Goal: Task Accomplishment & Management: Use online tool/utility

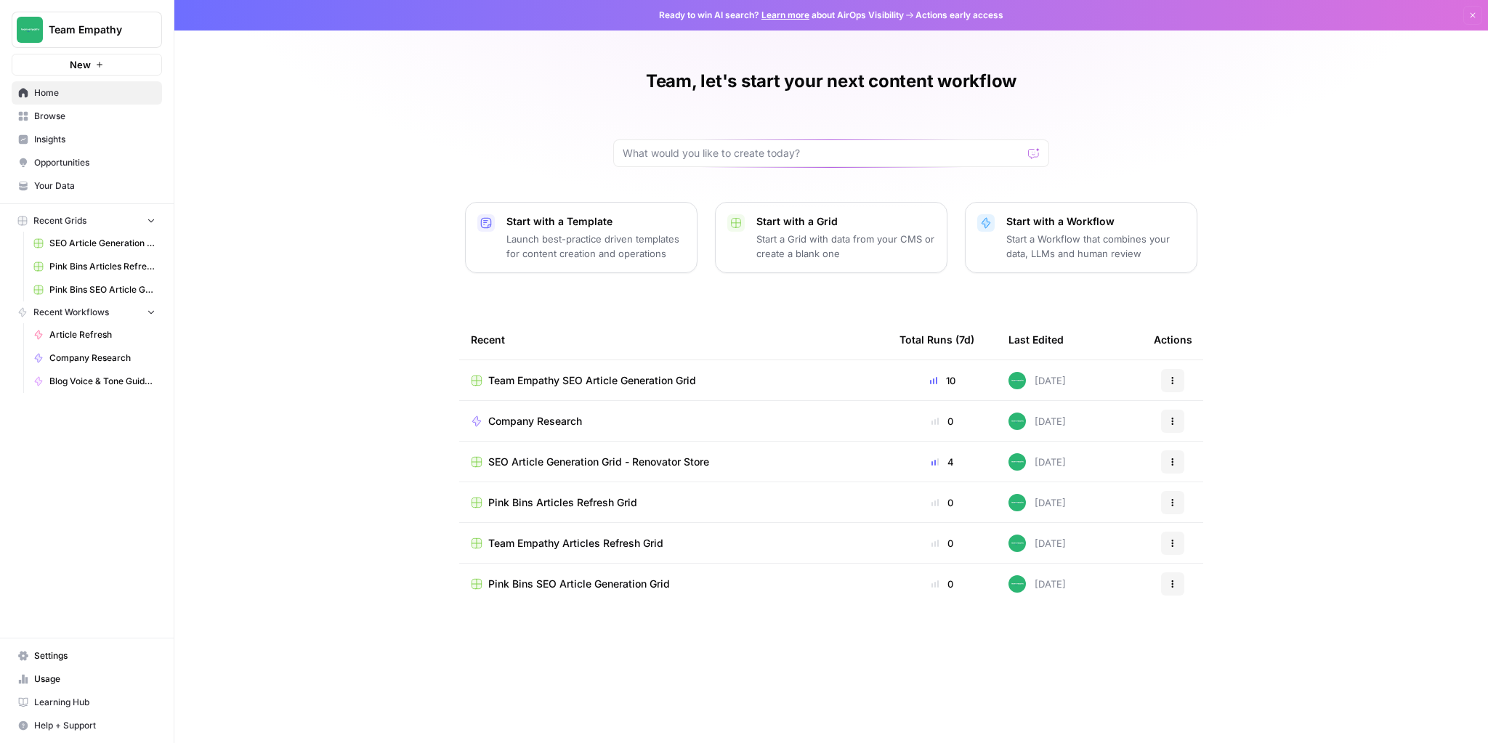
click at [576, 458] on span "SEO Article Generation Grid - Renovator Store" at bounding box center [598, 462] width 221 height 15
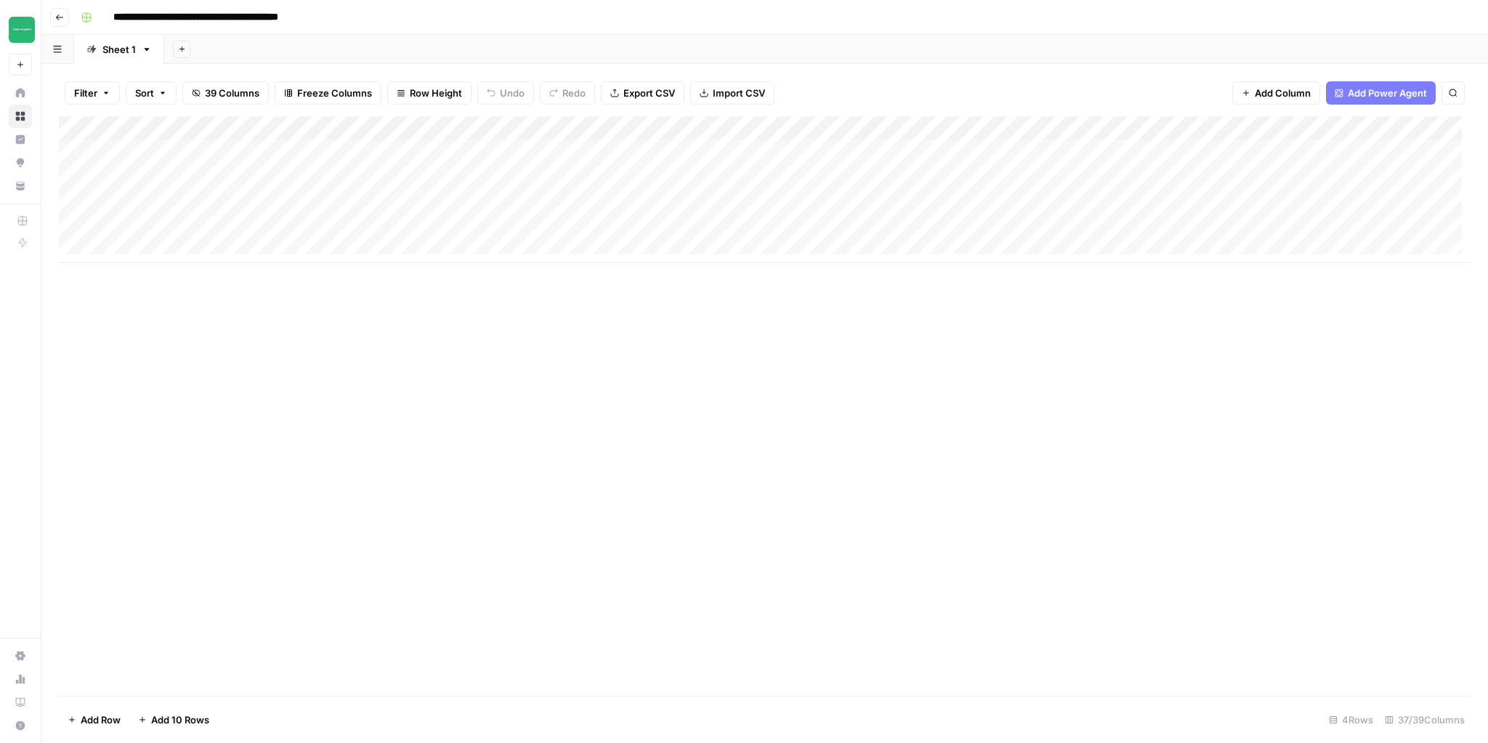
click at [638, 129] on div "Add Column" at bounding box center [765, 189] width 1412 height 147
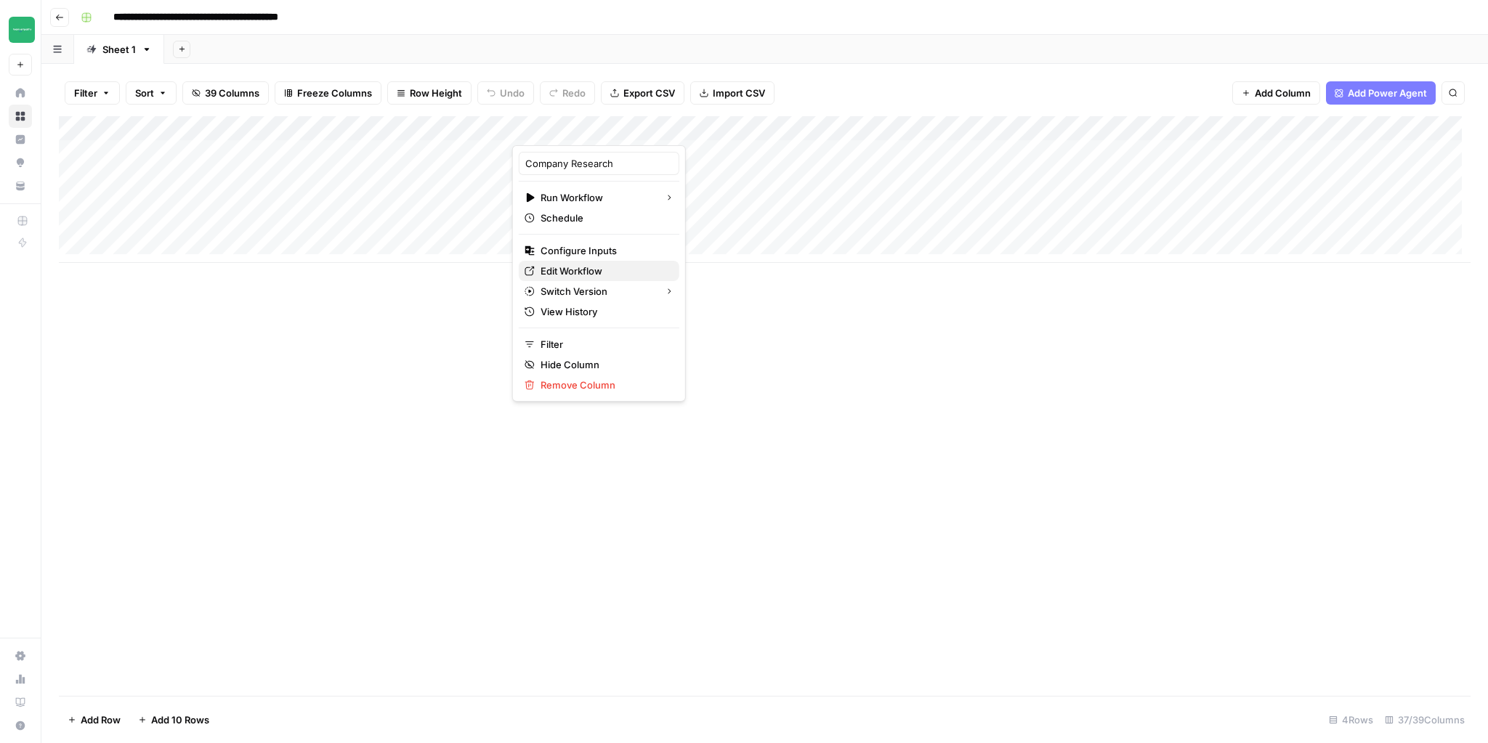
click at [581, 266] on span "Edit Workflow" at bounding box center [604, 271] width 127 height 15
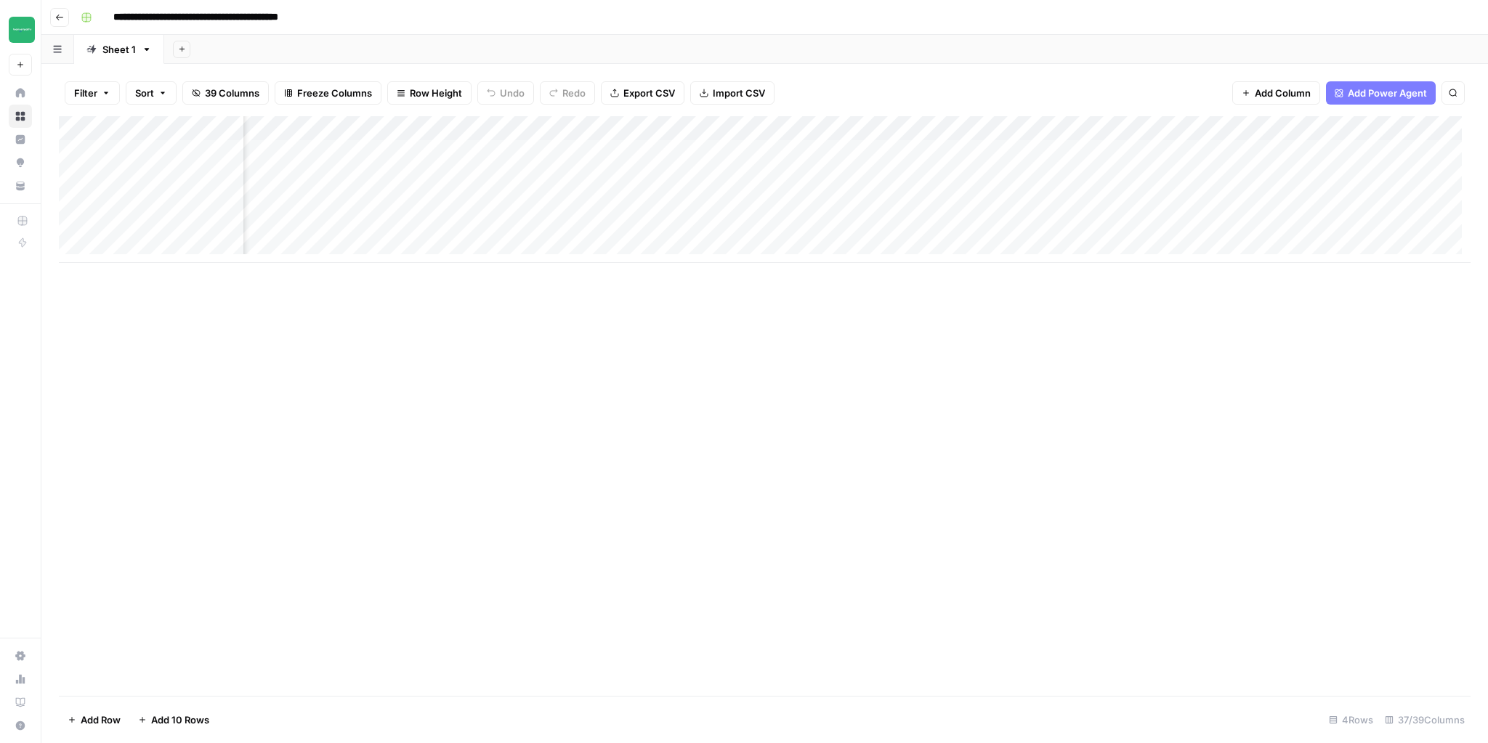
scroll to position [0, 302]
click at [485, 151] on div "Add Column" at bounding box center [765, 189] width 1412 height 147
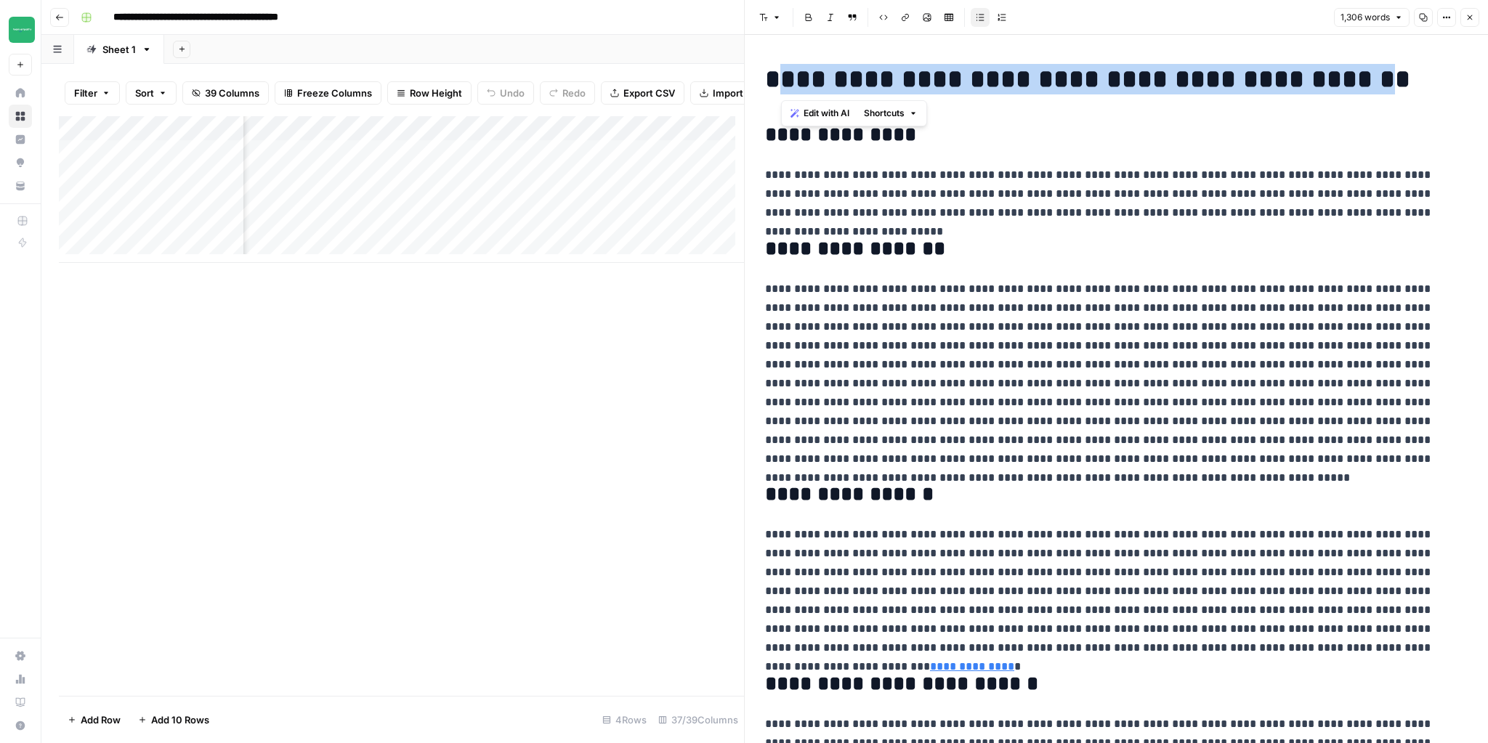
drag, startPoint x: 780, startPoint y: 78, endPoint x: 1386, endPoint y: 80, distance: 605.3
click at [1386, 80] on h1 "**********" at bounding box center [1112, 79] width 694 height 31
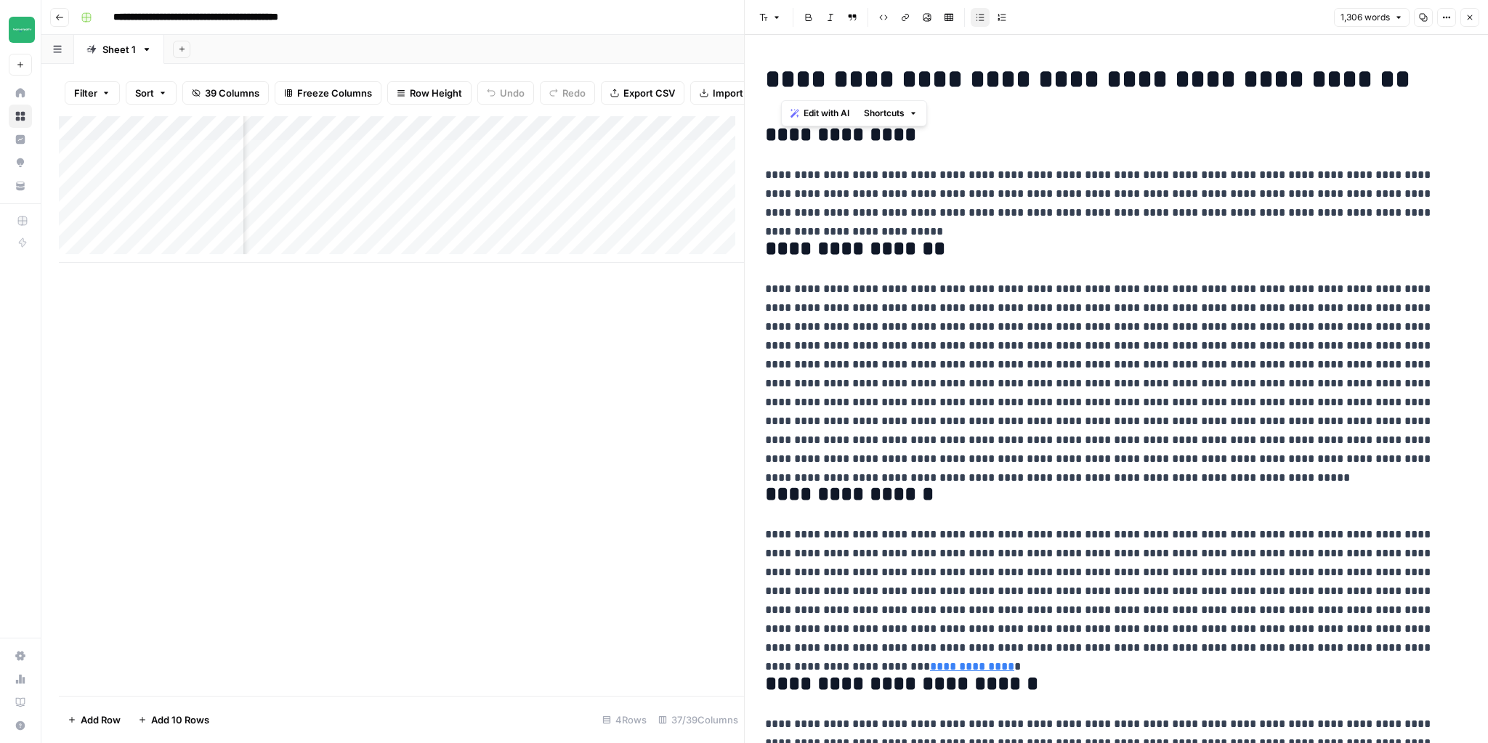
click at [872, 194] on p "**********" at bounding box center [1112, 194] width 694 height 57
drag, startPoint x: 770, startPoint y: 134, endPoint x: 937, endPoint y: 140, distance: 167.2
click at [937, 140] on h2 "**********" at bounding box center [1112, 135] width 694 height 23
click at [1025, 186] on p "**********" at bounding box center [1112, 194] width 694 height 57
drag, startPoint x: 1065, startPoint y: 174, endPoint x: 1254, endPoint y: 177, distance: 188.9
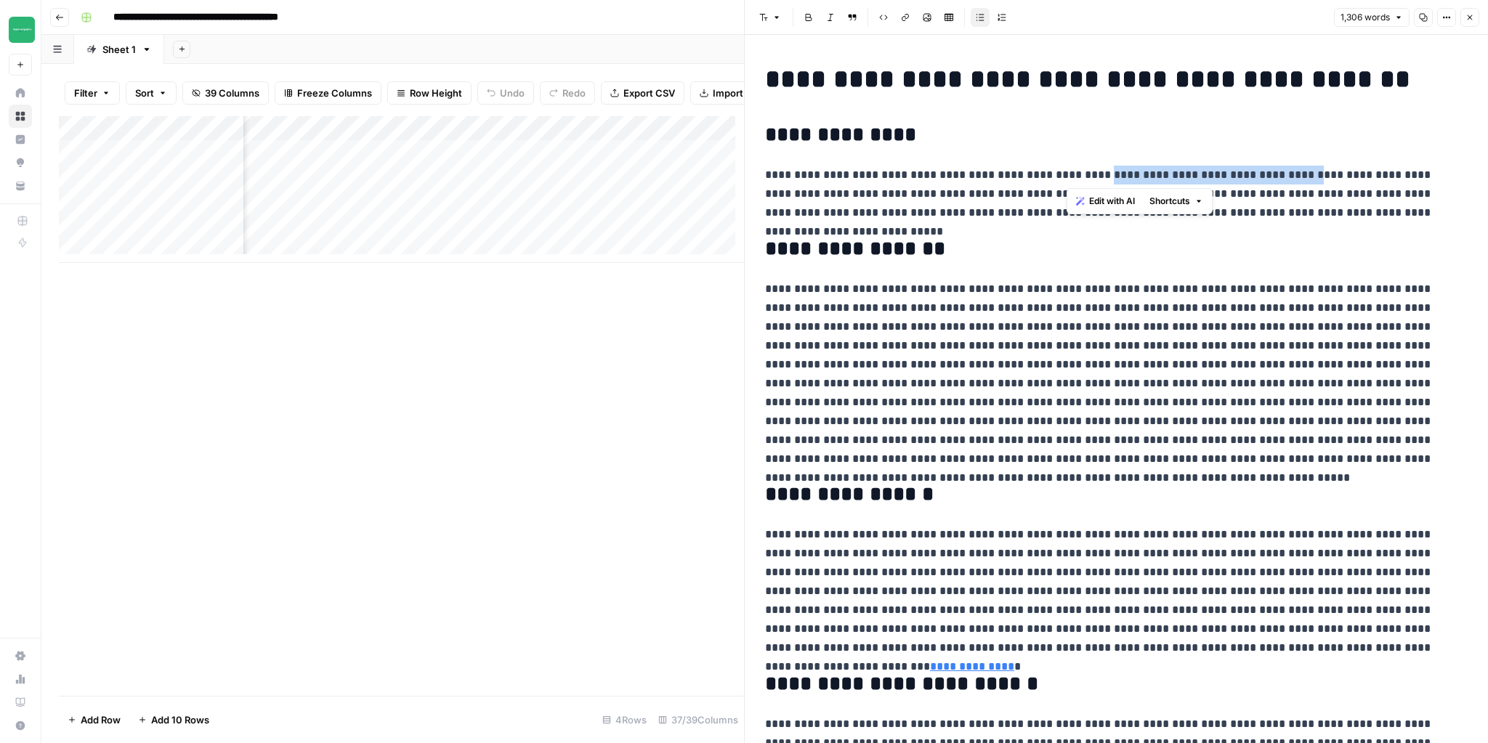
click at [1254, 177] on p "**********" at bounding box center [1112, 194] width 694 height 57
click at [989, 201] on p "**********" at bounding box center [1112, 194] width 694 height 57
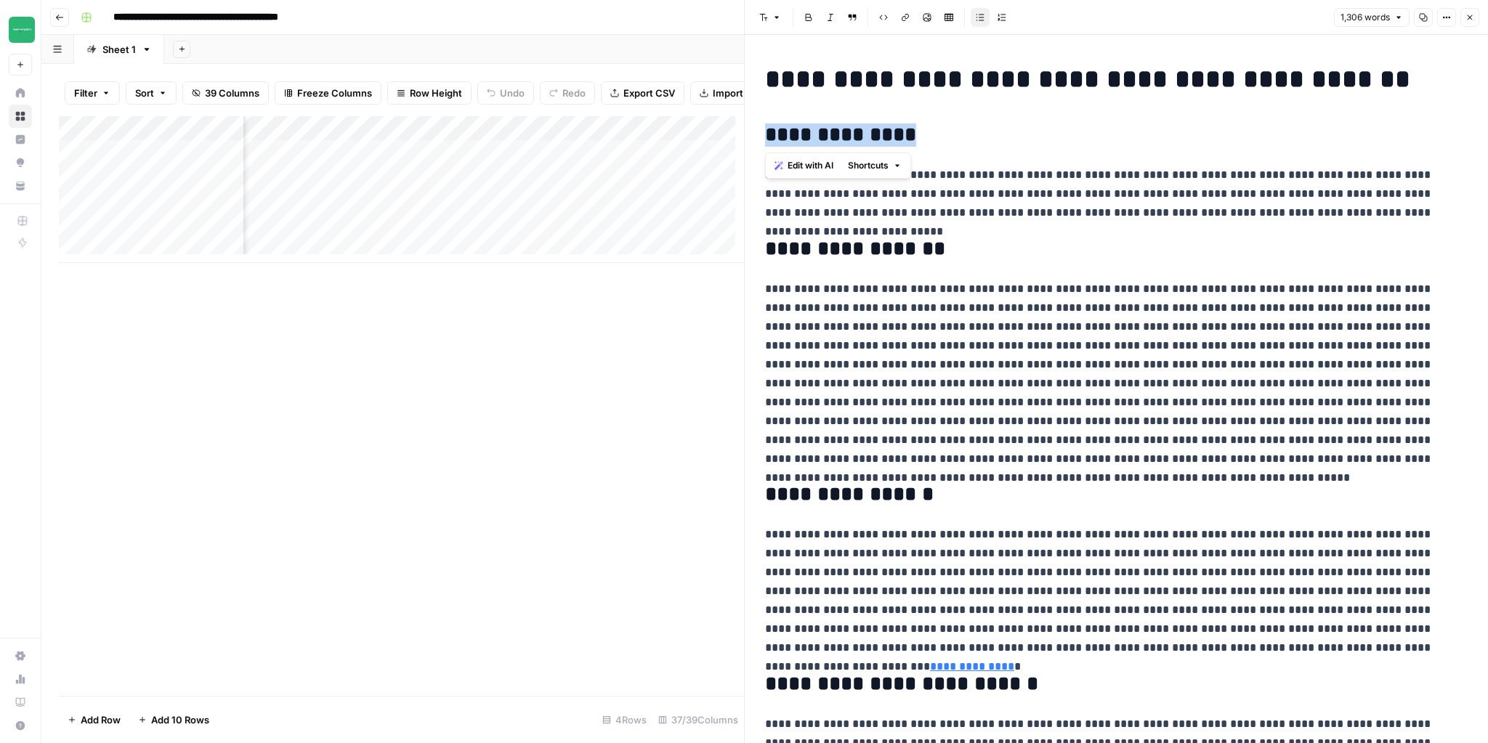
drag, startPoint x: 762, startPoint y: 132, endPoint x: 894, endPoint y: 133, distance: 132.3
click at [908, 293] on p at bounding box center [1112, 374] width 694 height 189
drag, startPoint x: 786, startPoint y: 246, endPoint x: 1001, endPoint y: 260, distance: 214.9
click at [1001, 260] on h2 "**********" at bounding box center [1112, 249] width 694 height 23
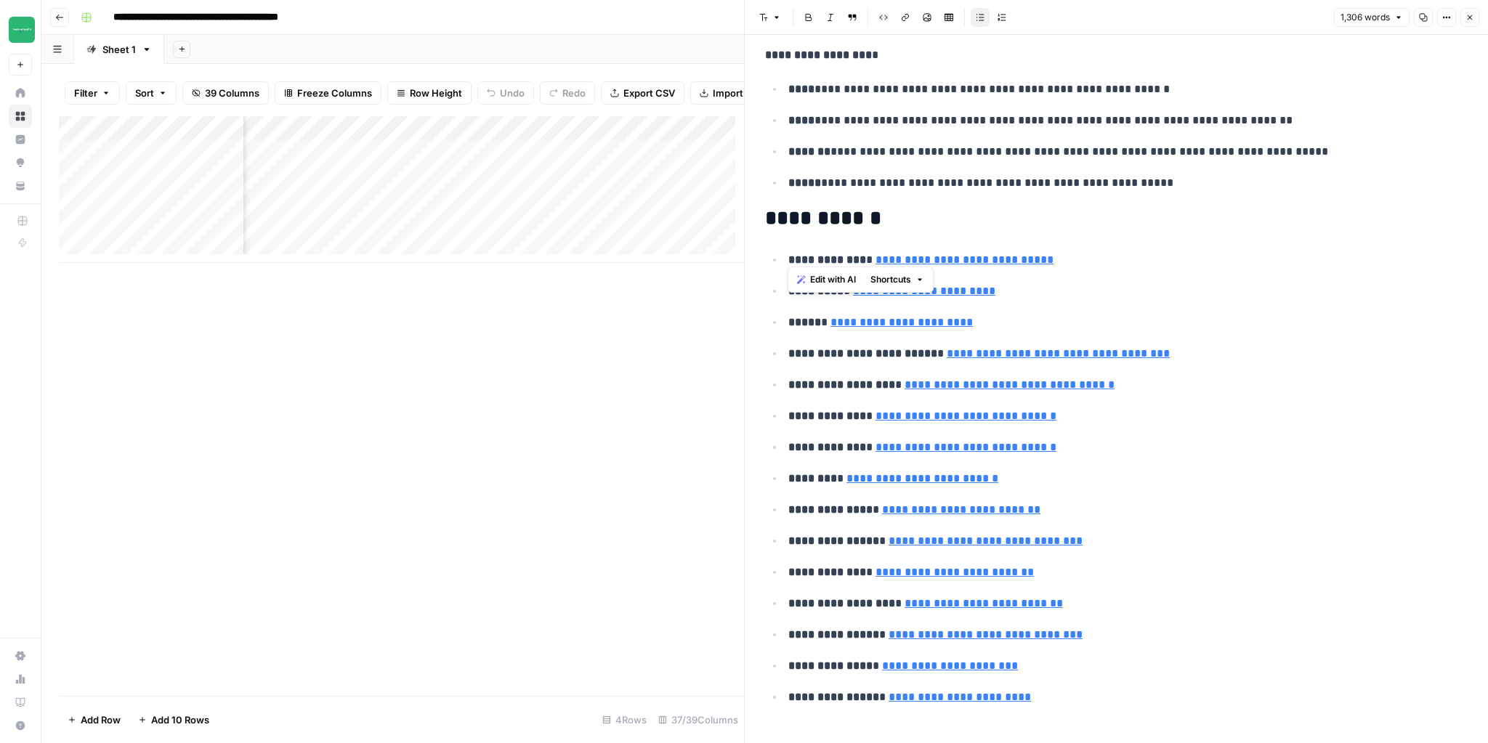
scroll to position [3479, 0]
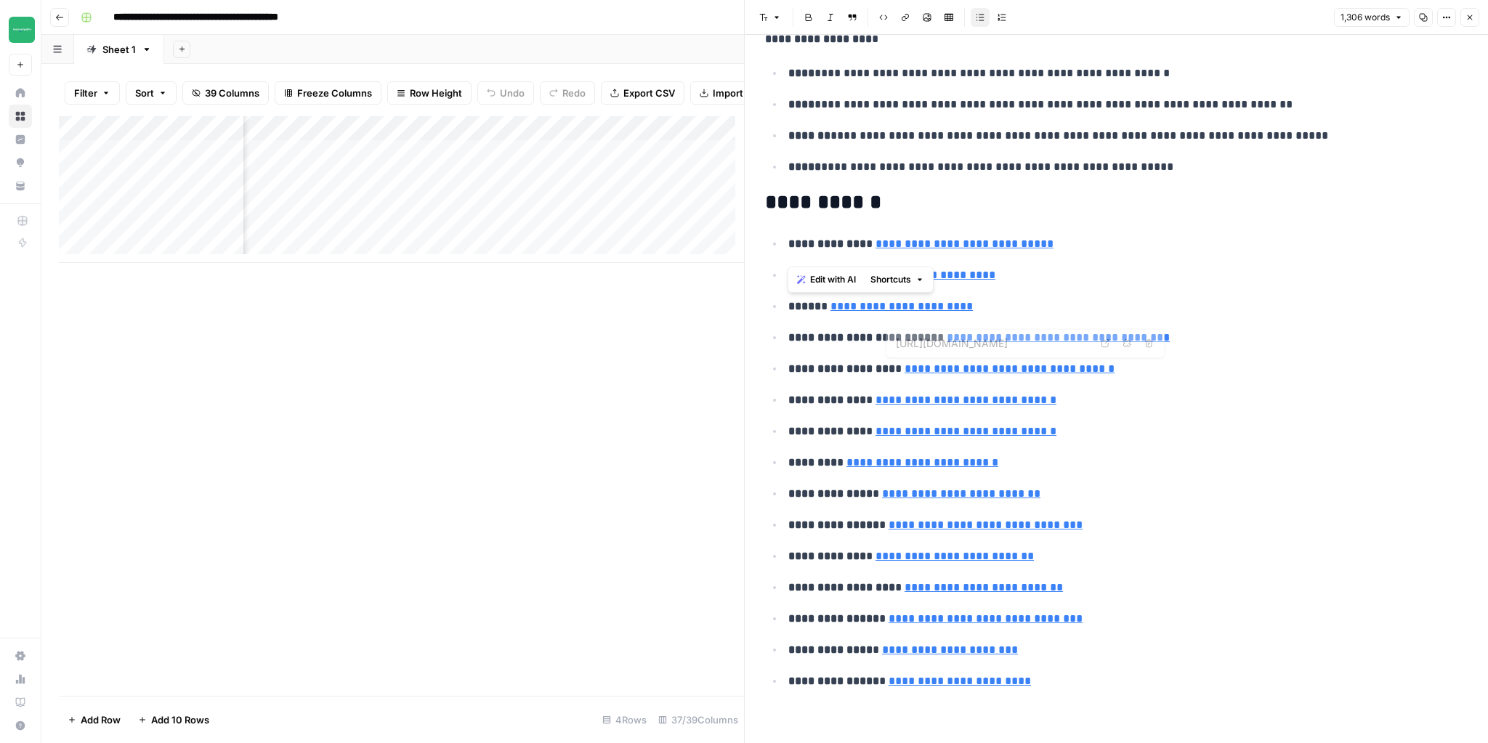
type input "https://www.houseofhome.com.au"
click at [1467, 20] on icon "button" at bounding box center [1470, 17] width 9 height 9
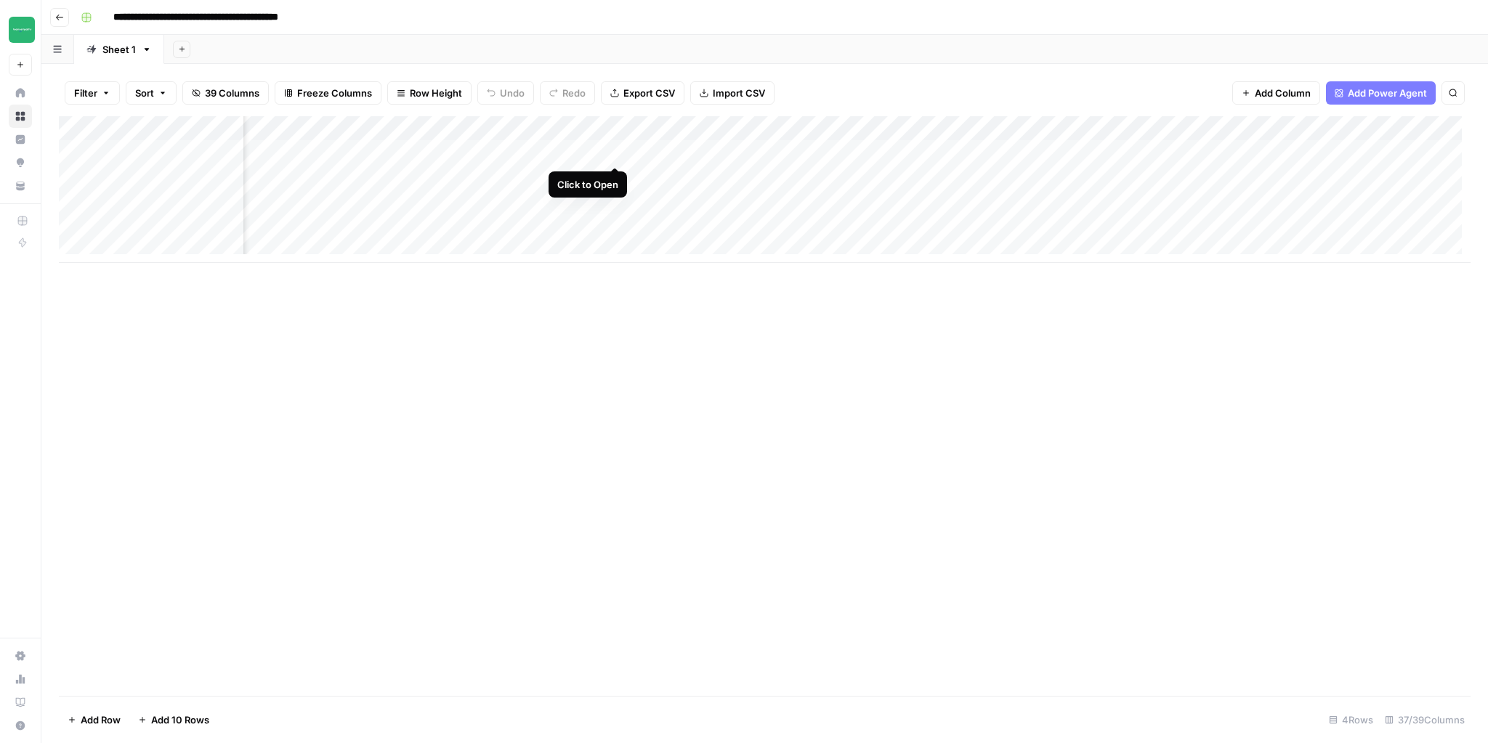
click at [614, 152] on div "Add Column" at bounding box center [765, 189] width 1412 height 147
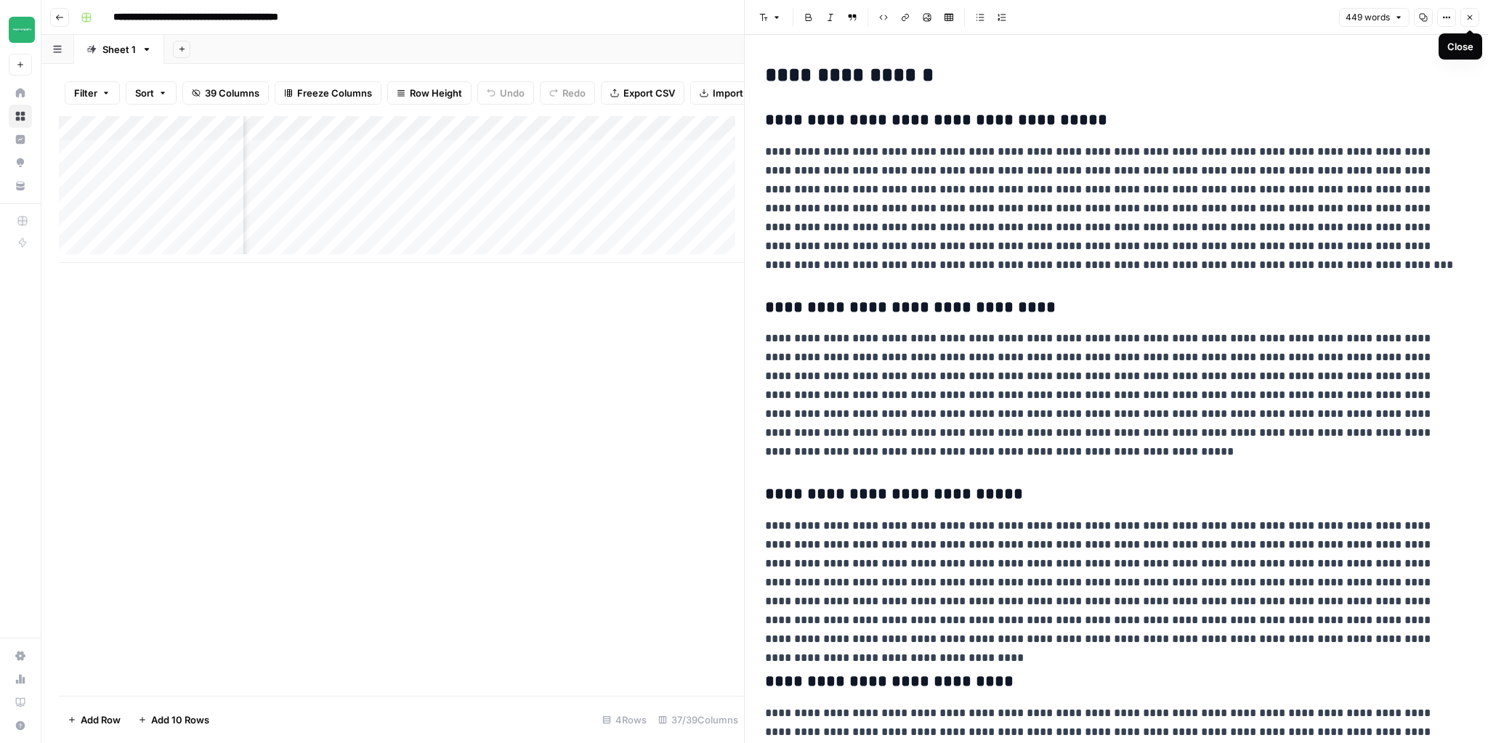
click at [1474, 17] on icon "button" at bounding box center [1470, 17] width 9 height 9
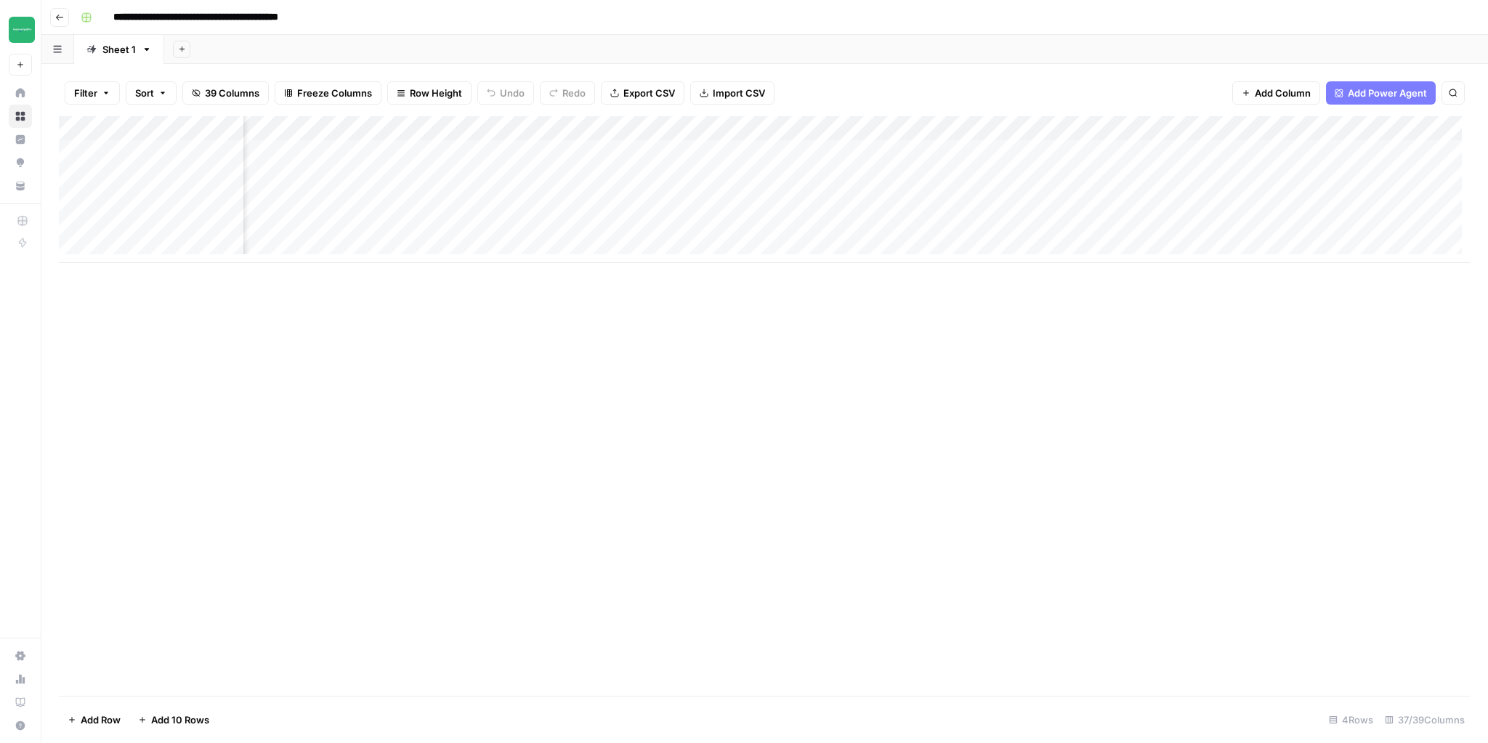
scroll to position [0, 924]
click at [679, 153] on div "Add Column" at bounding box center [765, 189] width 1412 height 147
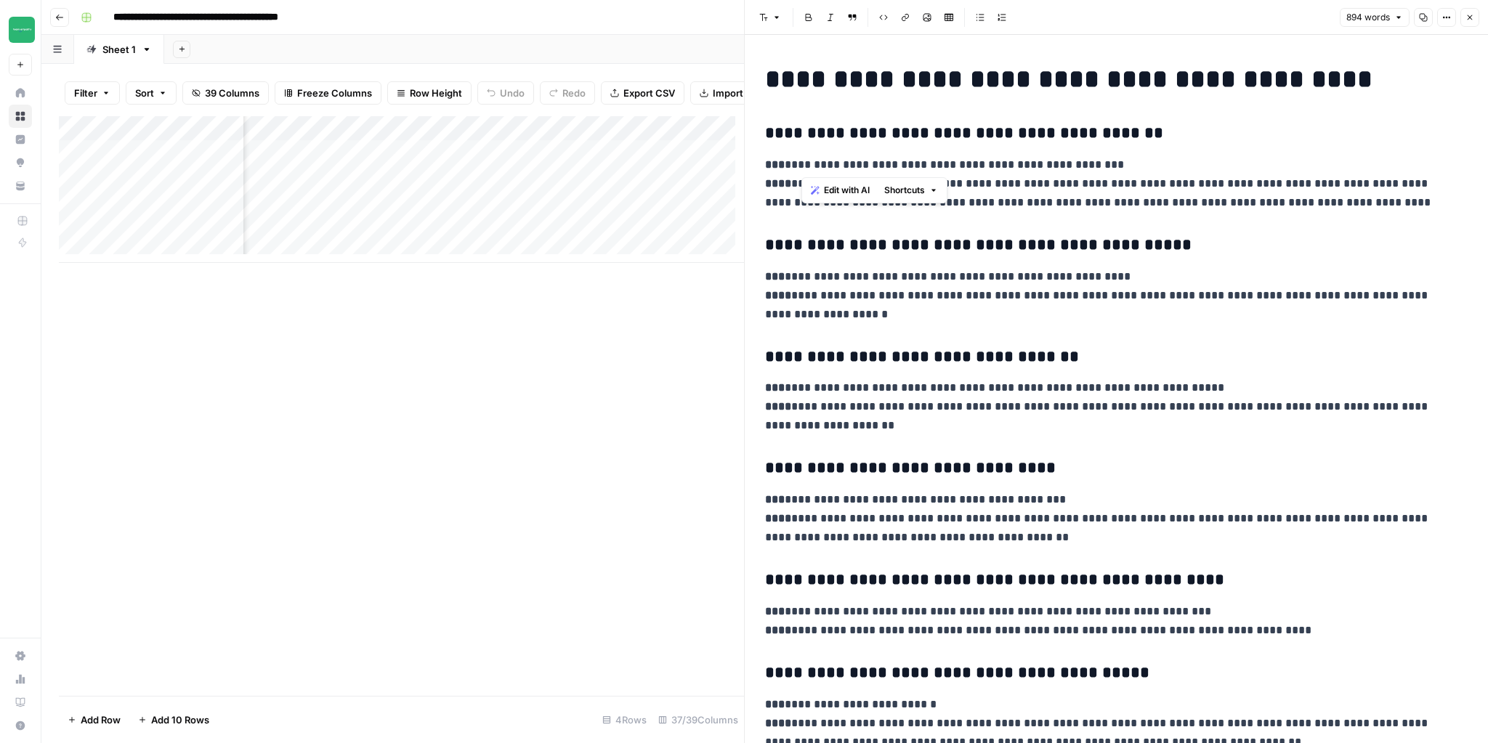
drag, startPoint x: 799, startPoint y: 164, endPoint x: 1104, endPoint y: 166, distance: 304.5
click at [1104, 166] on p "**********" at bounding box center [1112, 184] width 694 height 57
click at [1106, 197] on p "**********" at bounding box center [1112, 184] width 694 height 57
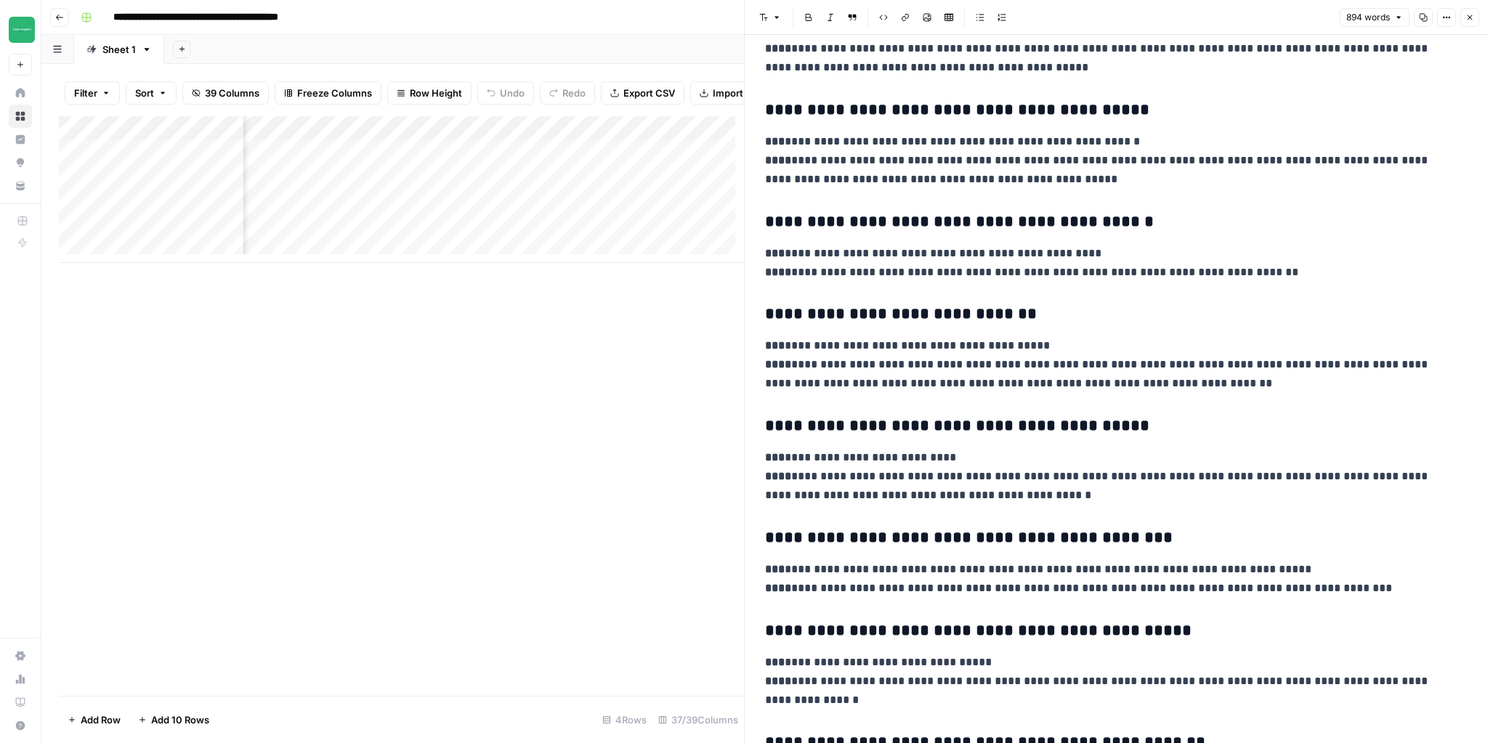
scroll to position [1225, 0]
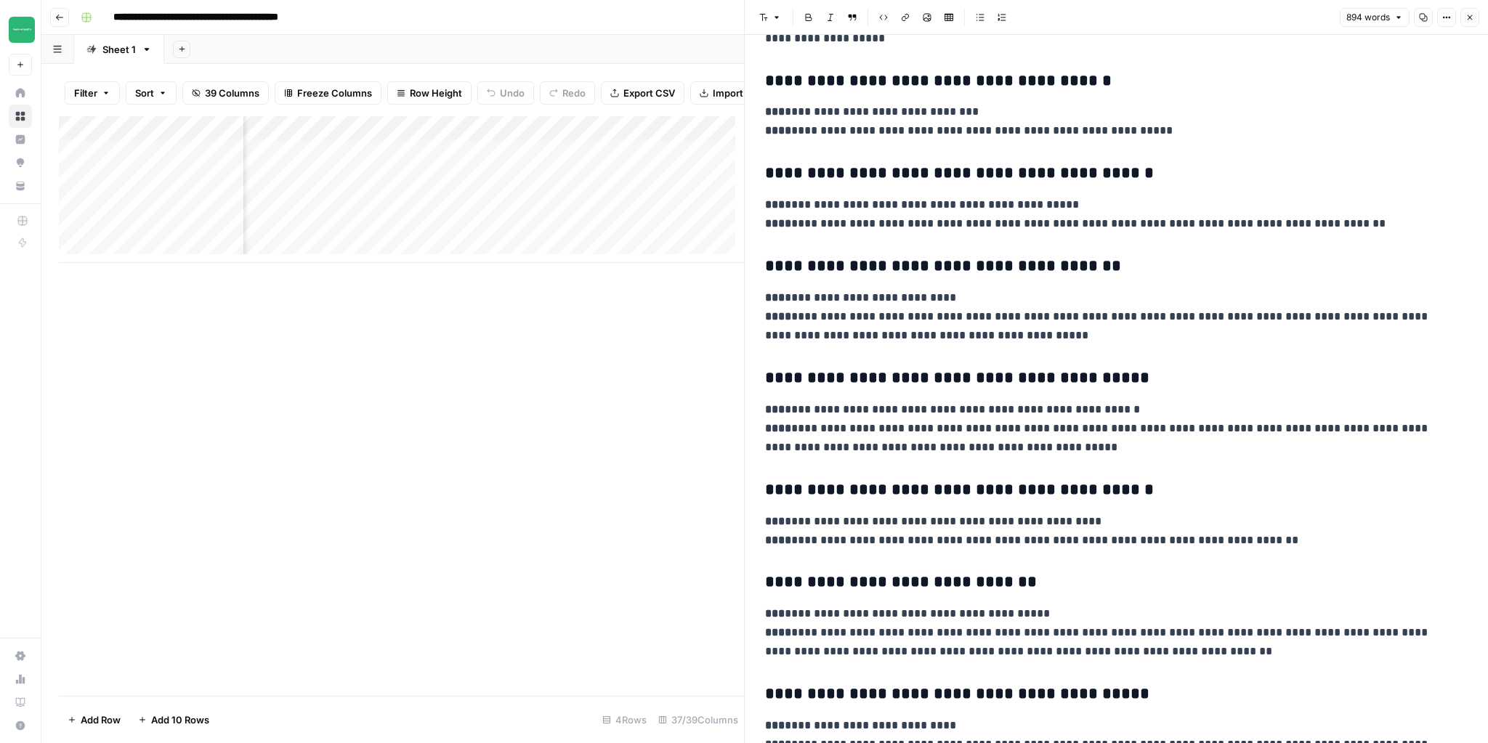
click at [1466, 25] on button "Close" at bounding box center [1470, 17] width 19 height 19
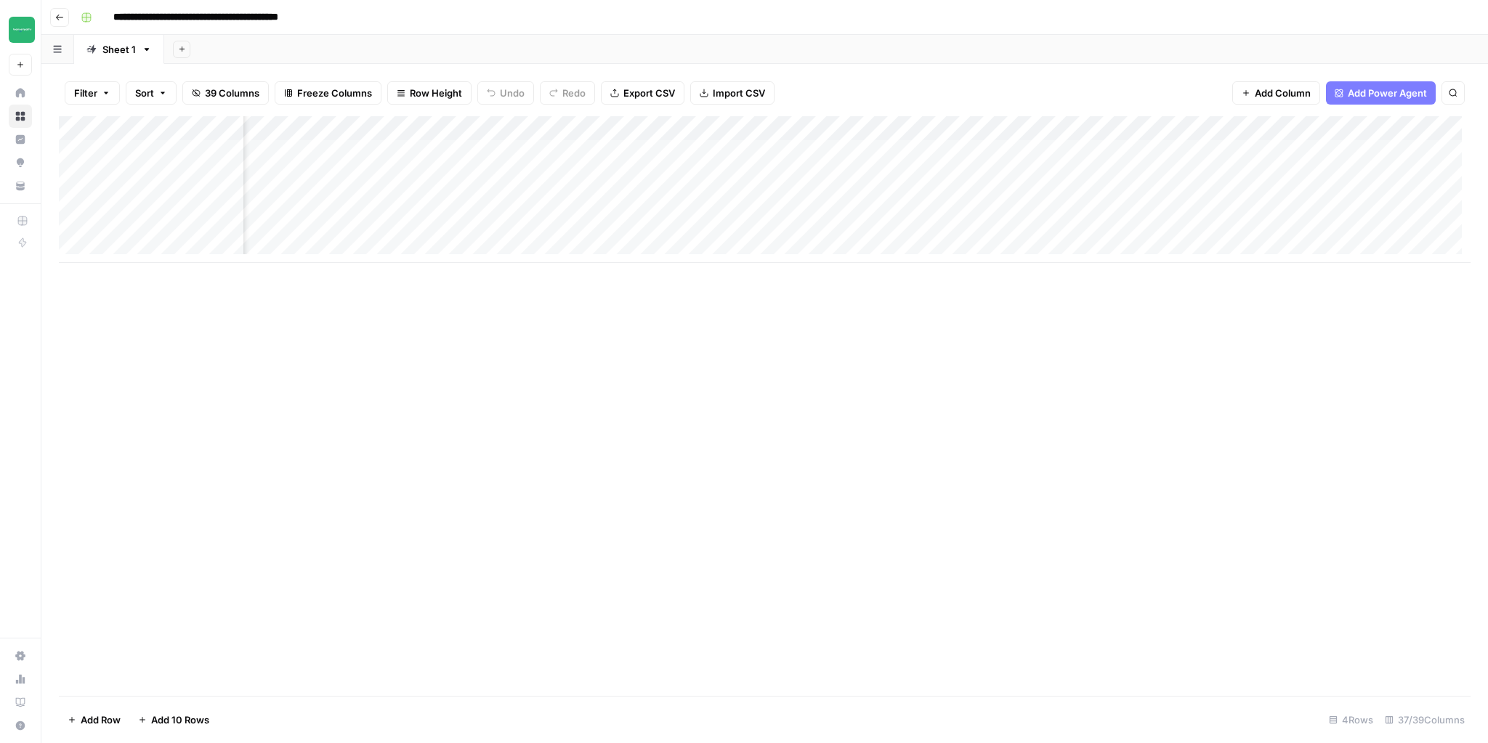
scroll to position [0, 1738]
click at [577, 131] on div "Add Column" at bounding box center [765, 189] width 1412 height 147
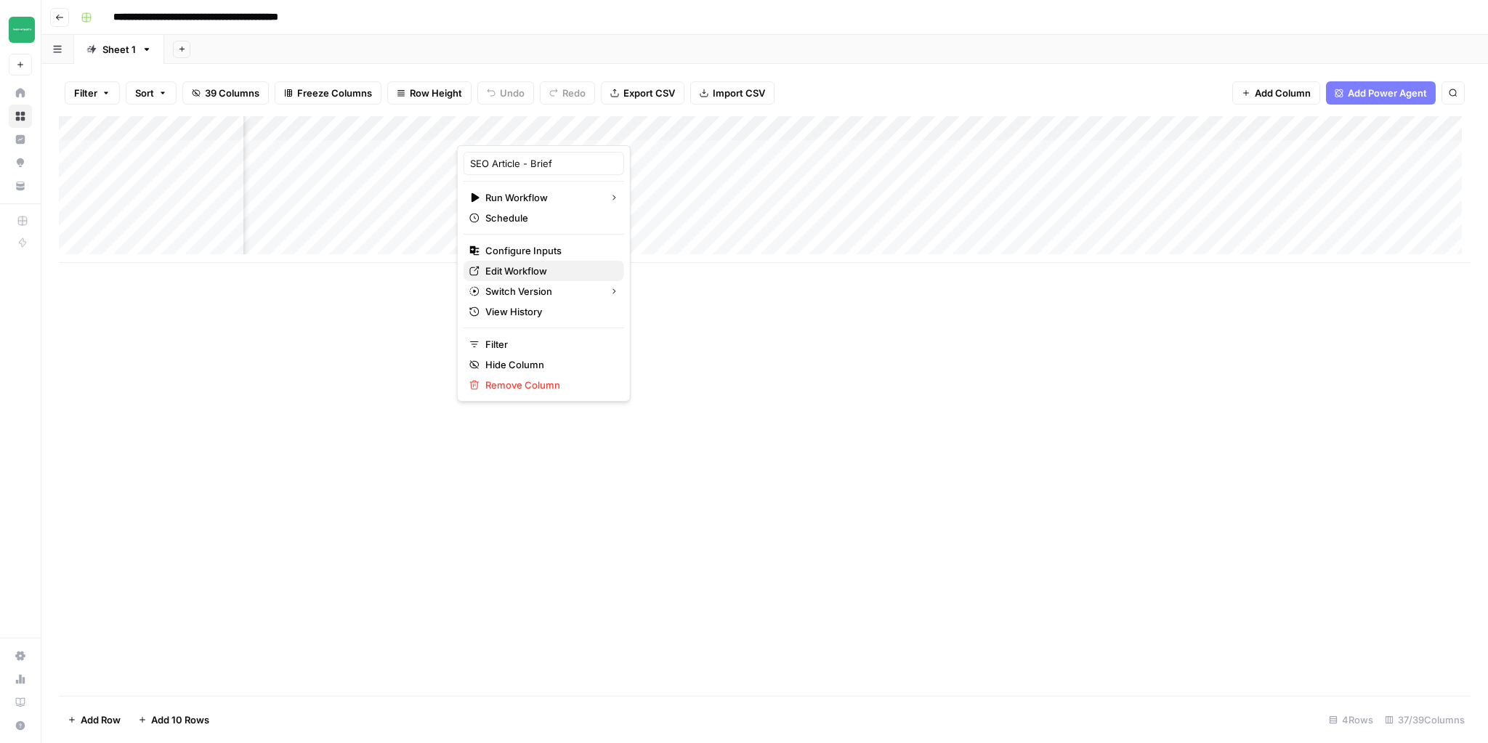
click at [517, 270] on span "Edit Workflow" at bounding box center [548, 271] width 127 height 15
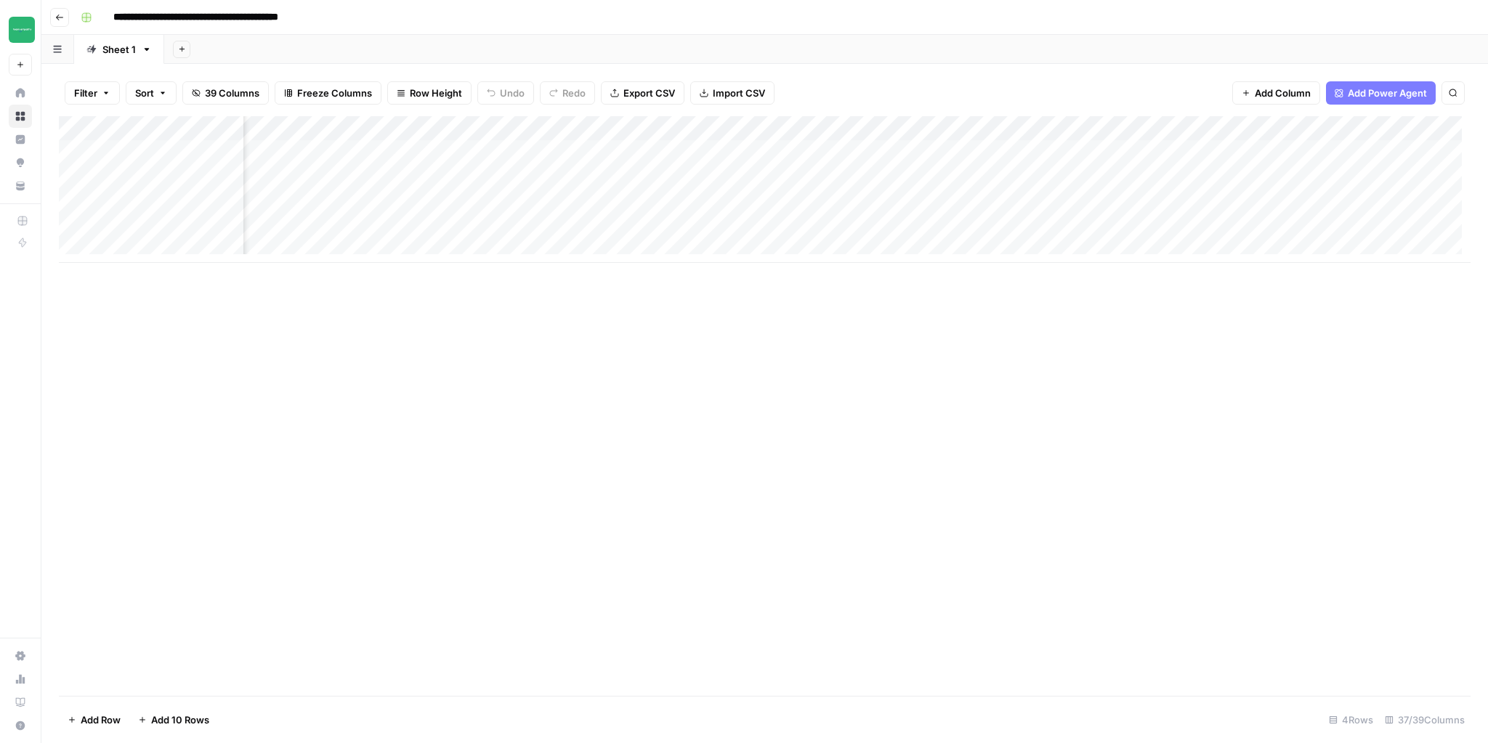
click at [725, 150] on div "Add Column" at bounding box center [765, 189] width 1412 height 147
click at [855, 153] on div "Add Column" at bounding box center [765, 189] width 1412 height 147
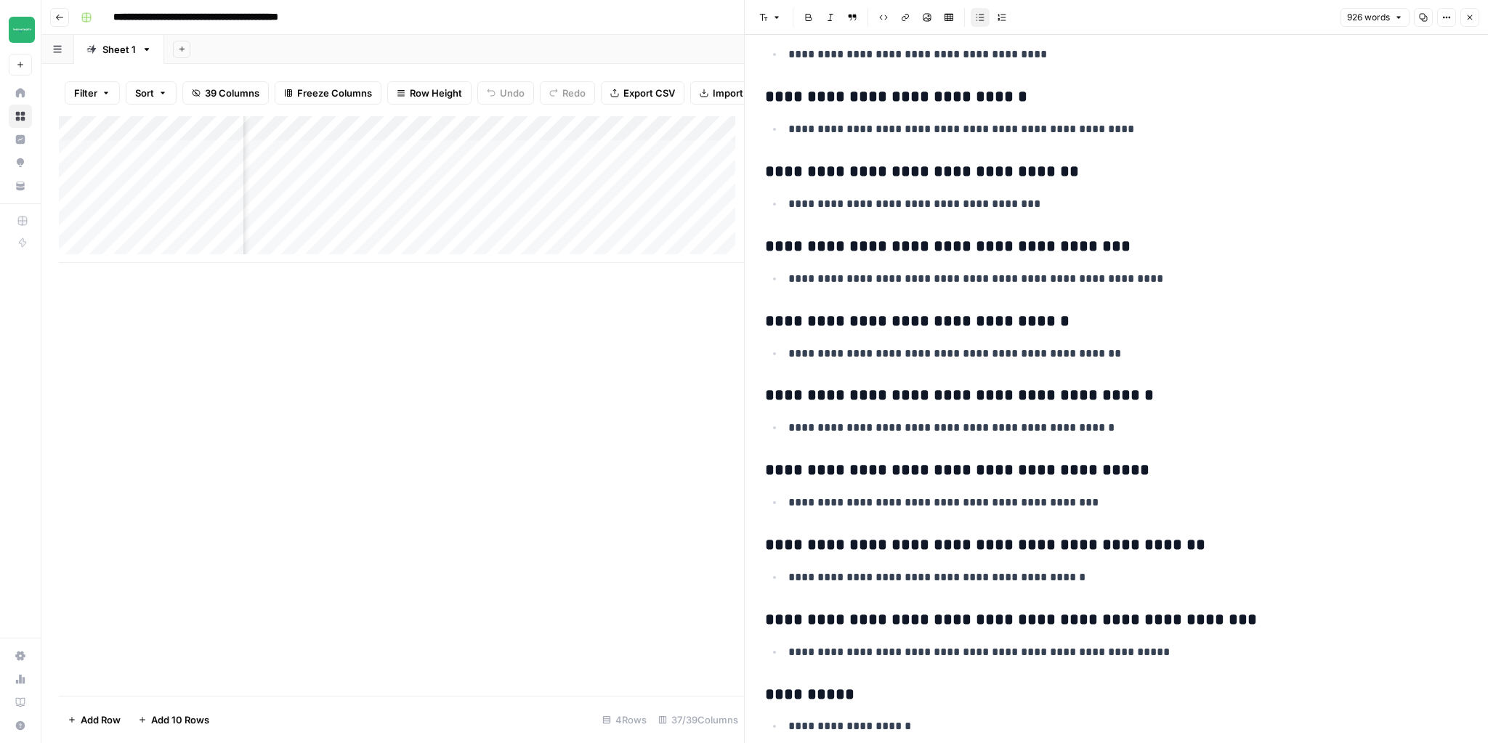
scroll to position [3271, 0]
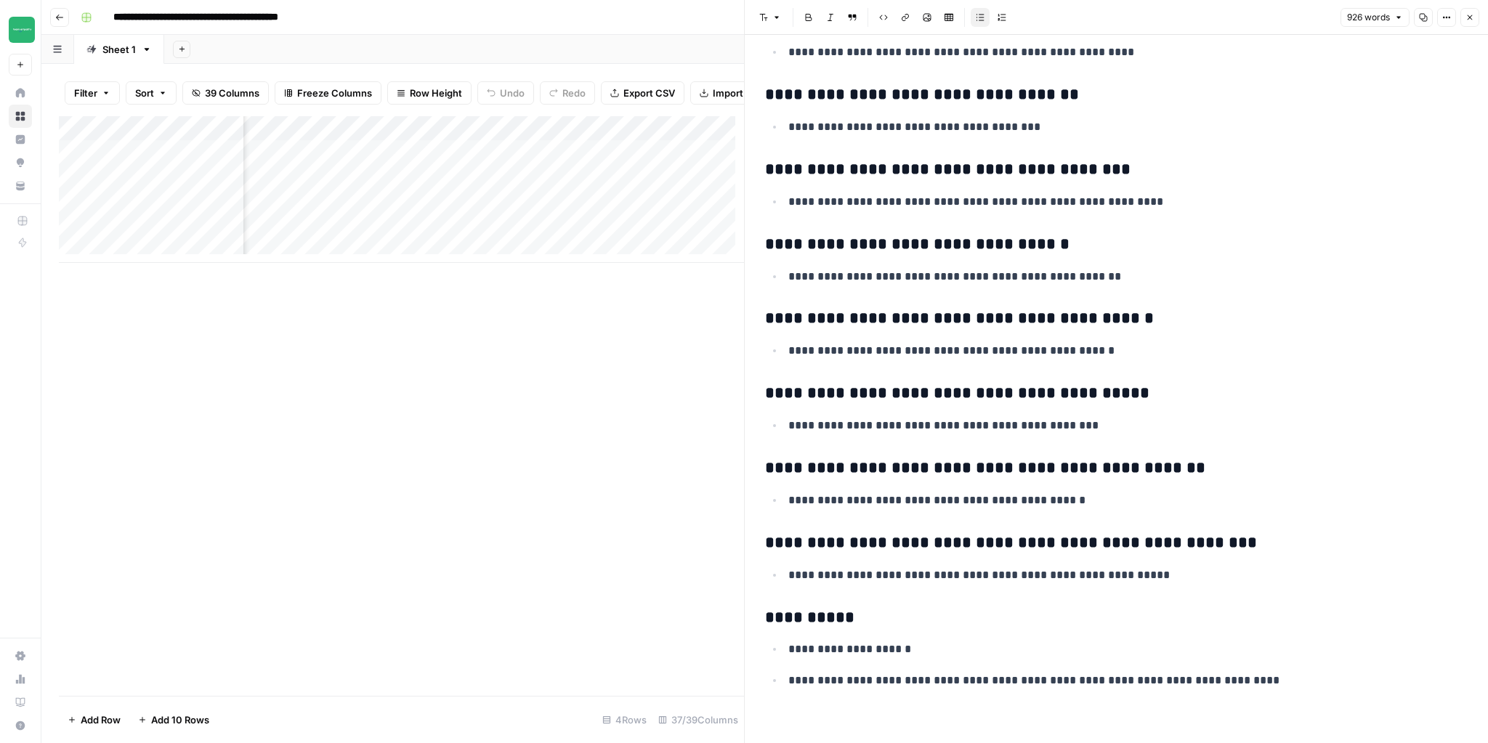
click at [1466, 21] on icon "button" at bounding box center [1470, 17] width 9 height 9
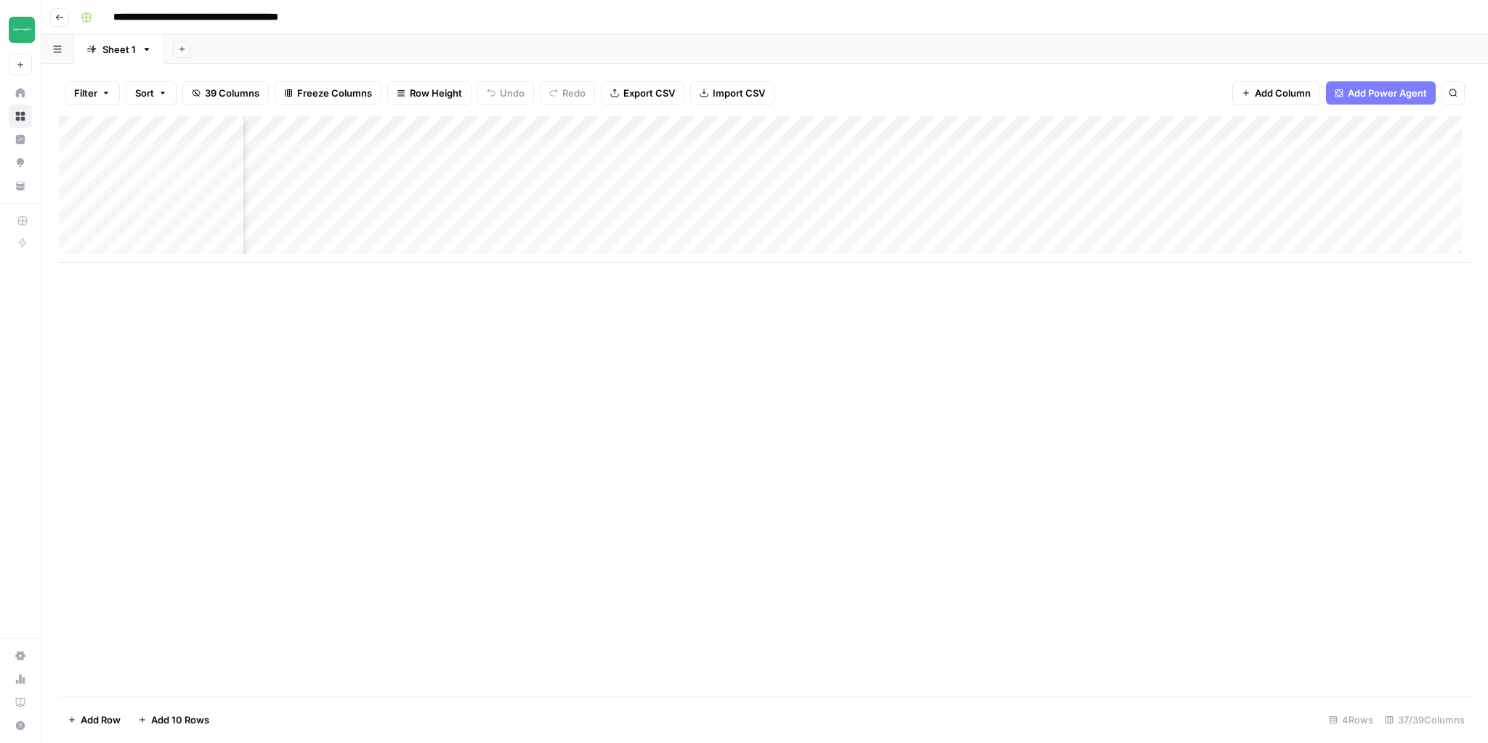
scroll to position [0, 3814]
click at [945, 153] on div "Add Column" at bounding box center [765, 189] width 1412 height 147
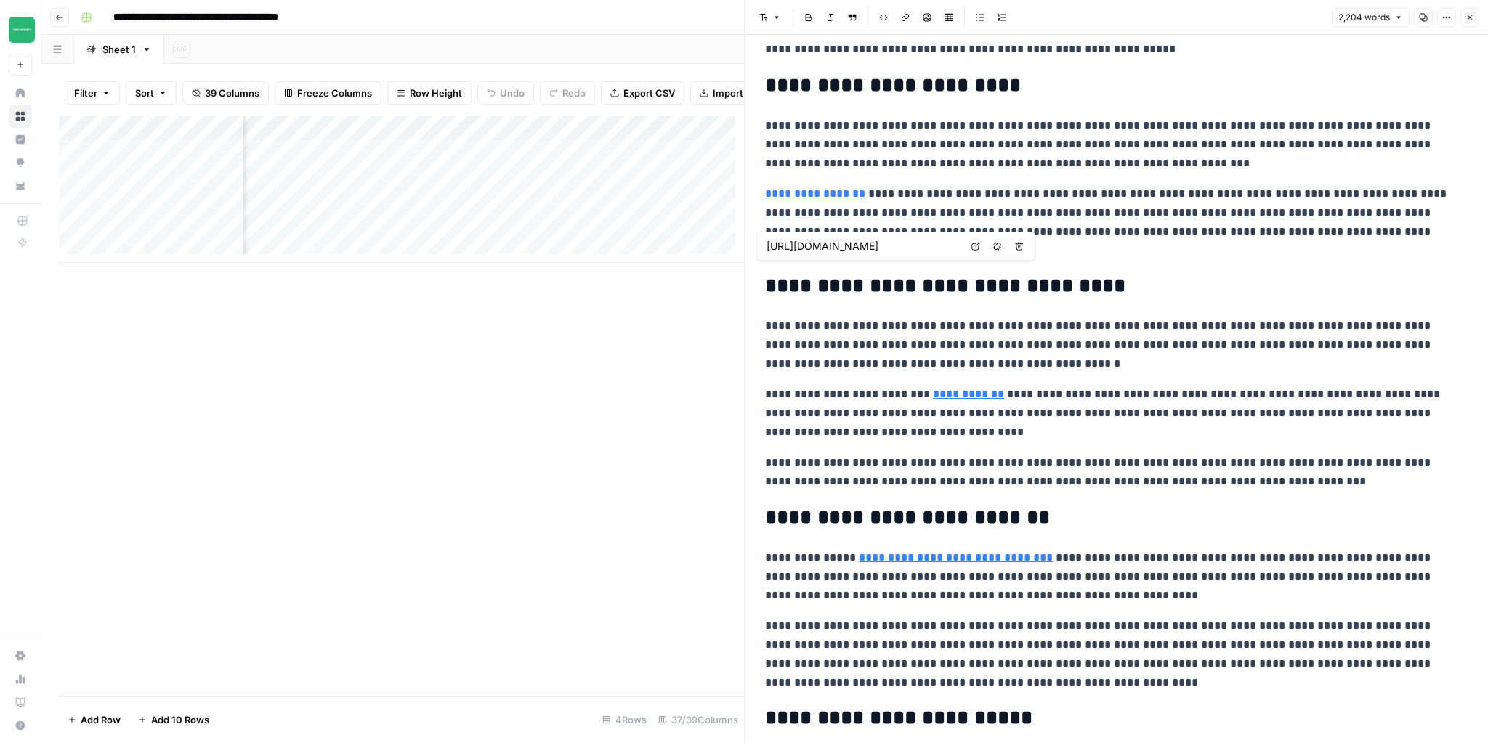
scroll to position [698, 0]
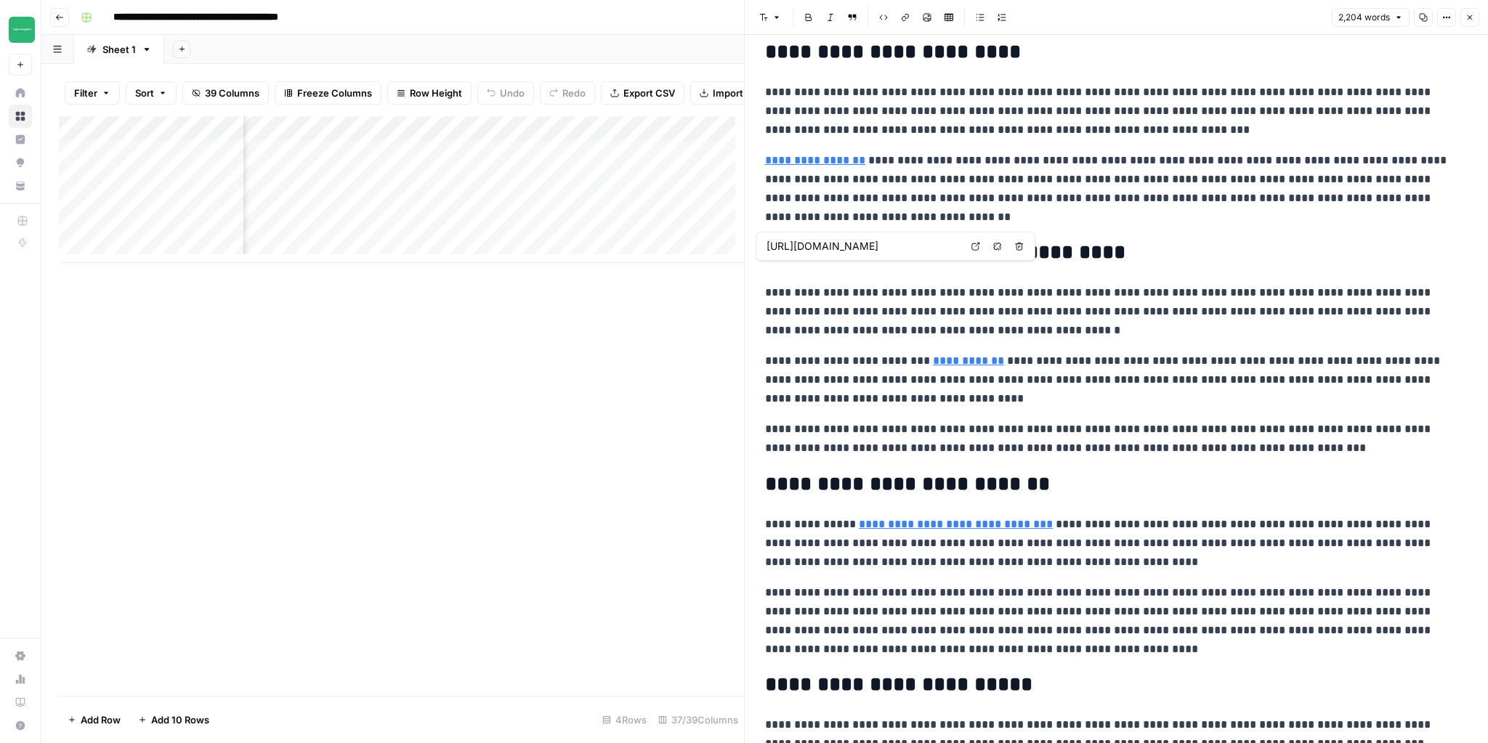
type input "https://www.renovatorstore.com.au/blog/kitchen-pantry-ideas/"
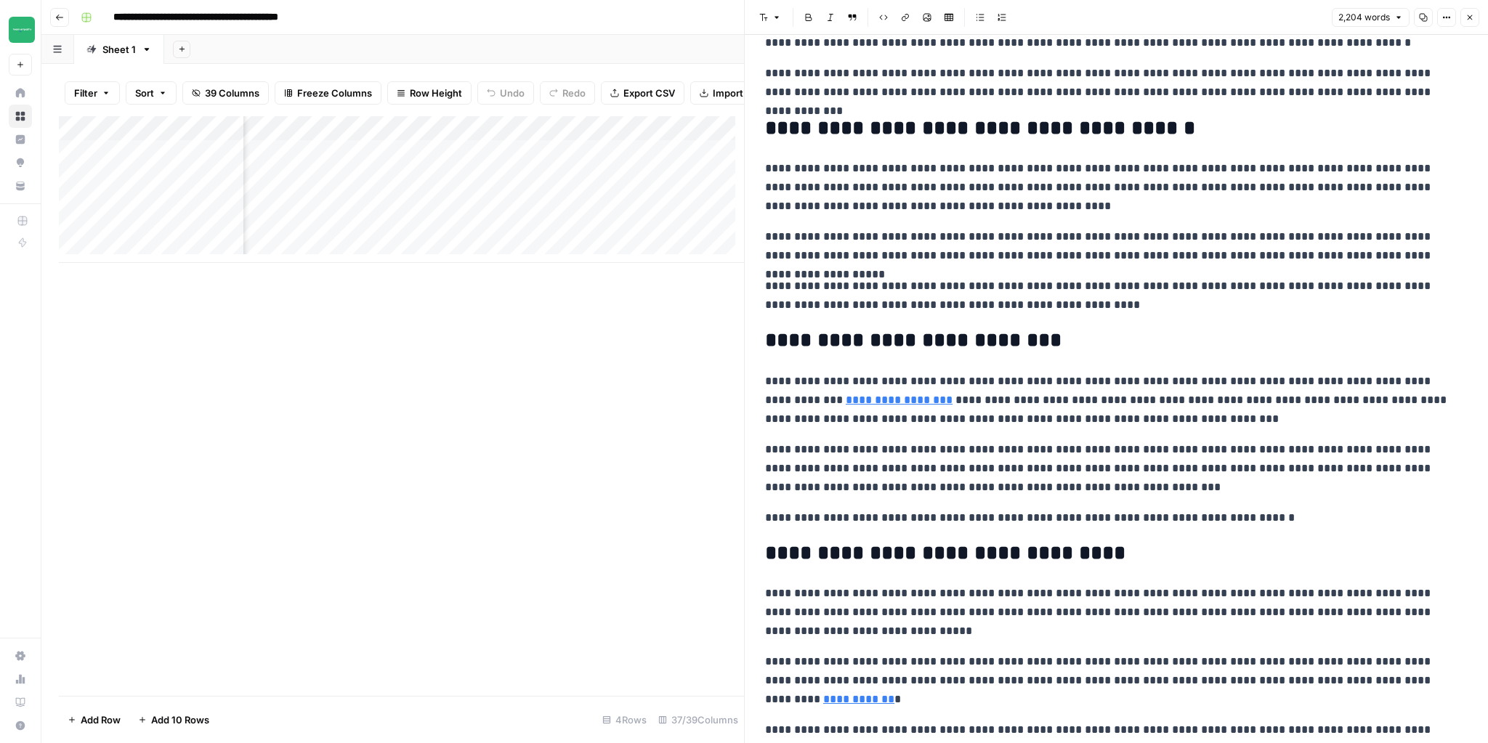
scroll to position [1453, 0]
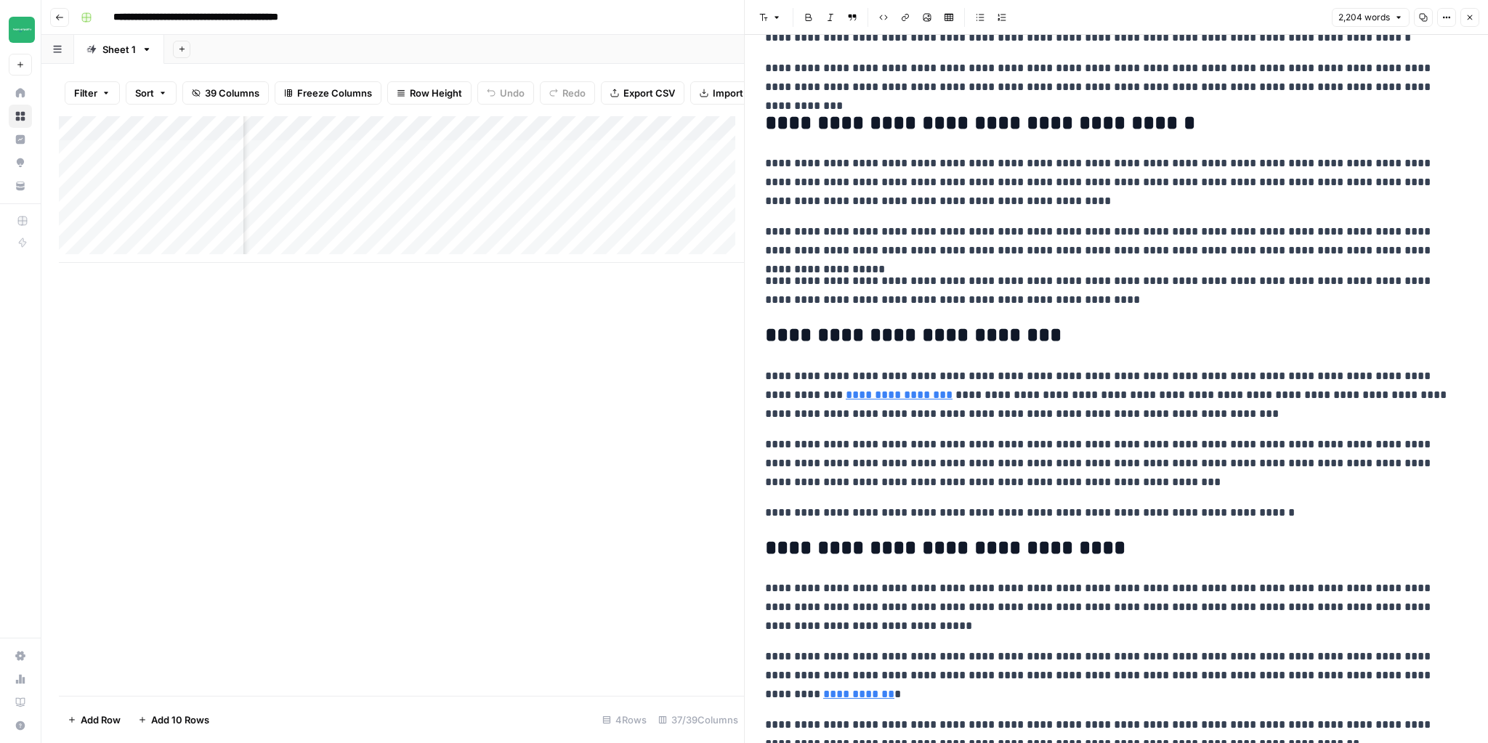
click at [1475, 17] on button "Close" at bounding box center [1470, 17] width 19 height 19
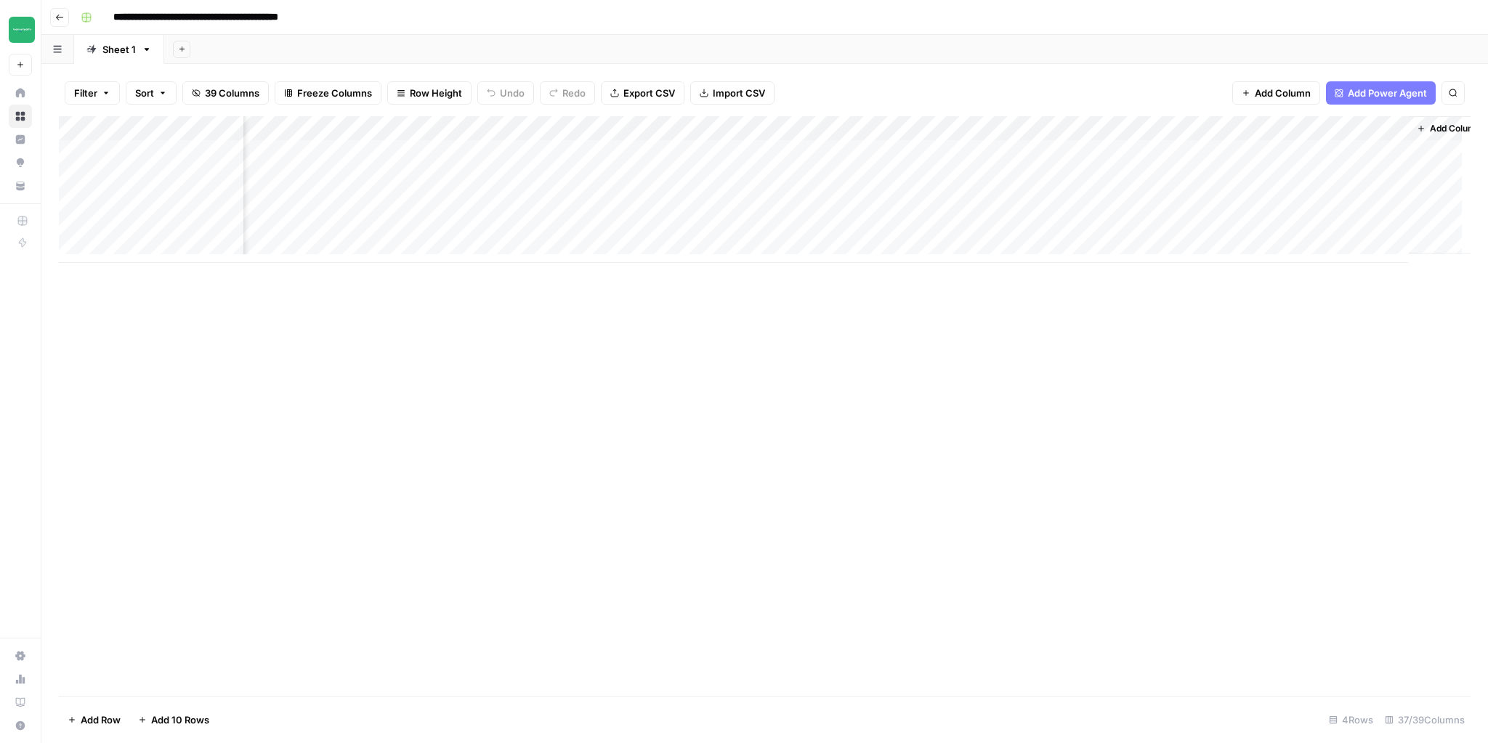
scroll to position [0, 3912]
click at [1109, 152] on div "Add Column" at bounding box center [765, 189] width 1412 height 147
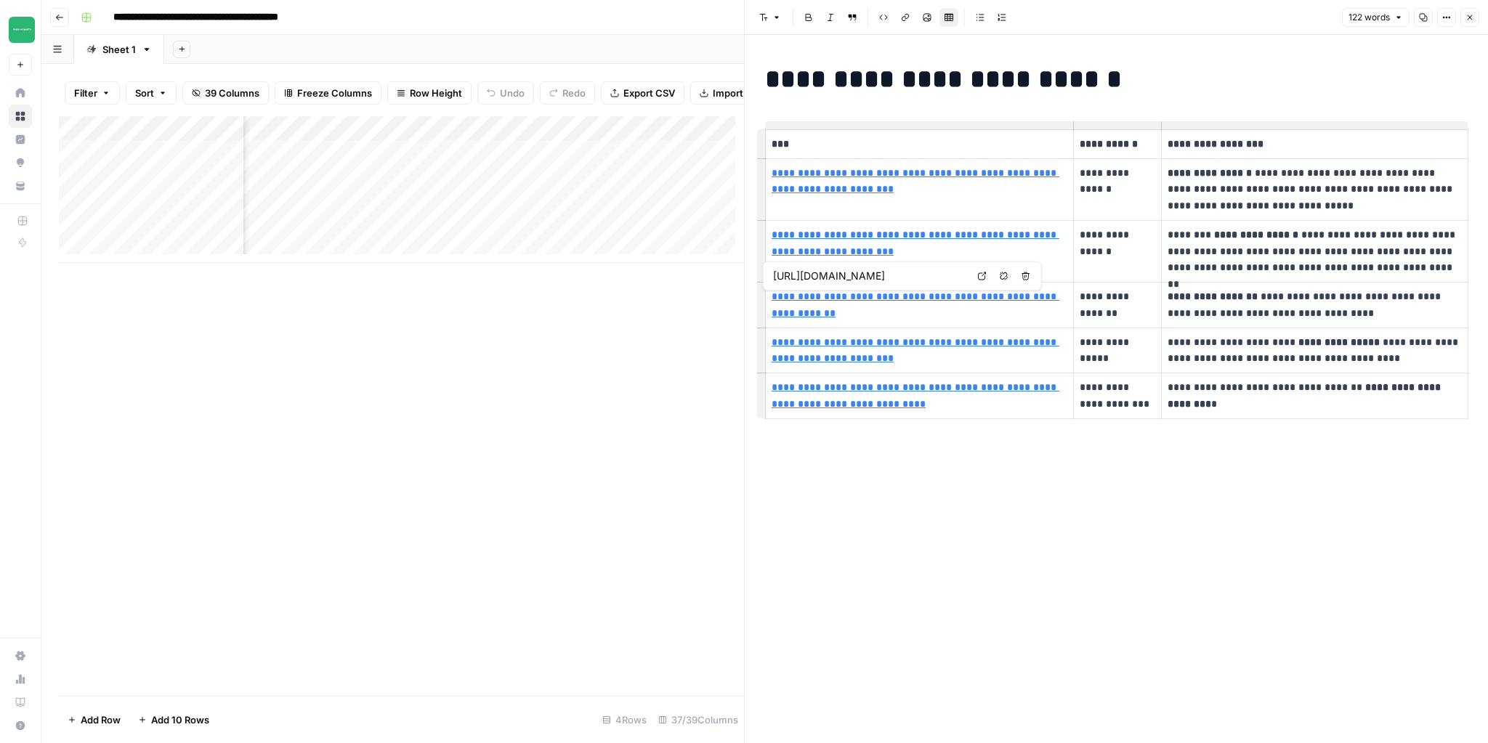
type input "https://www.renovatorstore.com.au/blog/how-to-make-the-most-of-a-tiny-kitchen/"
click at [1467, 15] on icon "button" at bounding box center [1470, 17] width 9 height 9
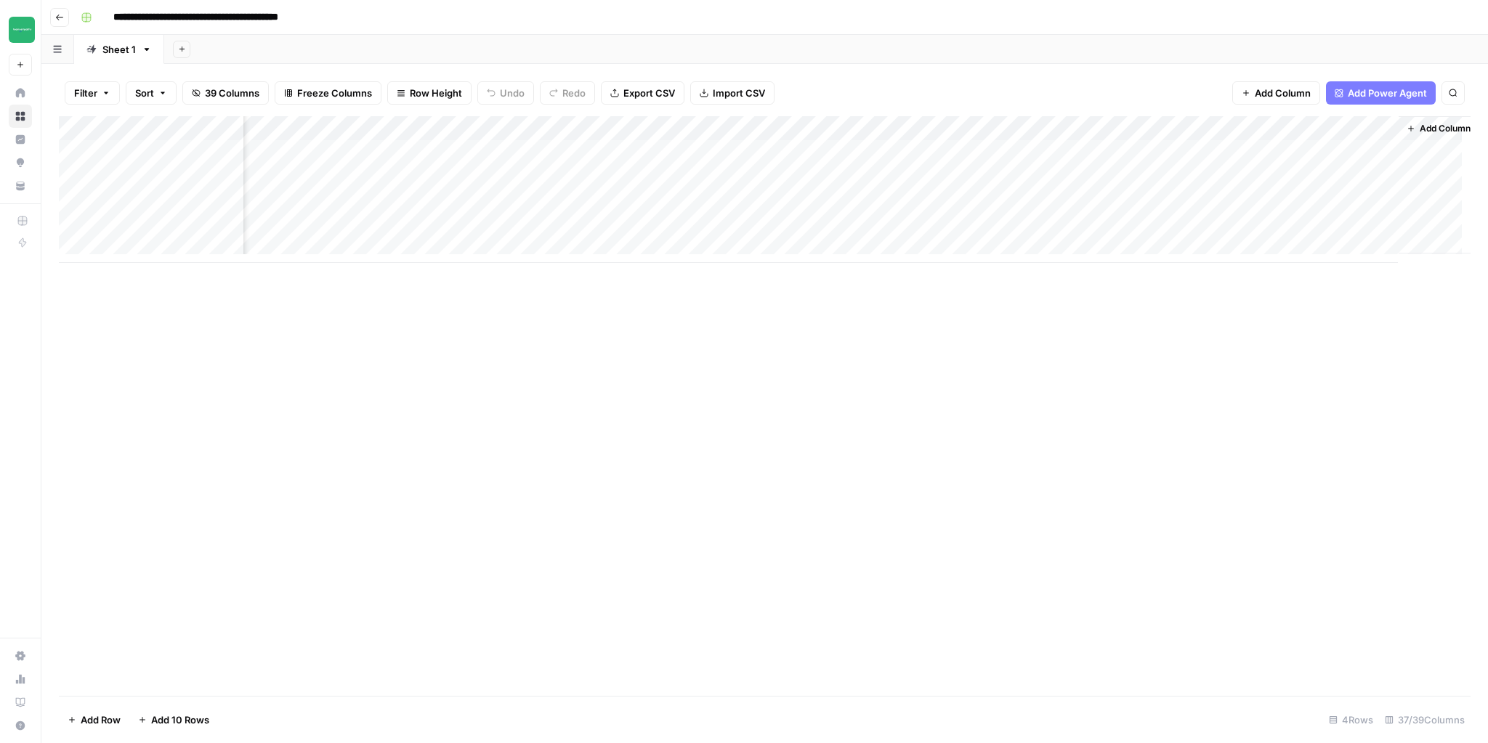
scroll to position [0, 3917]
click at [1371, 152] on div "Add Column" at bounding box center [765, 189] width 1412 height 147
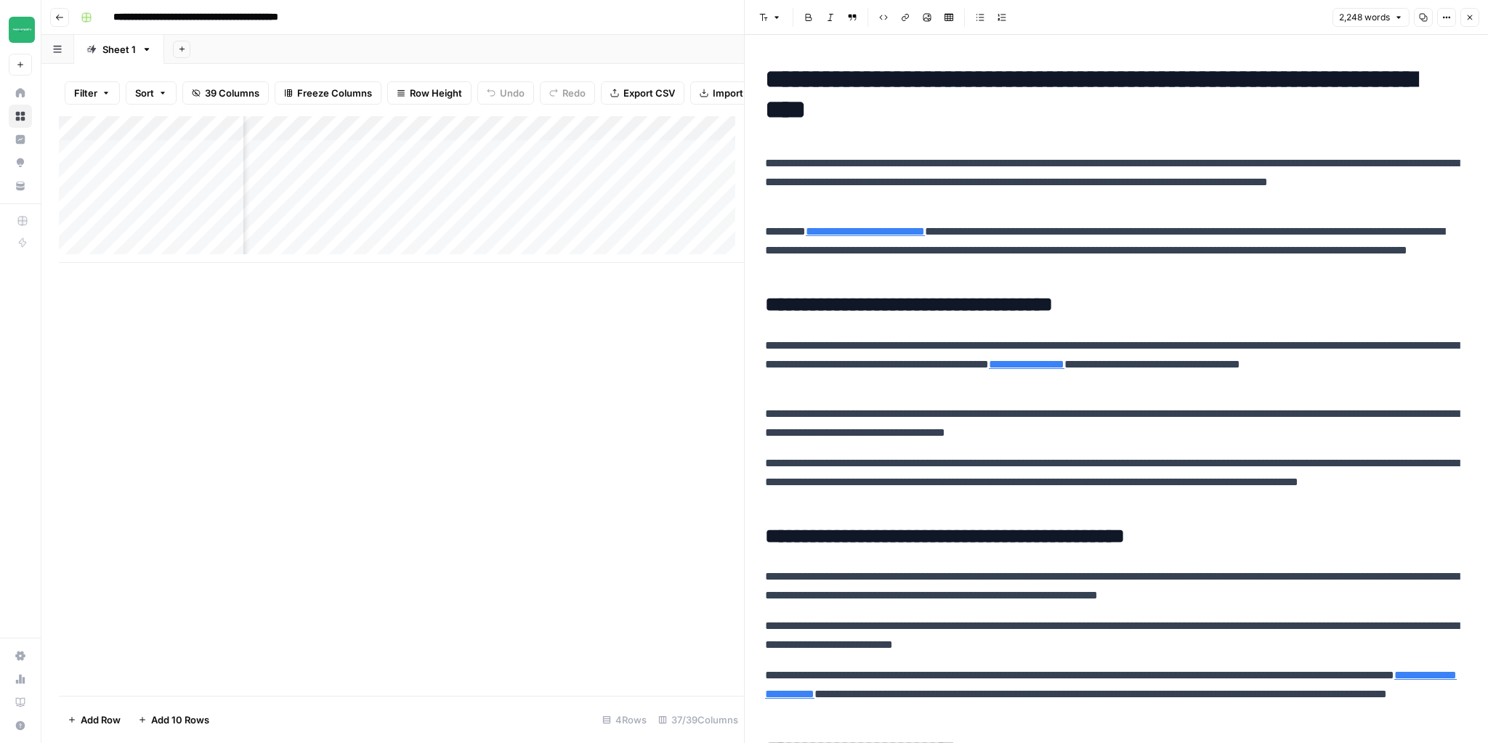
click at [1476, 21] on button "Close" at bounding box center [1470, 17] width 19 height 19
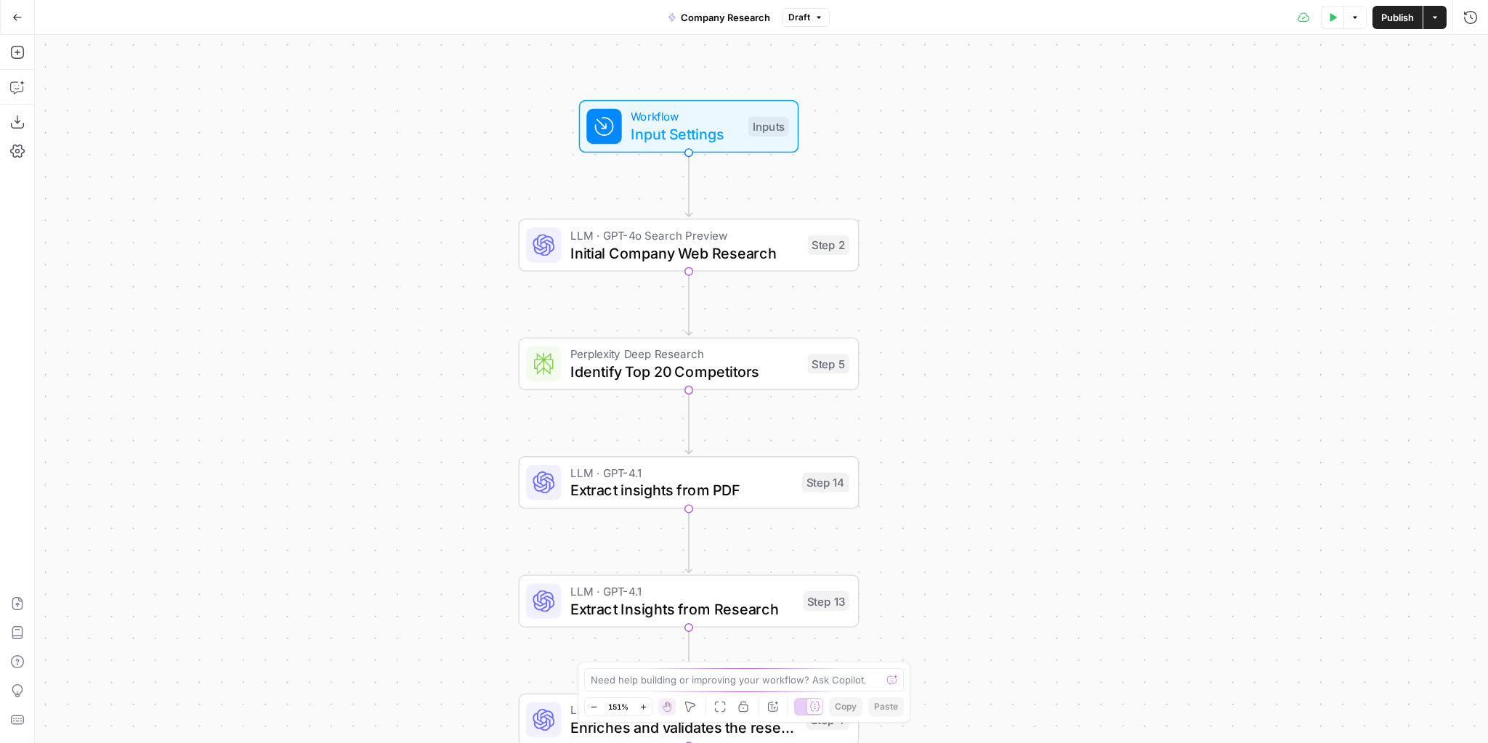
drag, startPoint x: 948, startPoint y: 177, endPoint x: 937, endPoint y: 308, distance: 131.3
click at [937, 308] on div "Workflow Input Settings Inputs LLM · GPT-4o Search Preview Initial Company Web …" at bounding box center [761, 389] width 1453 height 709
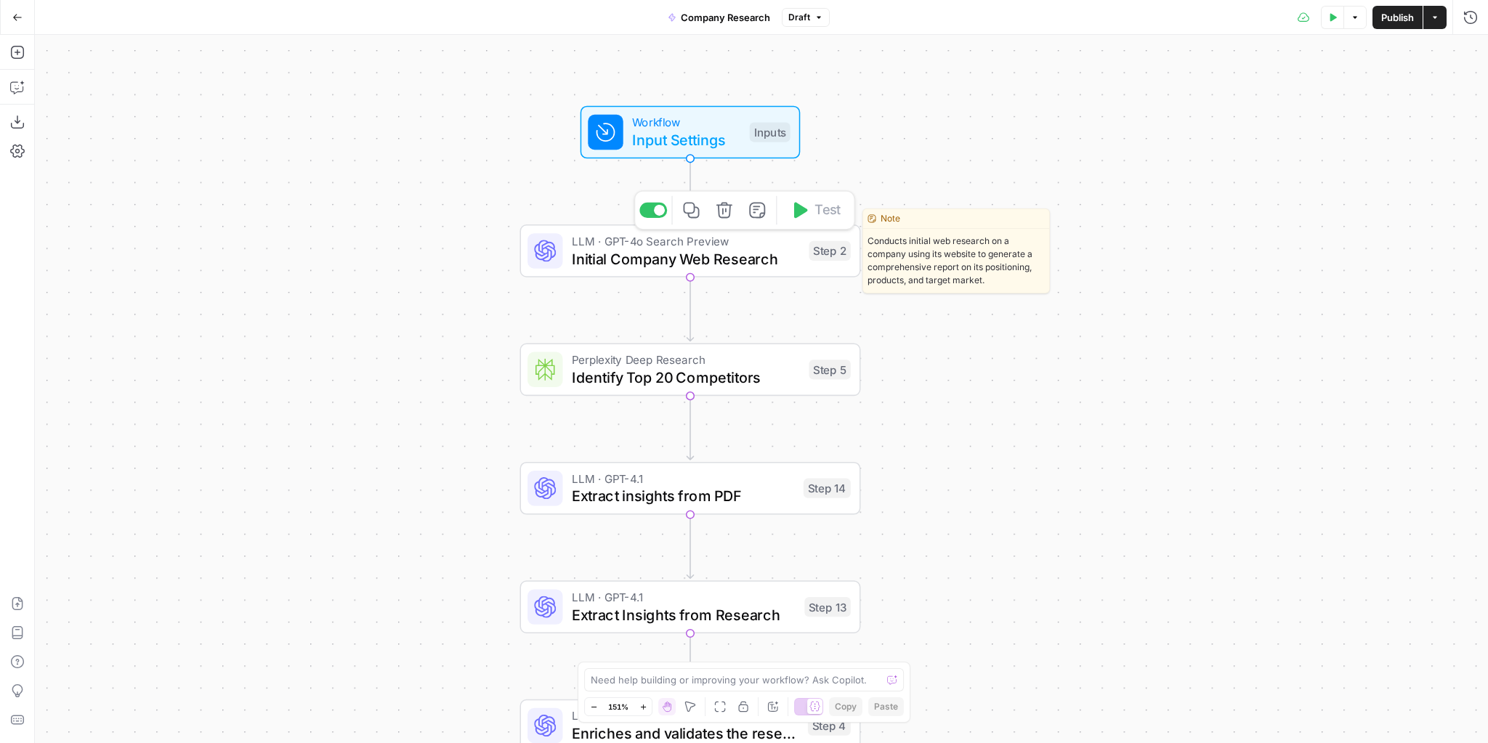
click at [671, 258] on span "Initial Company Web Research" at bounding box center [686, 259] width 229 height 22
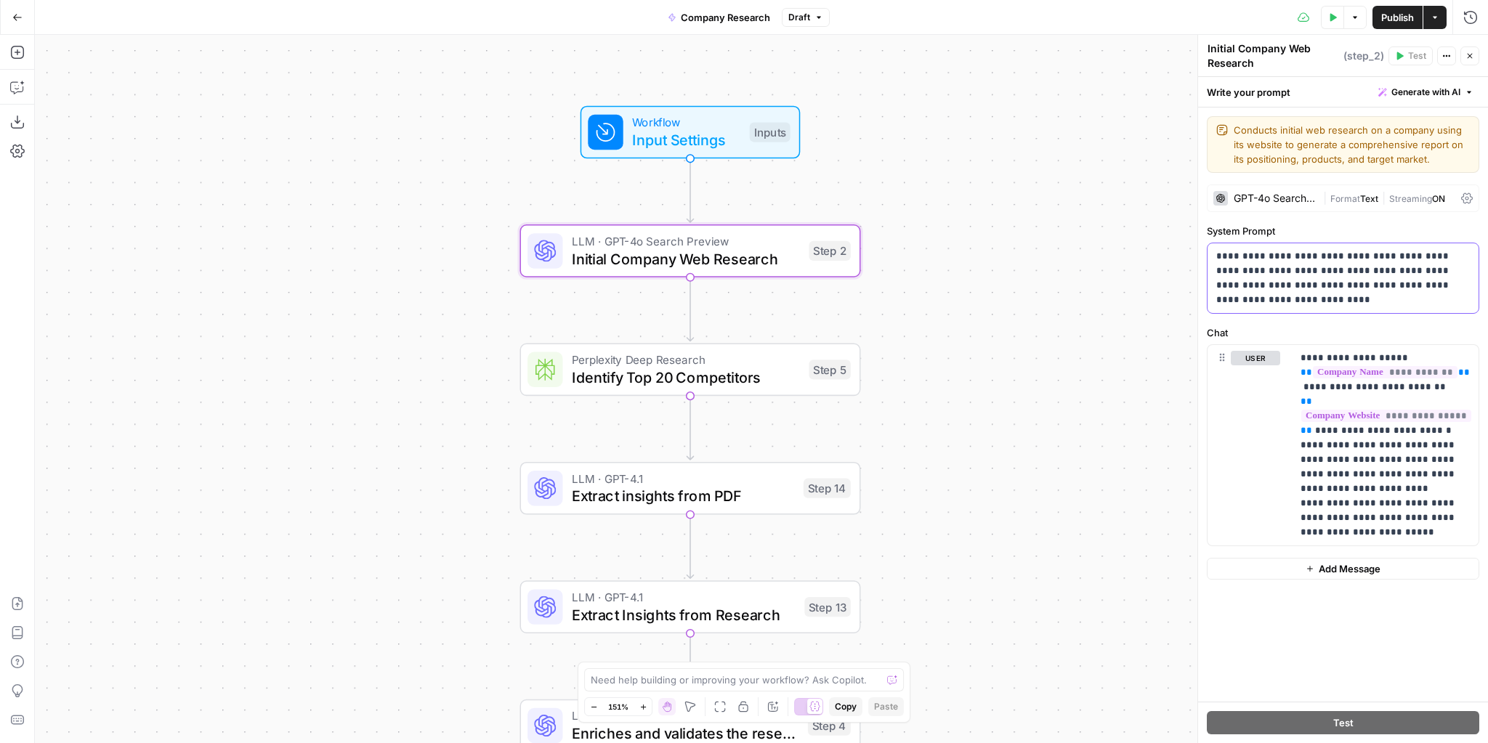
drag, startPoint x: 1323, startPoint y: 255, endPoint x: 1330, endPoint y: 253, distance: 7.6
click at [1323, 255] on p "**********" at bounding box center [1343, 278] width 254 height 58
click at [939, 169] on div "Workflow Input Settings Inputs LLM · GPT-4o Search Preview Initial Company Web …" at bounding box center [761, 389] width 1453 height 709
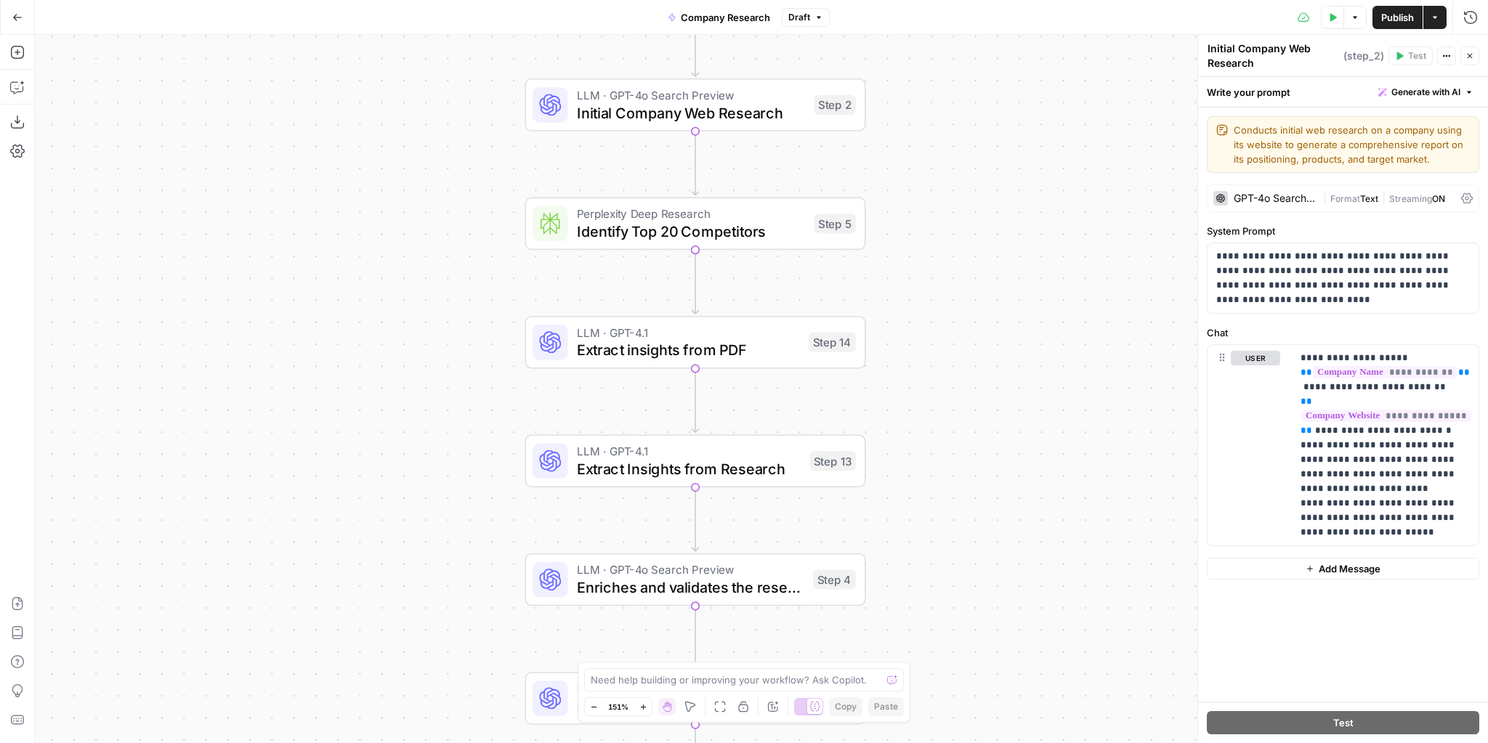
drag, startPoint x: 906, startPoint y: 299, endPoint x: 847, endPoint y: 159, distance: 152.1
click at [913, 140] on div "Workflow Input Settings Inputs LLM · GPT-4o Search Preview Initial Company Web …" at bounding box center [761, 389] width 1453 height 709
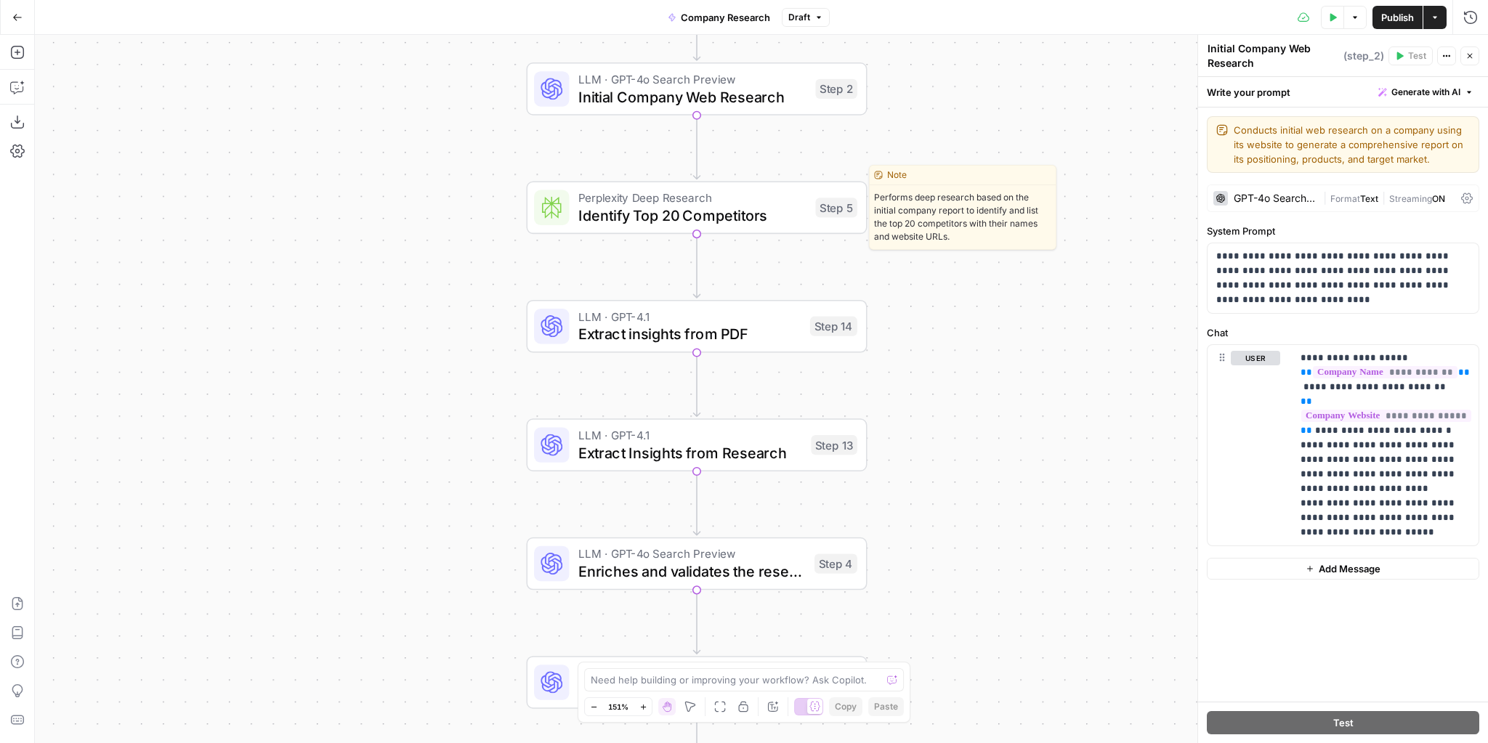
click at [677, 219] on span "Identify Top 20 Competitors" at bounding box center [692, 215] width 229 height 22
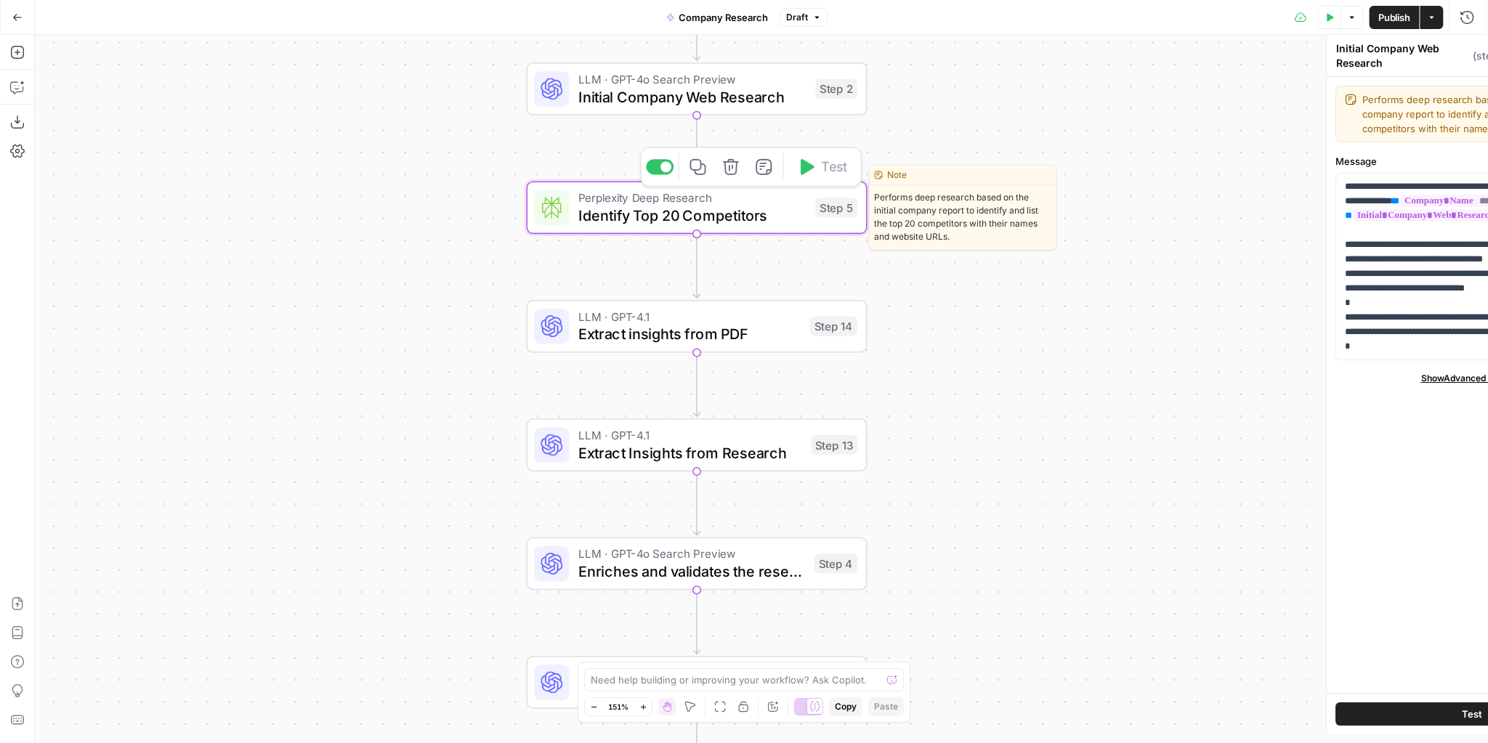
type textarea "Identify Top 20 Competitors"
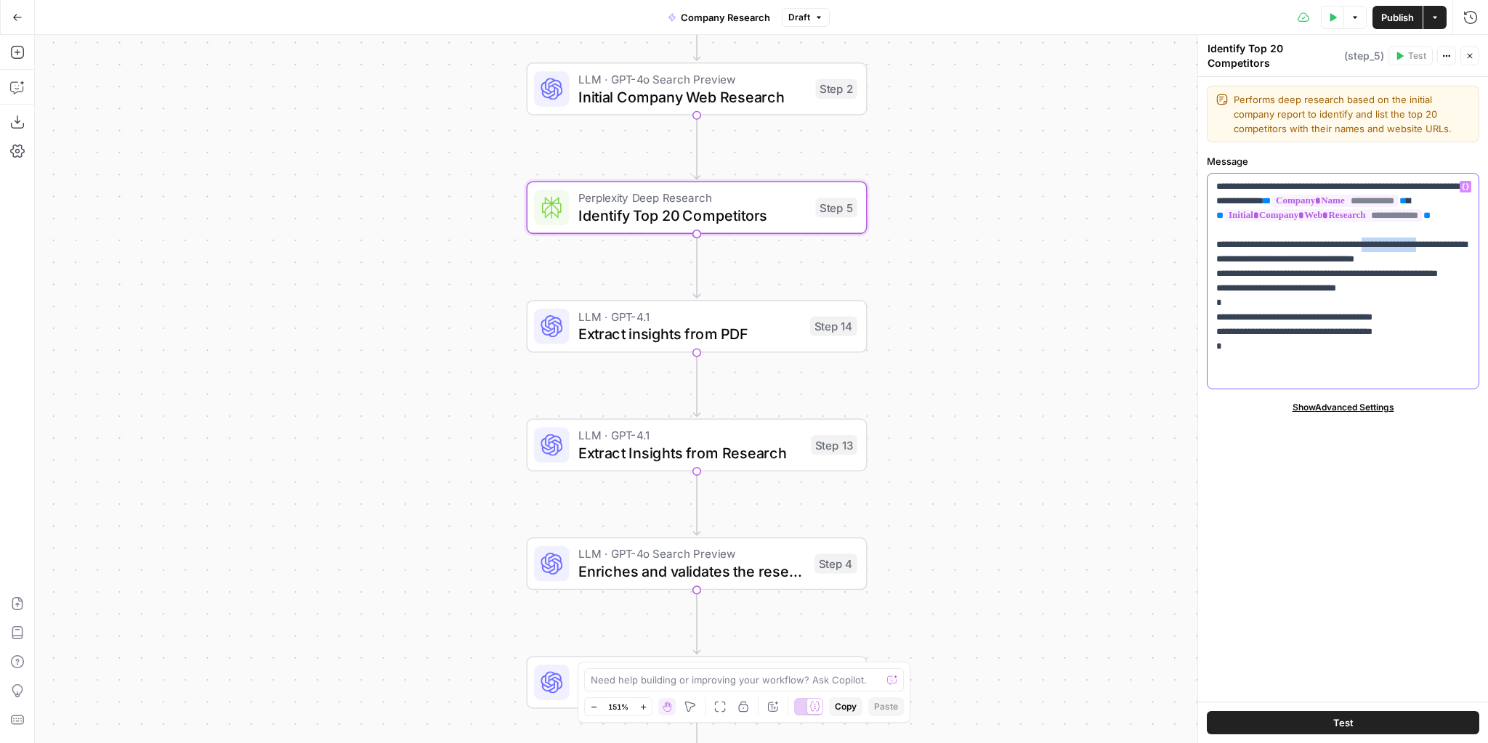
drag, startPoint x: 1384, startPoint y: 261, endPoint x: 1453, endPoint y: 259, distance: 69.8
click at [1453, 259] on p "**********" at bounding box center [1343, 280] width 254 height 203
click at [937, 241] on div "Workflow Input Settings Inputs LLM · GPT-4o Search Preview Initial Company Web …" at bounding box center [761, 389] width 1453 height 709
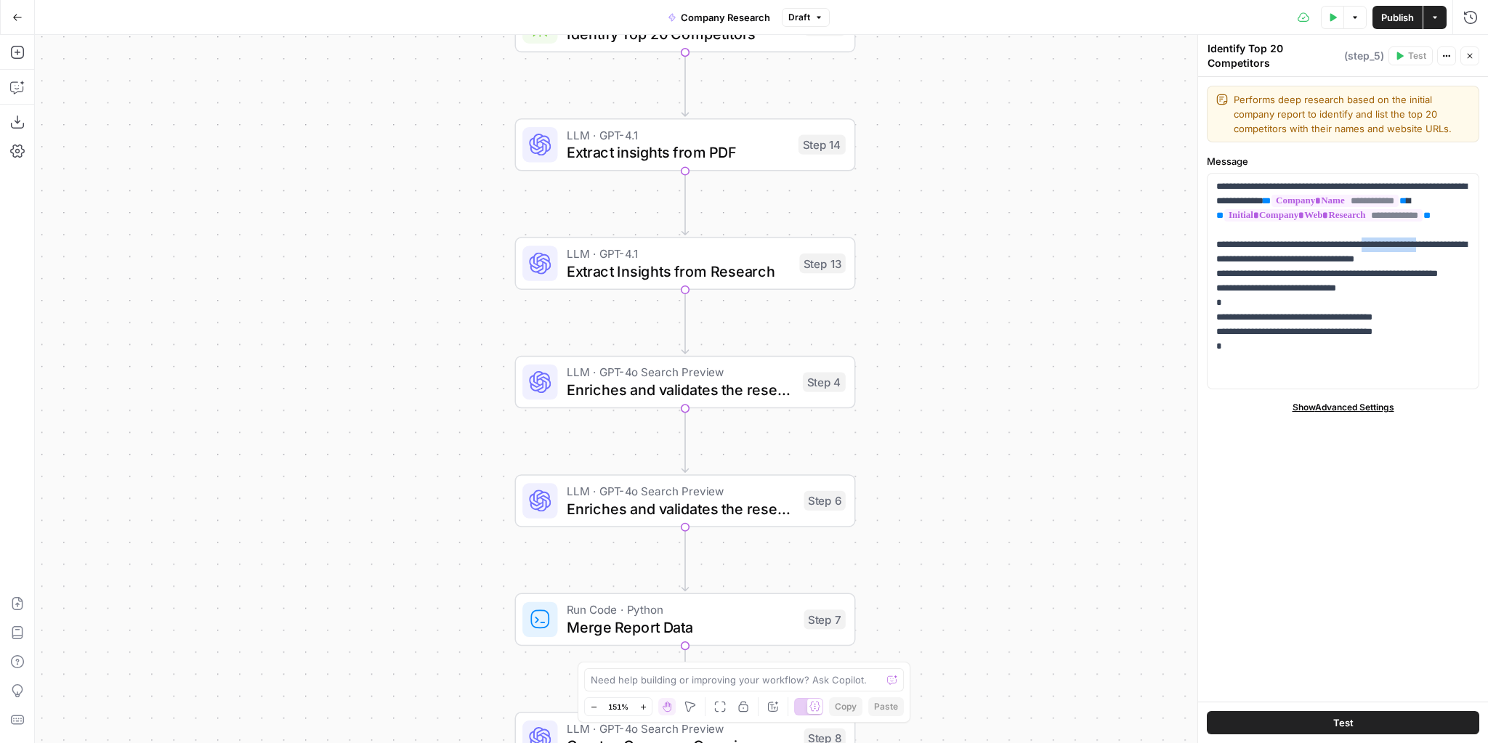
drag, startPoint x: 896, startPoint y: 312, endPoint x: 614, endPoint y: 145, distance: 327.8
click at [889, 195] on div "Workflow Input Settings Inputs LLM · GPT-4o Search Preview Initial Company Web …" at bounding box center [761, 389] width 1453 height 709
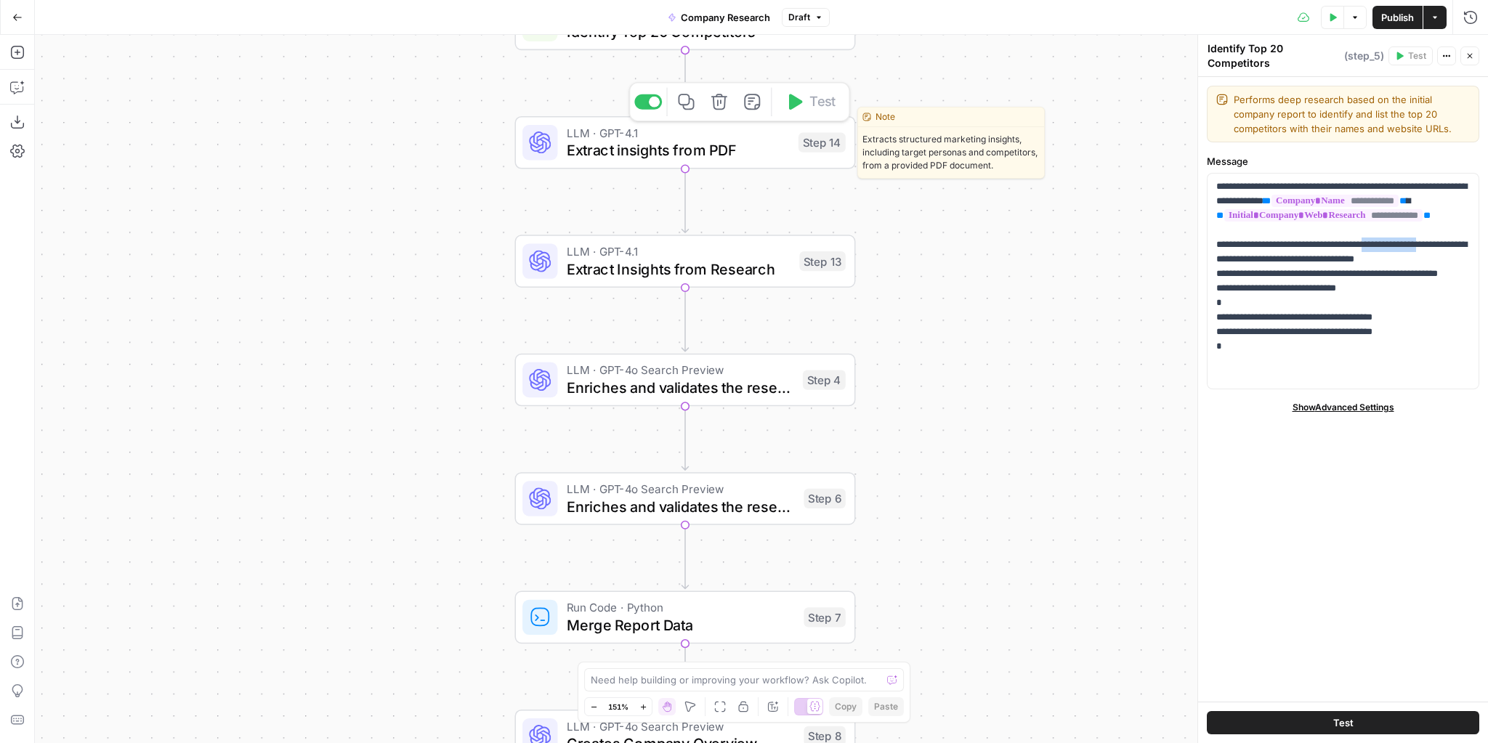
click at [650, 137] on span "LLM · GPT-4.1" at bounding box center [678, 132] width 223 height 17
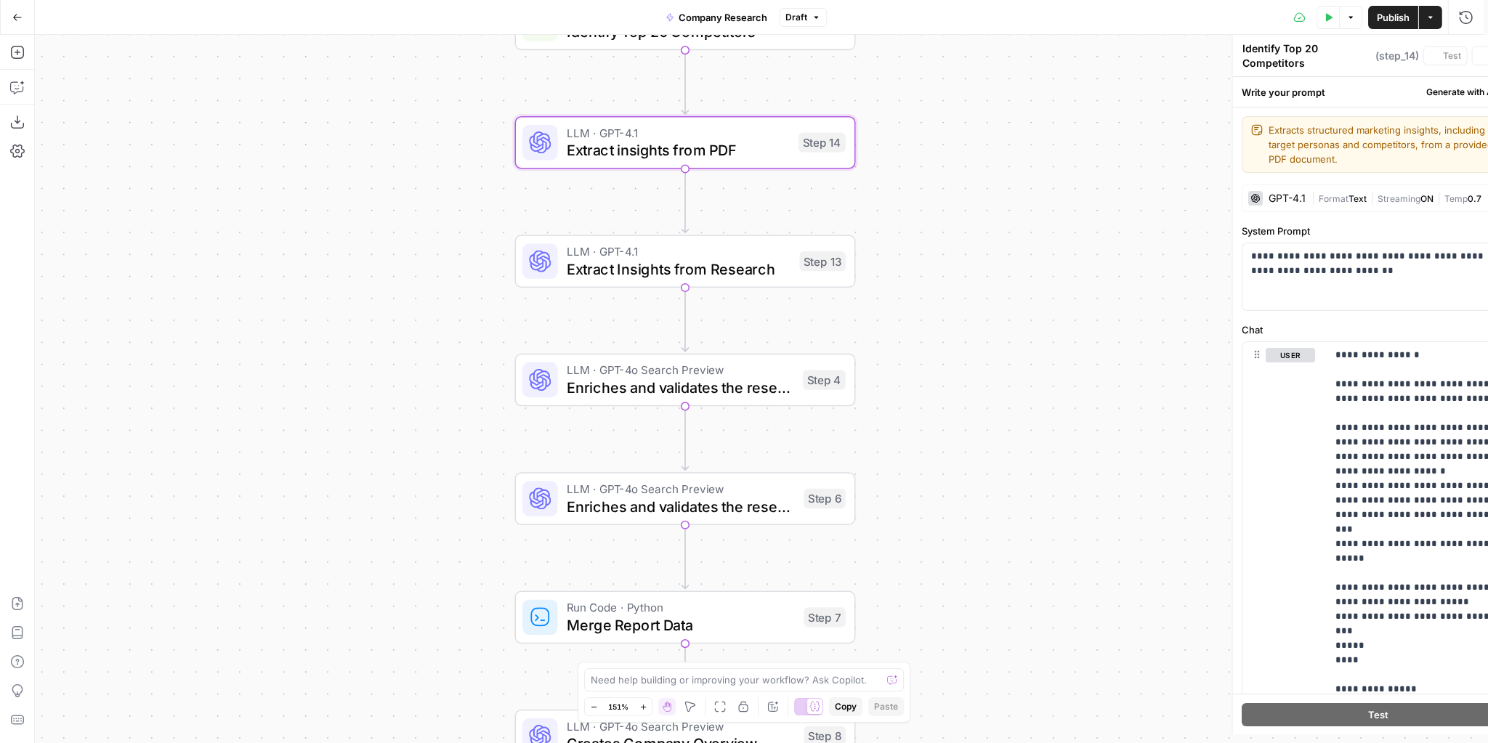
type textarea "Extract insights from PDF"
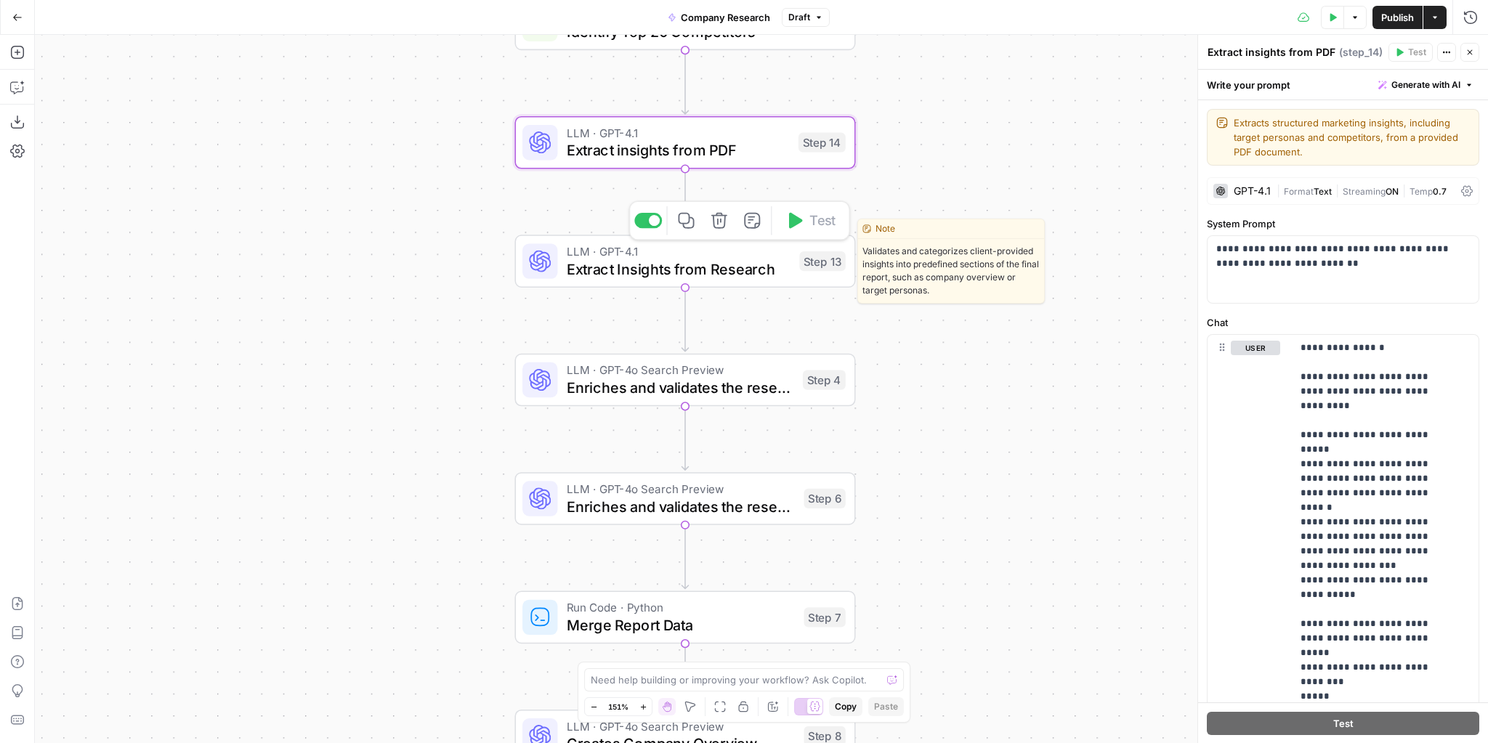
click at [645, 269] on span "Extract Insights from Research" at bounding box center [679, 269] width 225 height 22
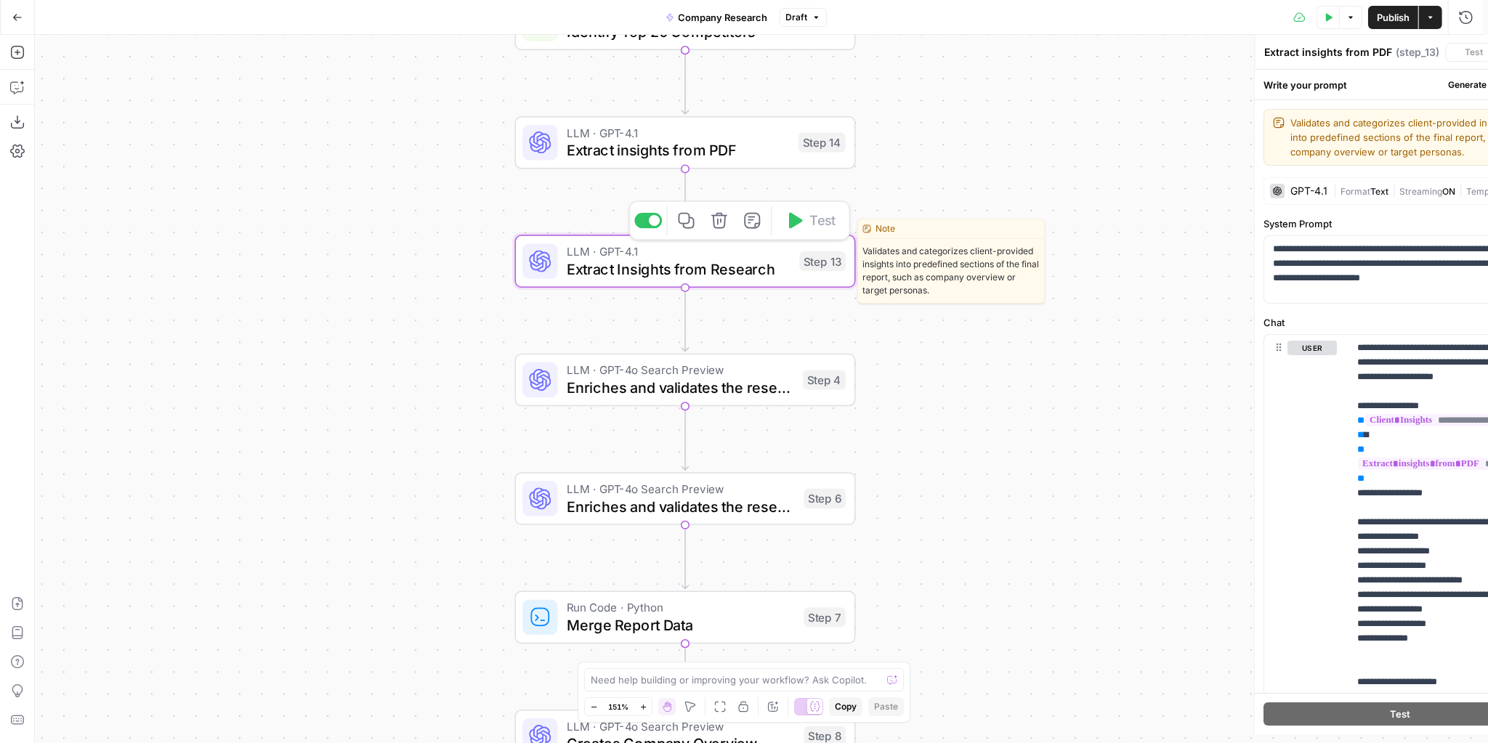
type textarea "Extract Insights from Research"
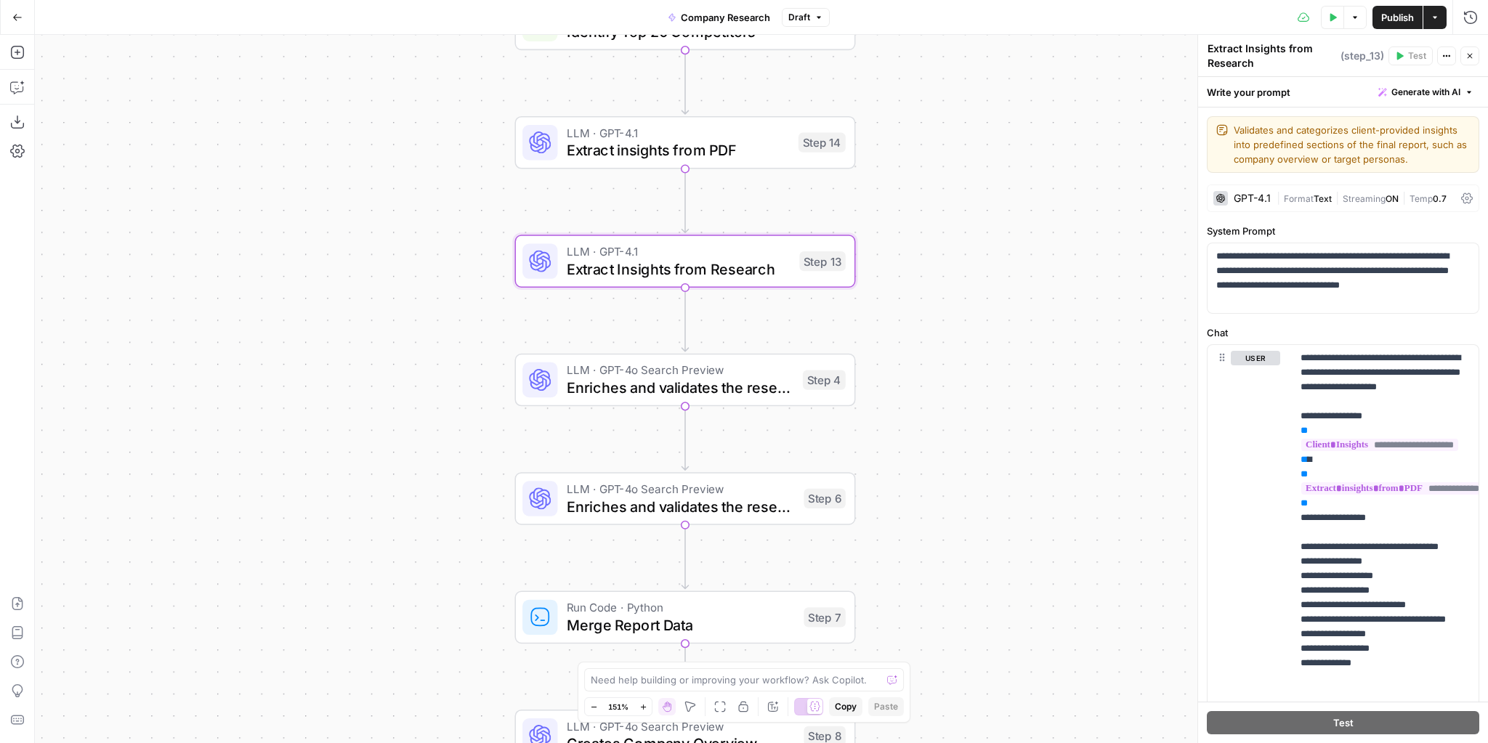
click at [624, 154] on span "Extract insights from PDF" at bounding box center [678, 151] width 223 height 22
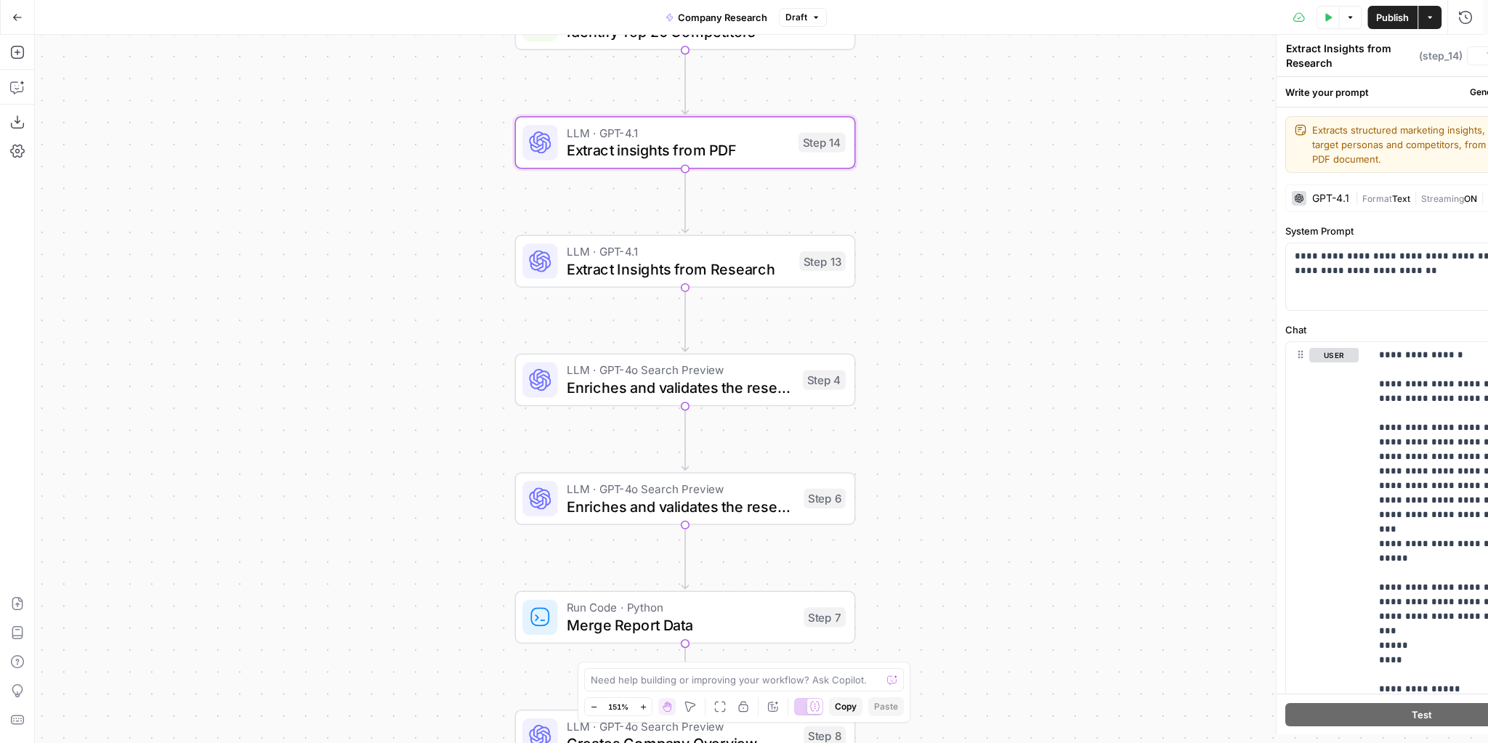
type textarea "Extract insights from PDF"
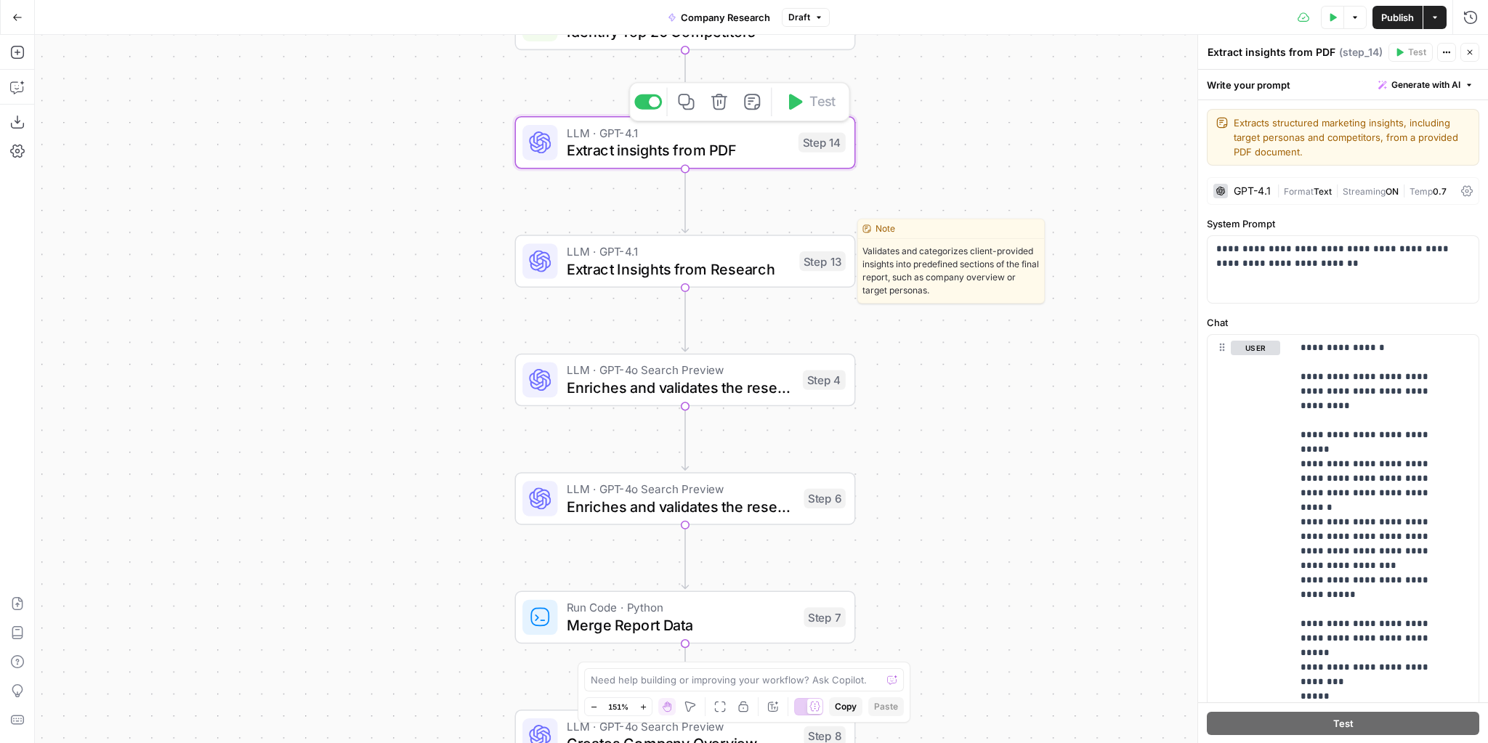
click at [646, 266] on span "Extract Insights from Research" at bounding box center [679, 269] width 225 height 22
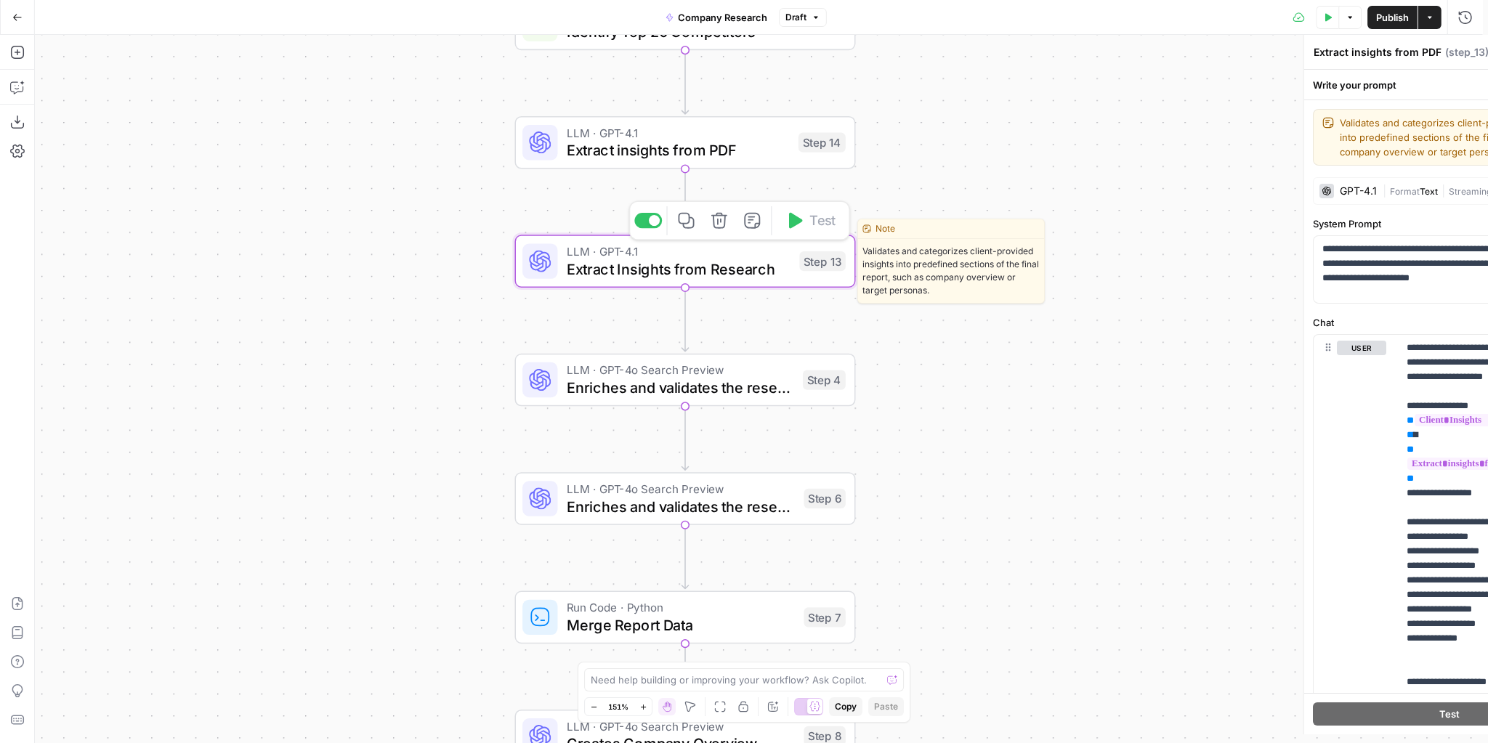
type textarea "Extract Insights from Research"
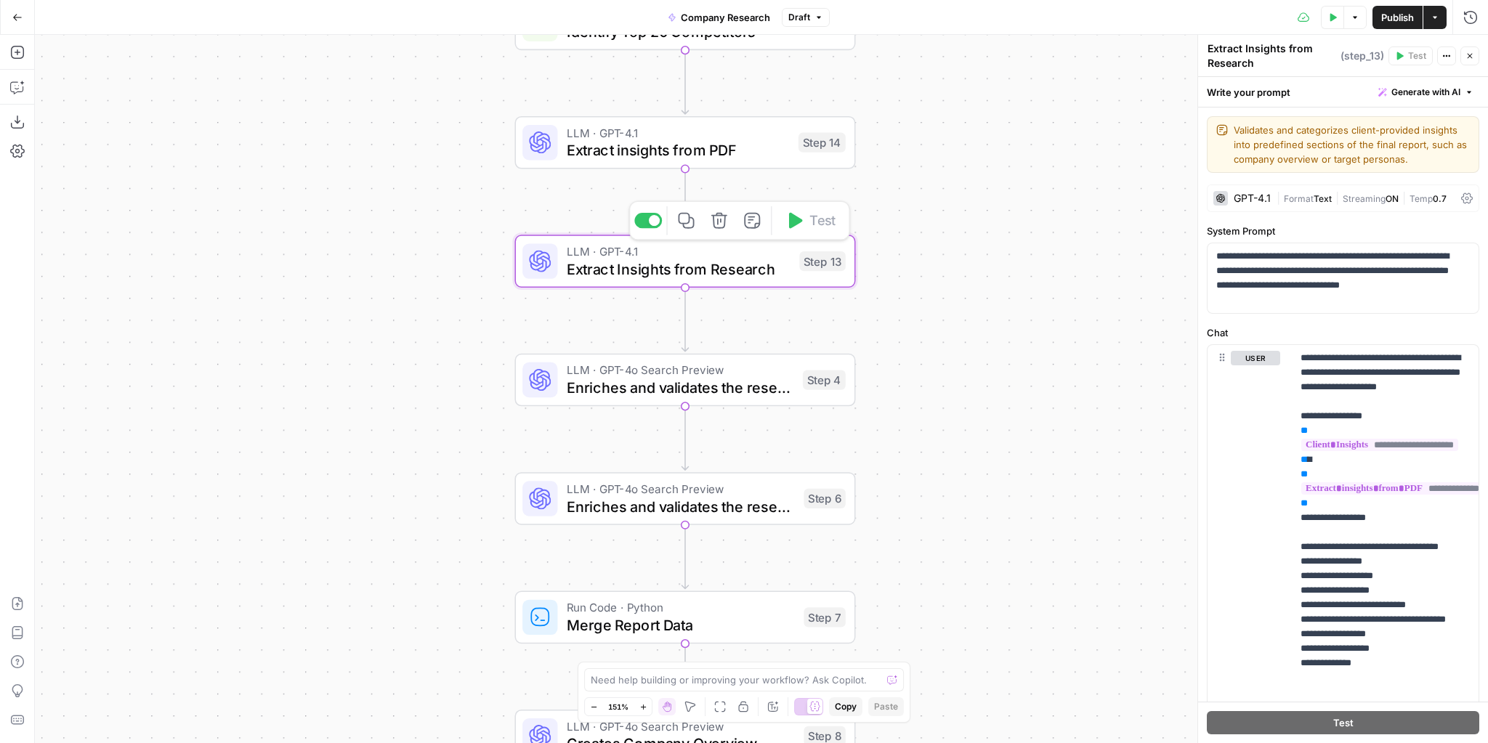
click at [477, 212] on div "Workflow Input Settings Inputs LLM · GPT-4o Search Preview Initial Company Web …" at bounding box center [761, 389] width 1453 height 709
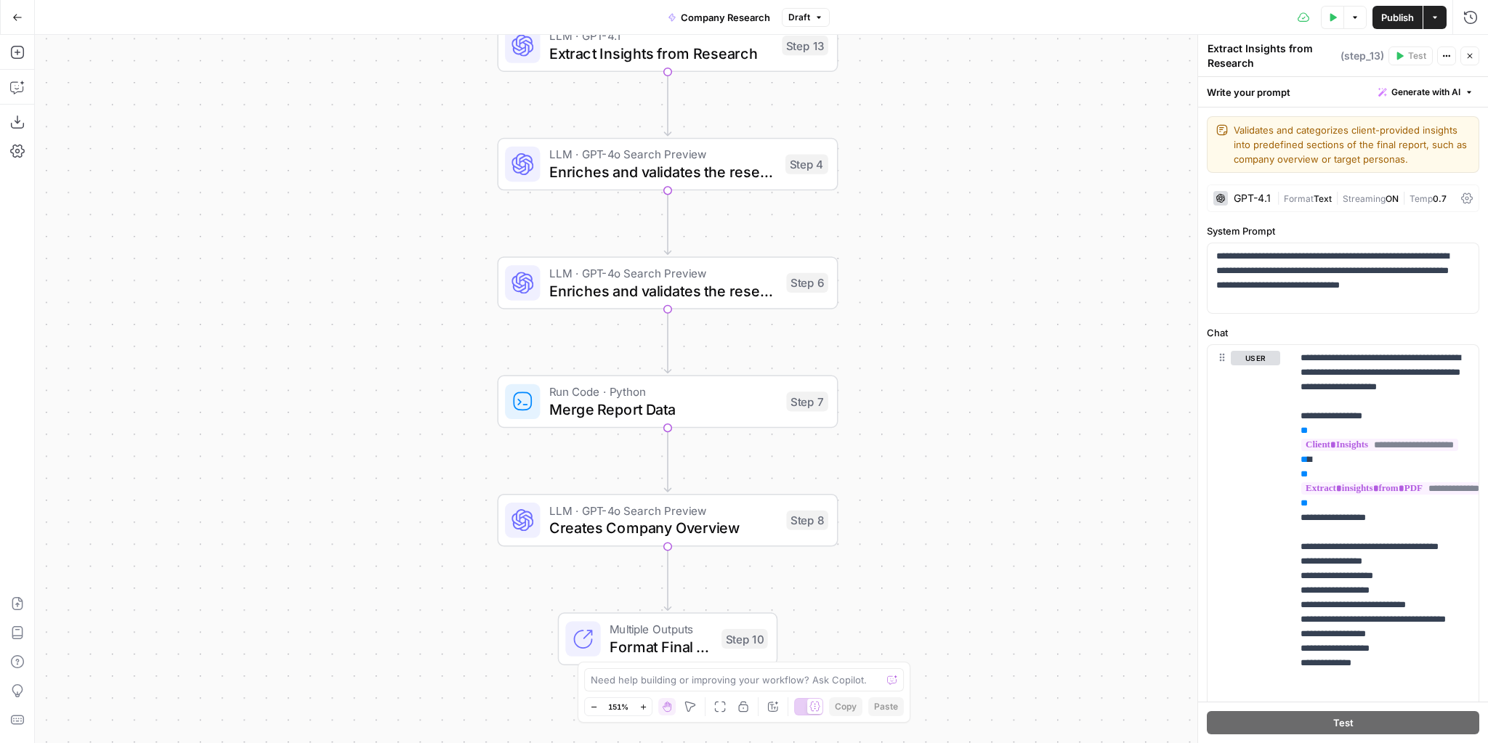
drag, startPoint x: 913, startPoint y: 281, endPoint x: 887, endPoint y: 198, distance: 87.1
click at [900, 84] on div "Workflow Input Settings Inputs LLM · GPT-4o Search Preview Initial Company Web …" at bounding box center [761, 389] width 1453 height 709
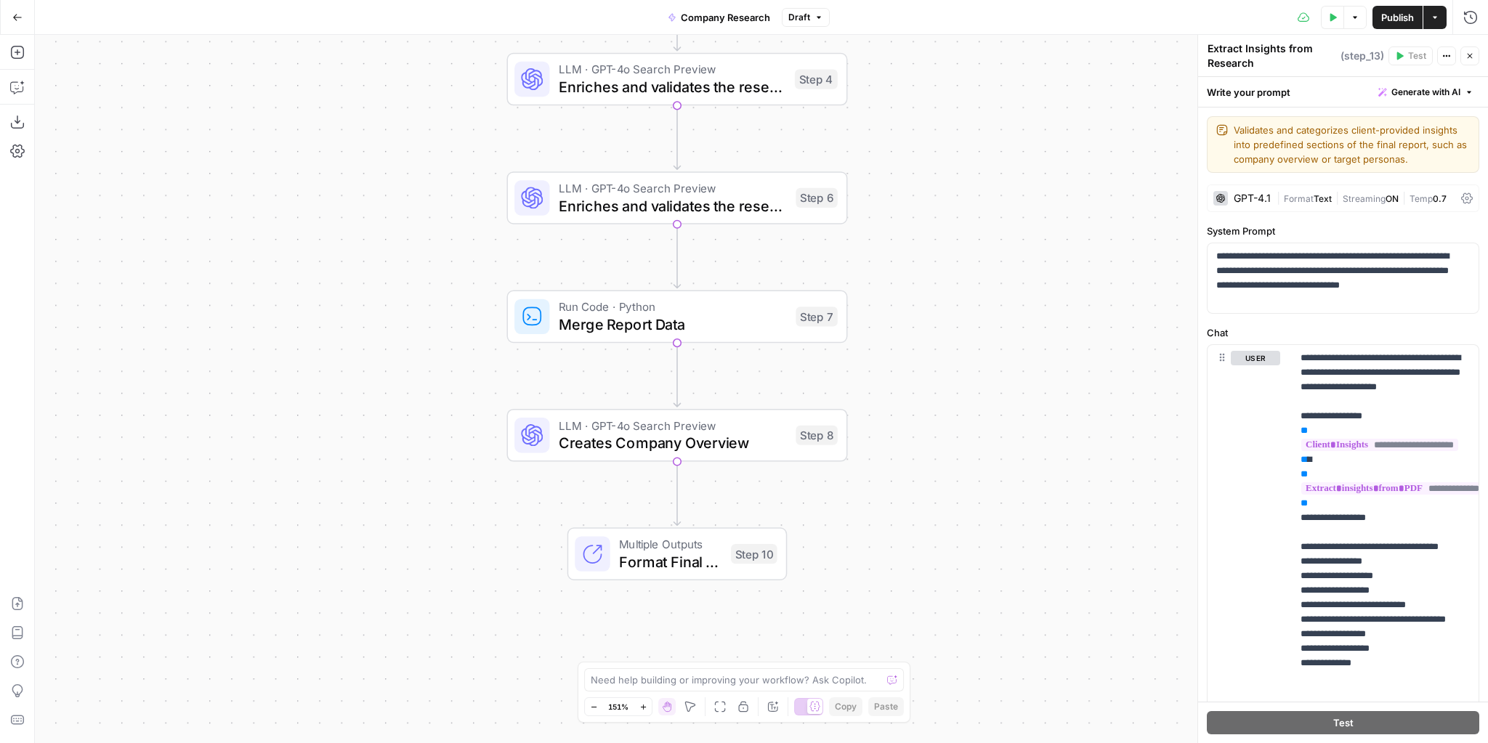
drag, startPoint x: 889, startPoint y: 215, endPoint x: 887, endPoint y: 196, distance: 19.0
click at [889, 201] on div "Workflow Input Settings Inputs LLM · GPT-4o Search Preview Initial Company Web …" at bounding box center [761, 389] width 1453 height 709
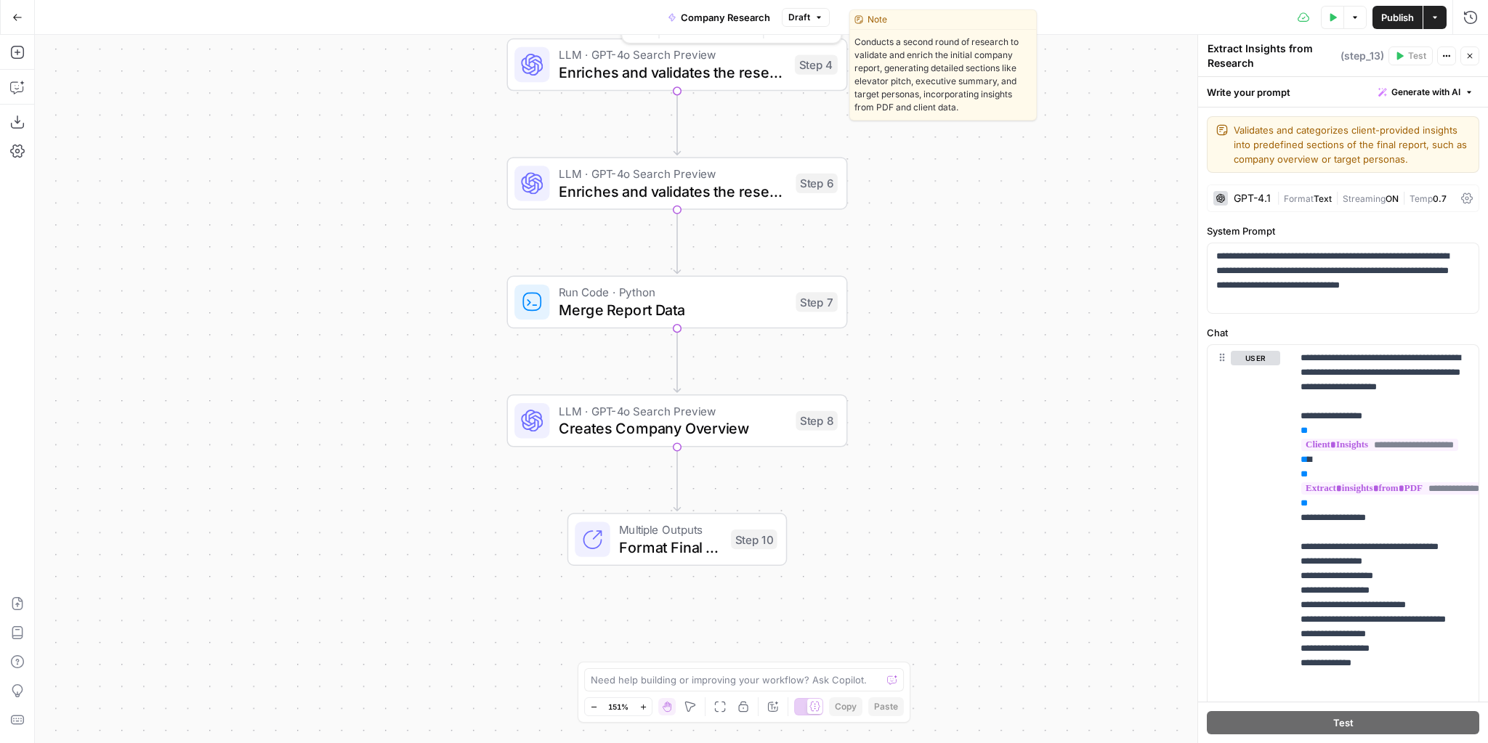
click at [658, 76] on span "Enriches and validates the research 1" at bounding box center [672, 72] width 227 height 22
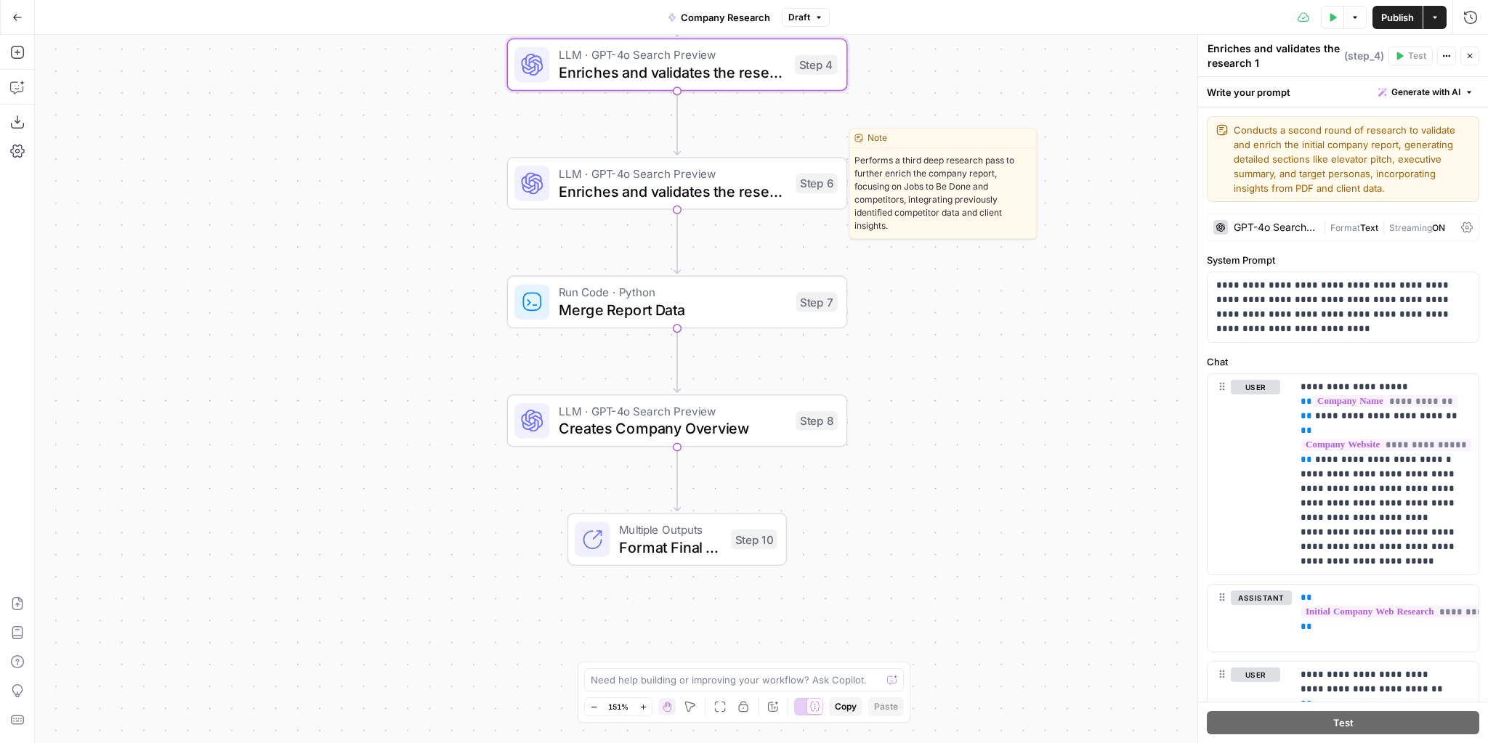
click at [706, 180] on span "Enriches and validates the research 2" at bounding box center [673, 191] width 229 height 22
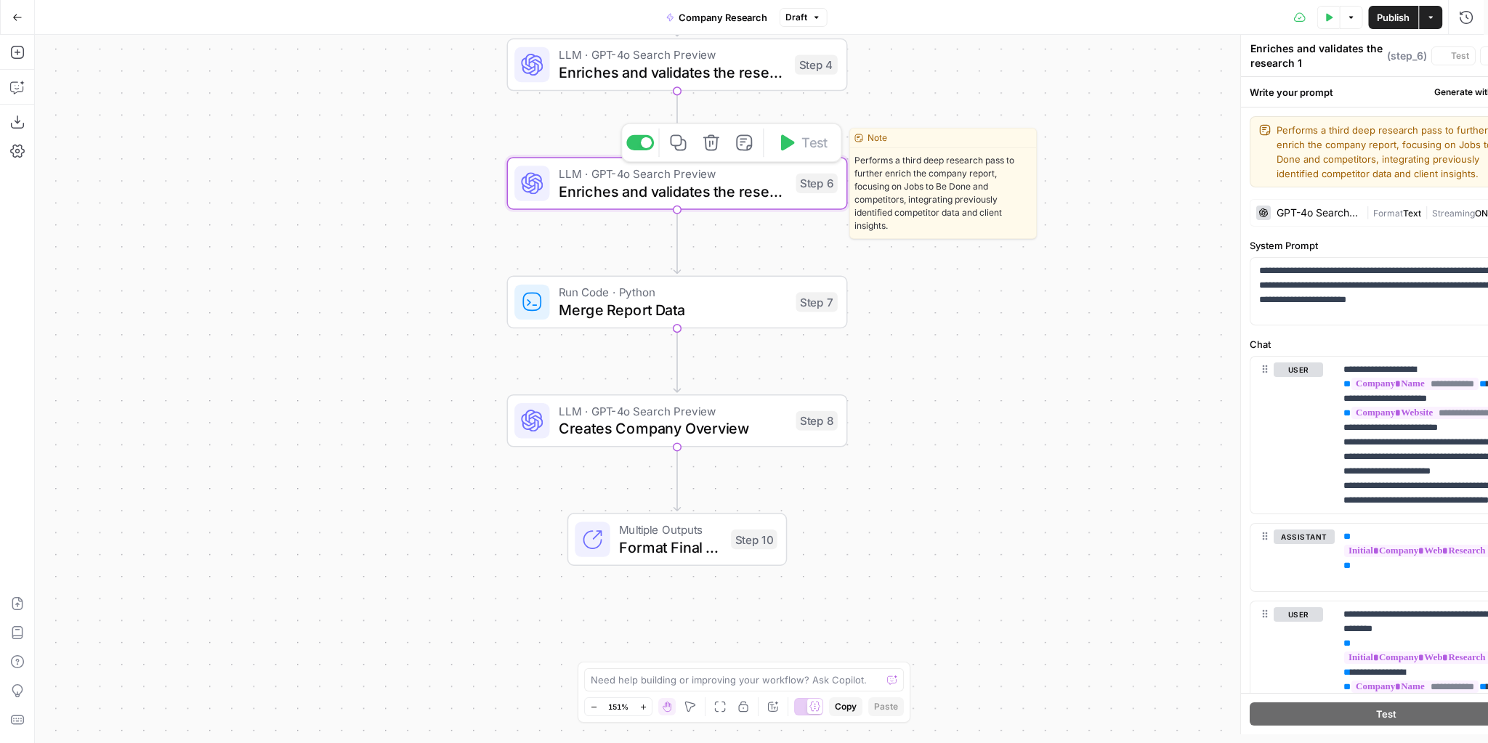
type textarea "Enriches and validates the research 2"
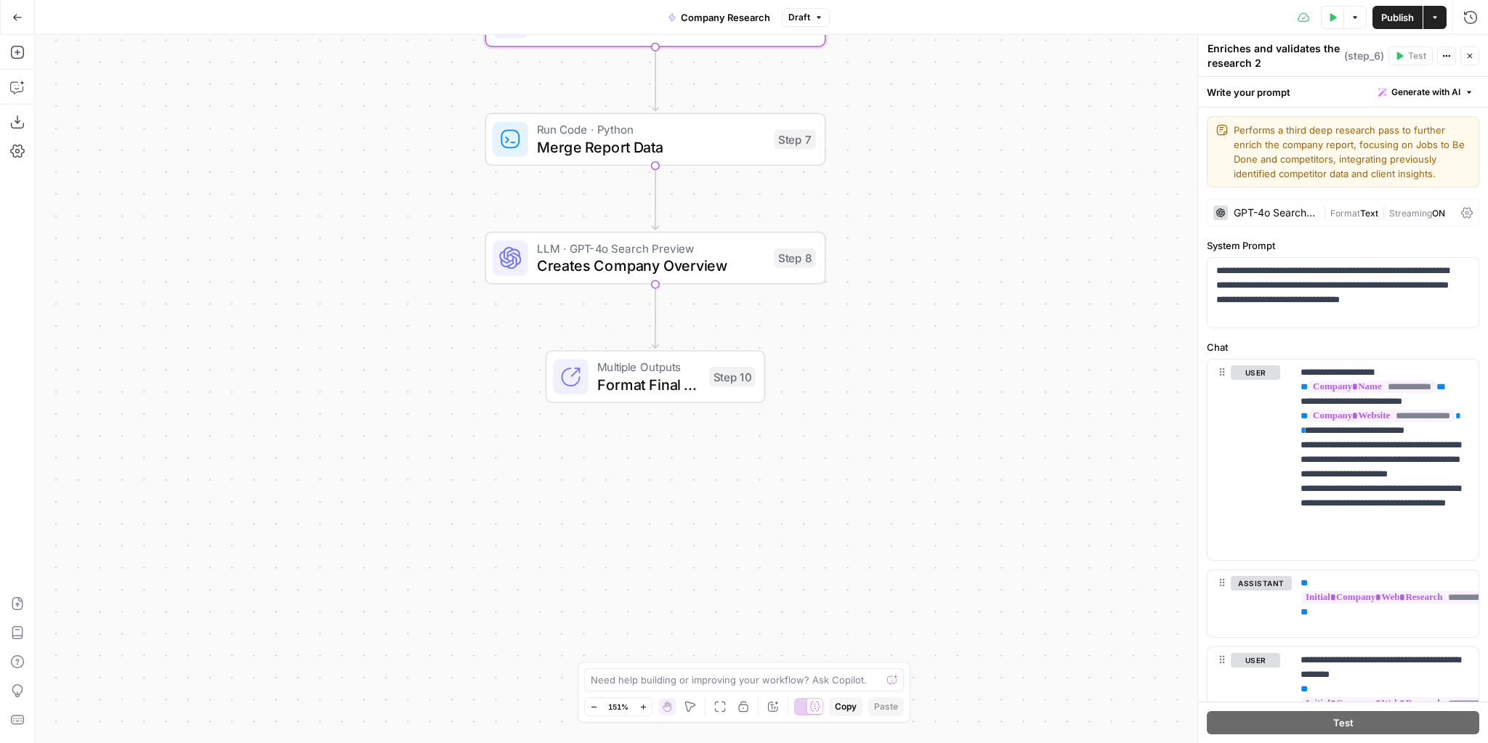
drag, startPoint x: 921, startPoint y: 265, endPoint x: 904, endPoint y: 155, distance: 111.1
click at [904, 155] on div "Workflow Input Settings Inputs LLM · GPT-4o Search Preview Initial Company Web …" at bounding box center [761, 389] width 1453 height 709
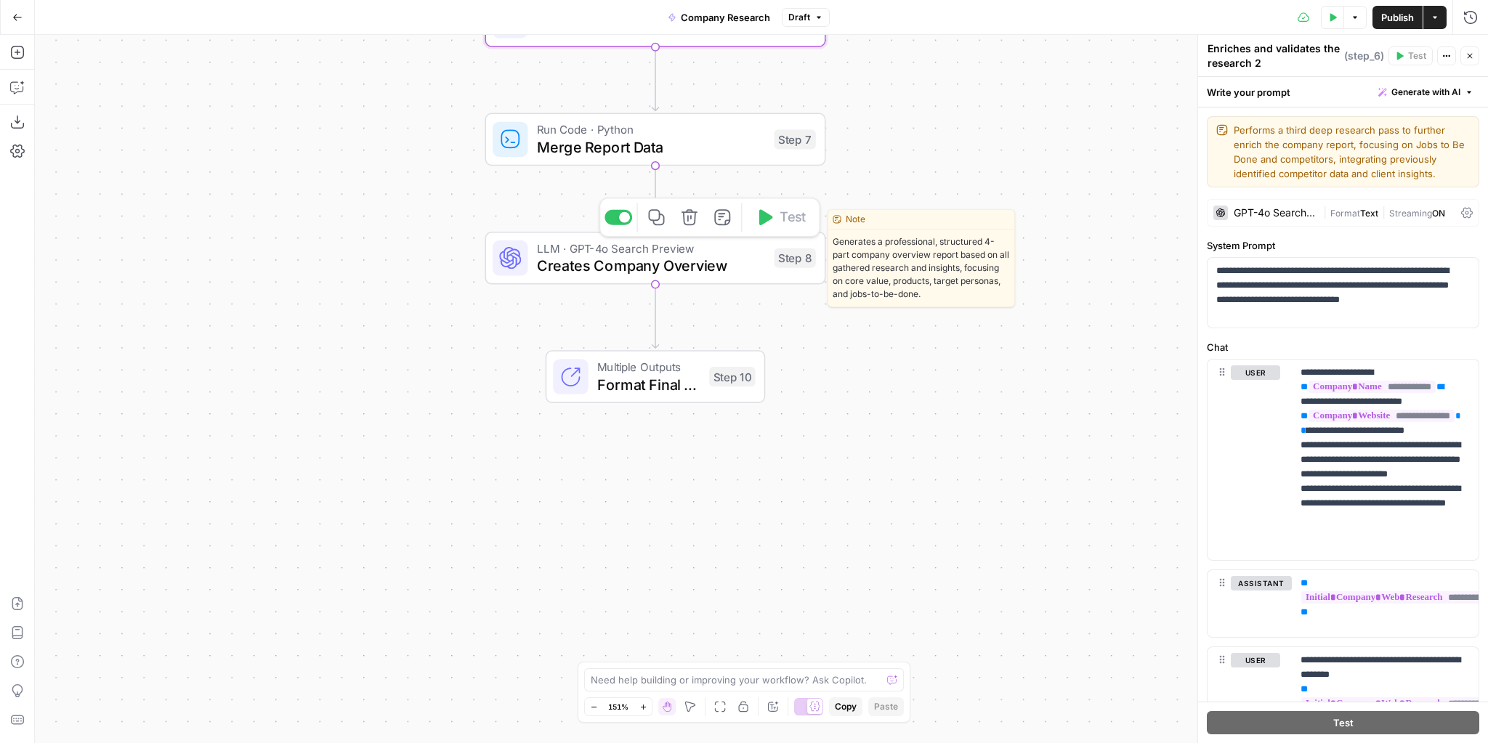
click at [695, 259] on span "Creates Company Overview" at bounding box center [651, 266] width 229 height 22
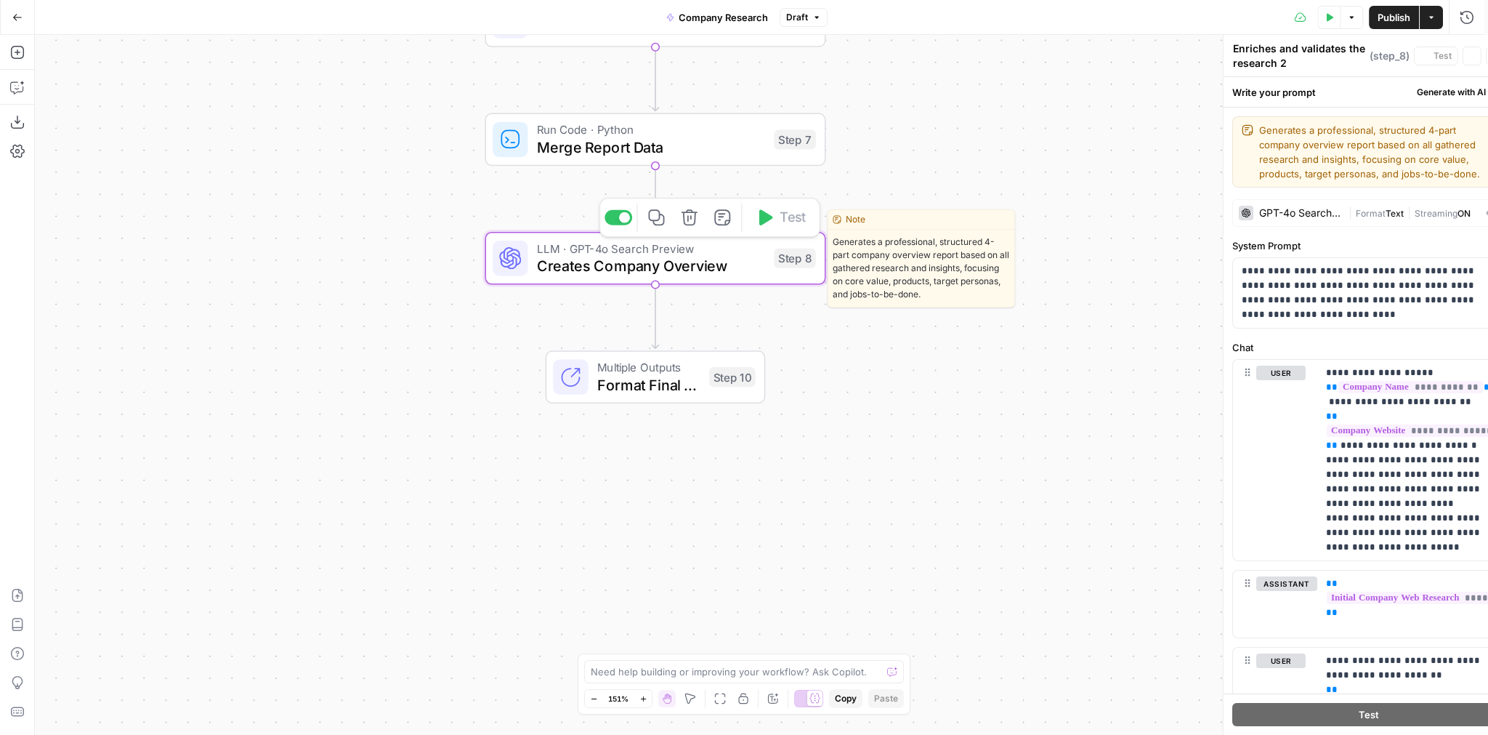
type textarea "Creates Company Overview"
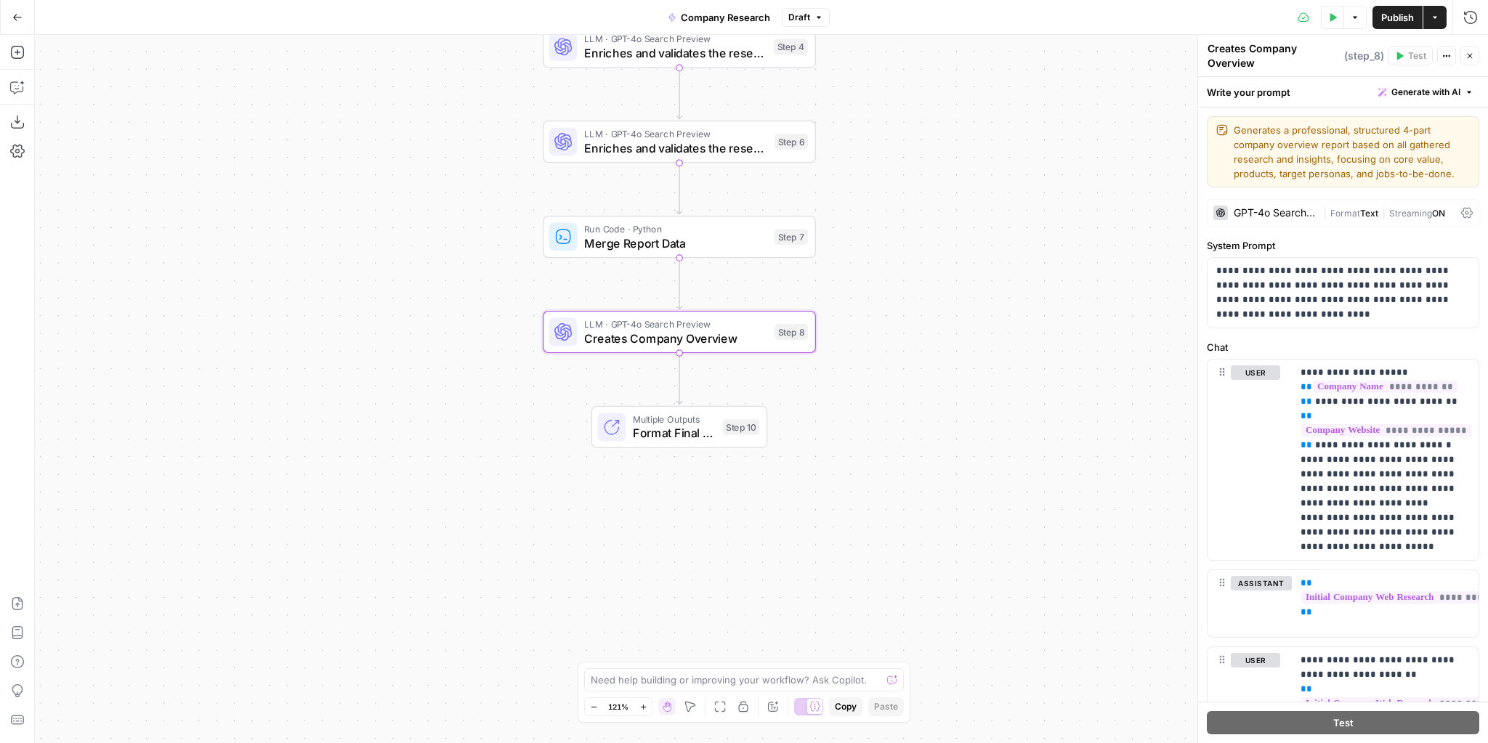
drag, startPoint x: 887, startPoint y: 225, endPoint x: 849, endPoint y: 419, distance: 198.4
click at [849, 419] on div "Workflow Input Settings Inputs LLM · GPT-4o Search Preview Initial Company Web …" at bounding box center [761, 389] width 1453 height 709
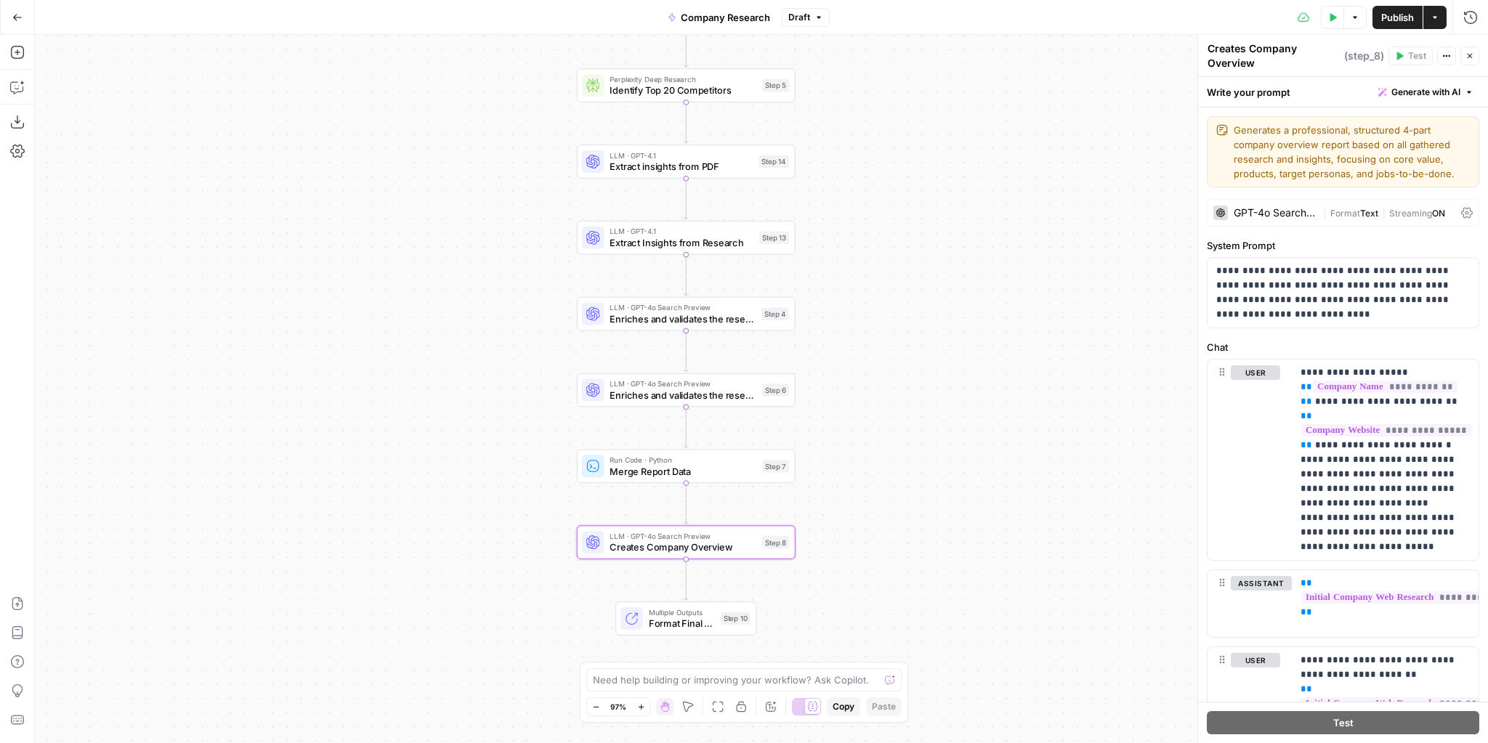
drag, startPoint x: 852, startPoint y: 241, endPoint x: 855, endPoint y: 336, distance: 95.2
click at [855, 336] on div "Workflow Input Settings Inputs LLM · GPT-4o Search Preview Initial Company Web …" at bounding box center [761, 389] width 1453 height 709
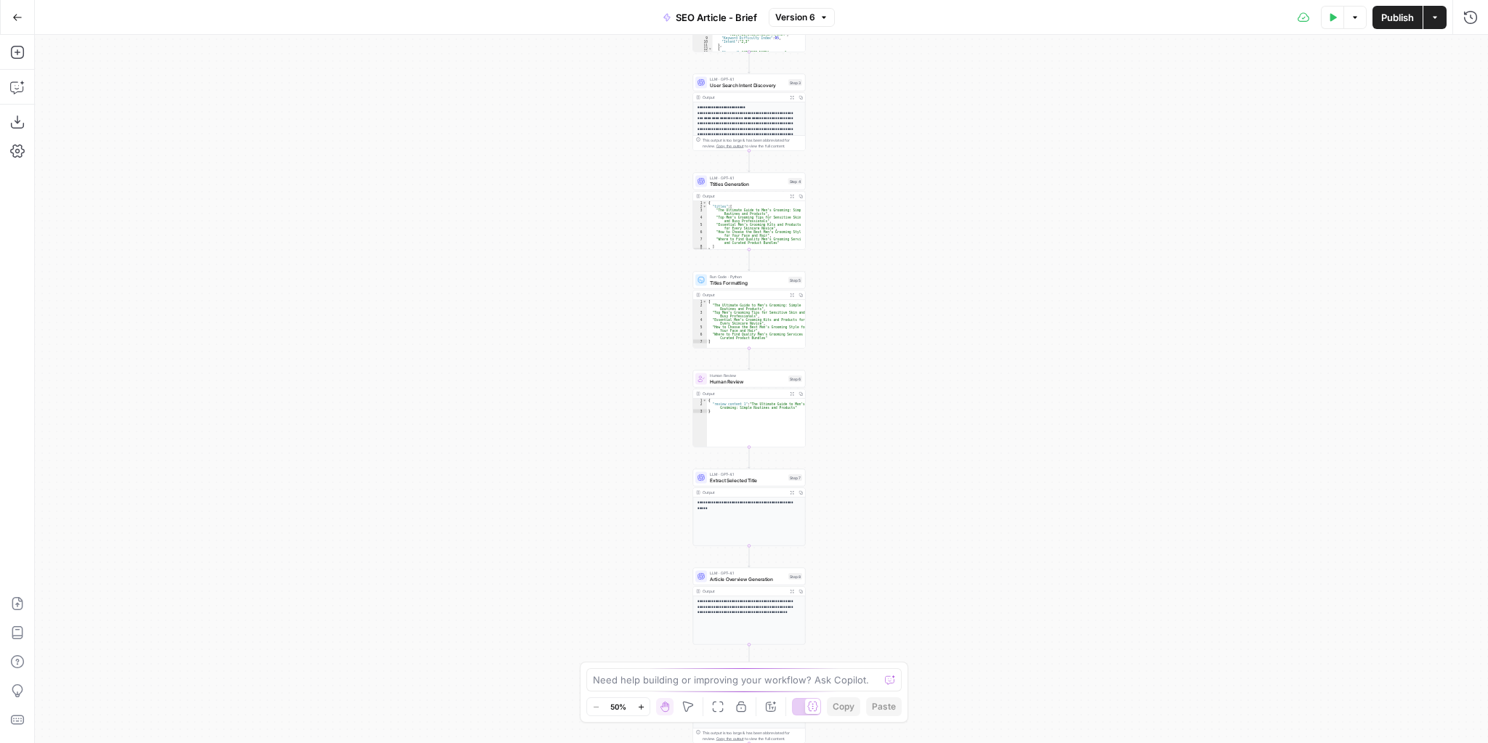
drag, startPoint x: 925, startPoint y: 316, endPoint x: 921, endPoint y: 145, distance: 170.8
click at [921, 145] on div "Workflow Input Settings Inputs Google Search Google Search Step 1 Output Expand…" at bounding box center [761, 389] width 1453 height 709
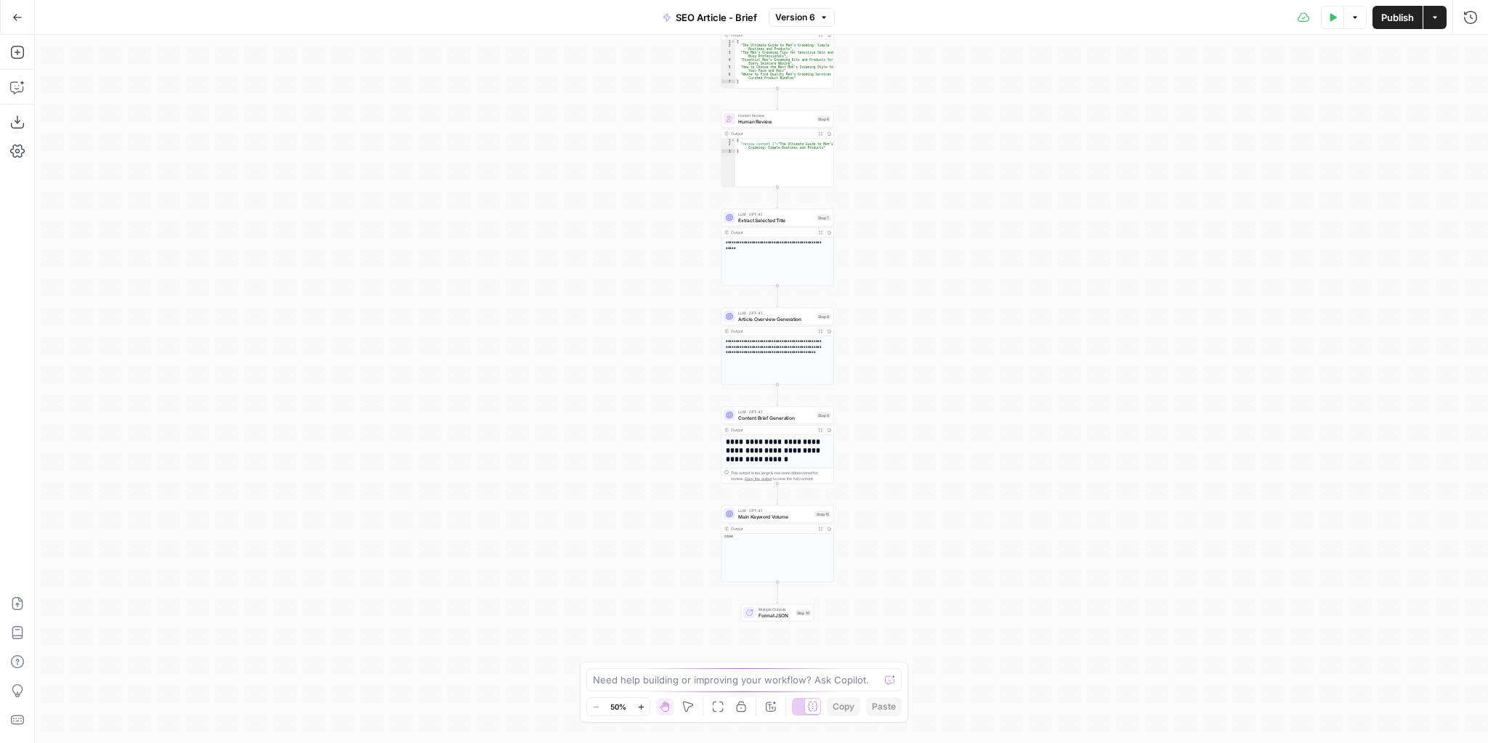
drag, startPoint x: 904, startPoint y: 385, endPoint x: 924, endPoint y: 202, distance: 184.2
click at [924, 202] on div "Workflow Input Settings Inputs Google Search Google Search Step 1 Output Expand…" at bounding box center [761, 389] width 1453 height 709
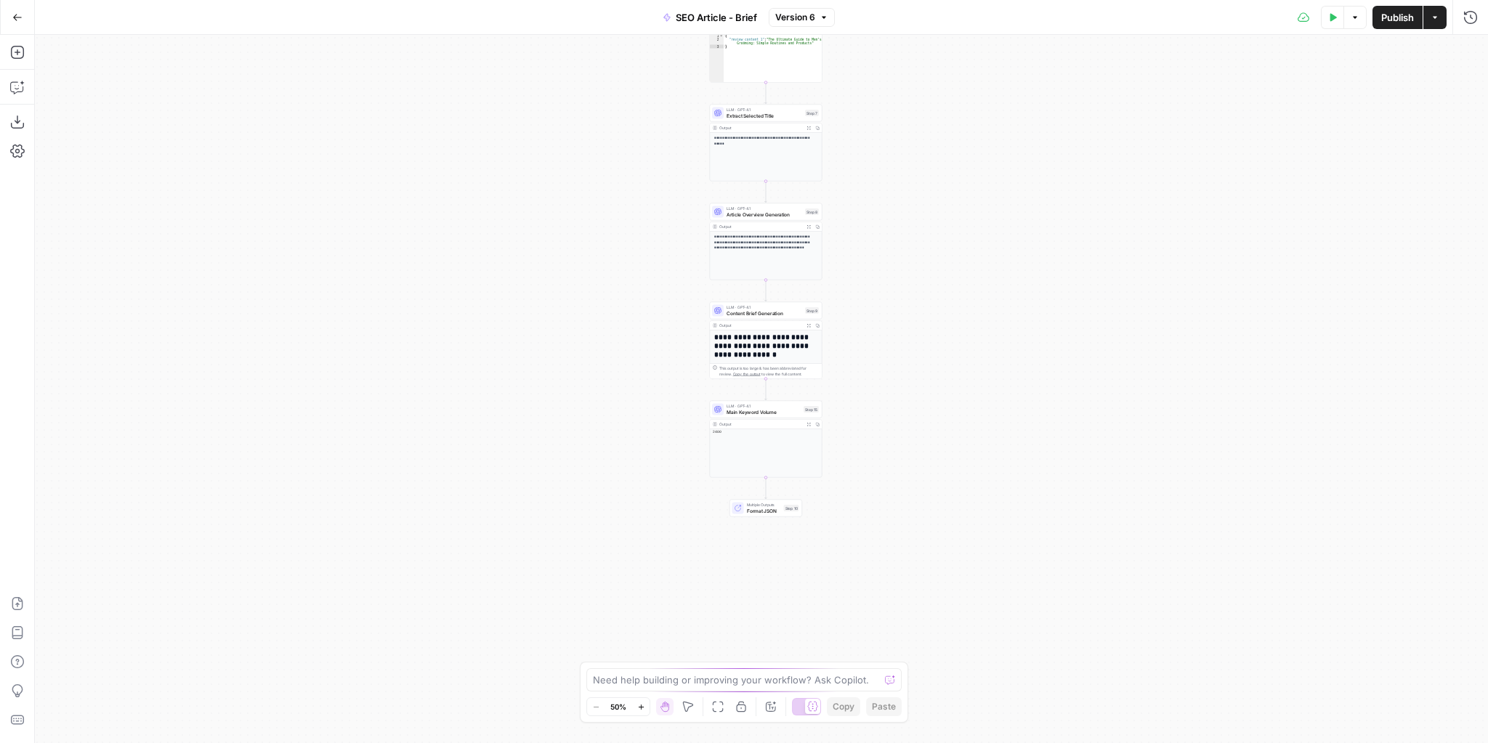
drag, startPoint x: 921, startPoint y: 353, endPoint x: 916, endPoint y: 286, distance: 67.0
click at [916, 286] on div "Workflow Input Settings Inputs Google Search Google Search Step 1 Output Expand…" at bounding box center [761, 389] width 1453 height 709
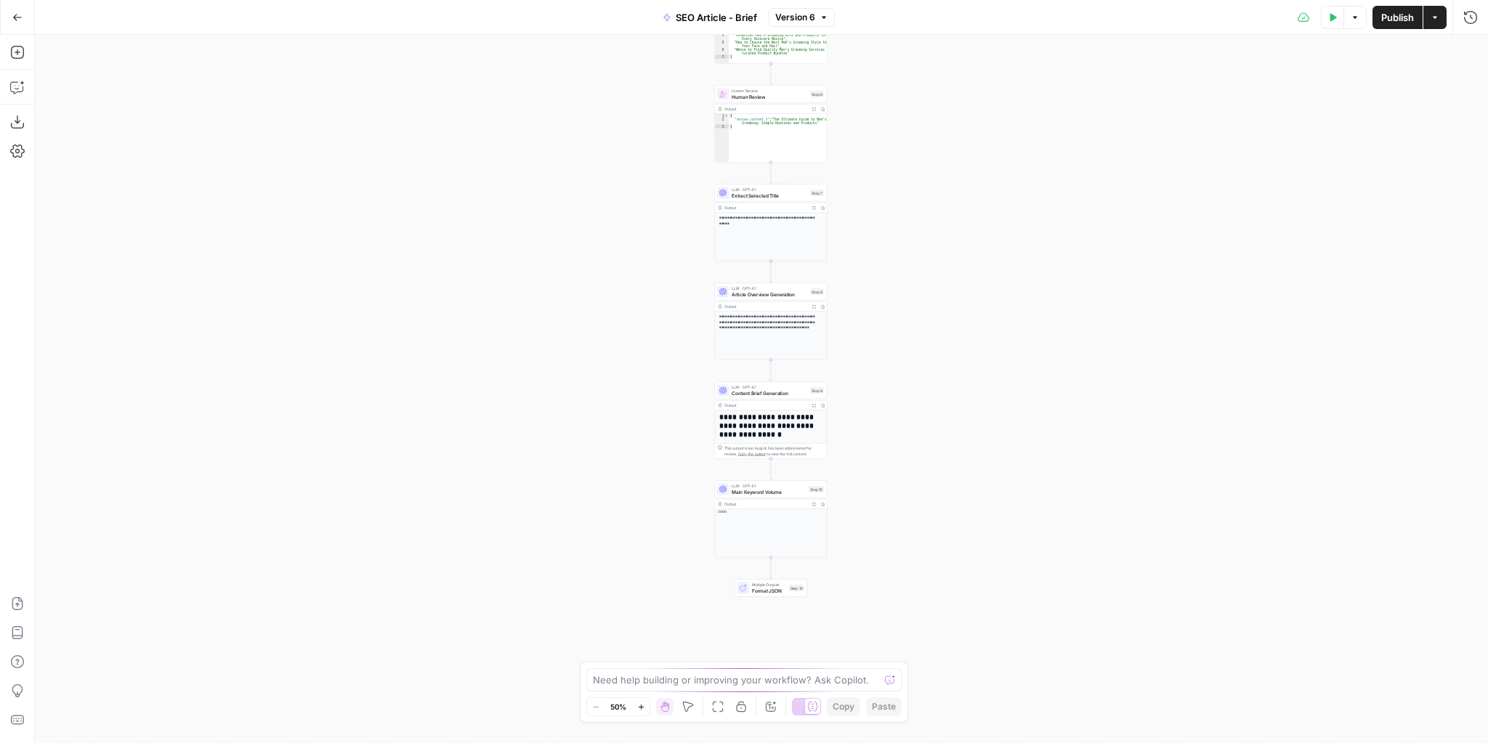
drag, startPoint x: 882, startPoint y: 142, endPoint x: 887, endPoint y: 384, distance: 242.0
click at [887, 387] on div "Workflow Input Settings Inputs Google Search Google Search Step 1 Output Expand…" at bounding box center [761, 389] width 1453 height 709
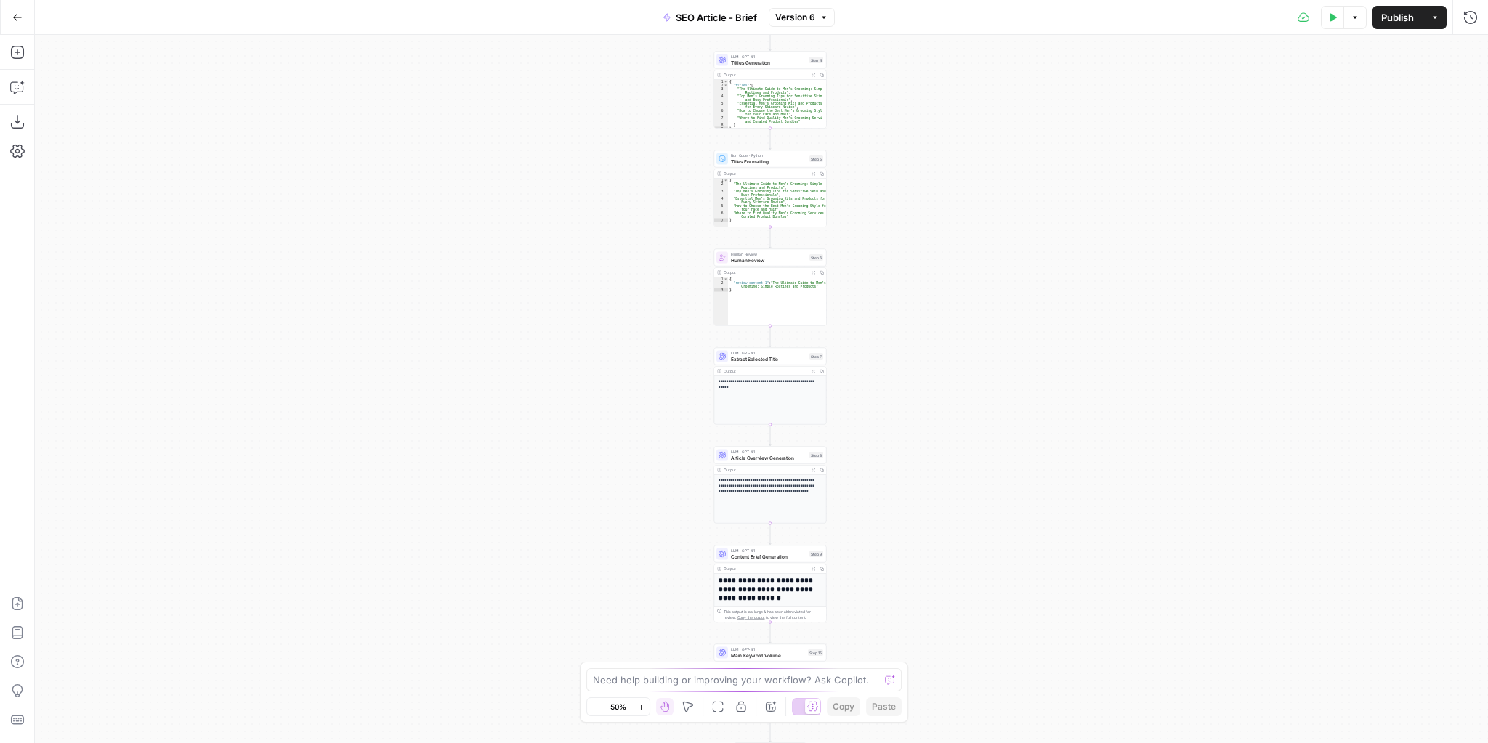
drag, startPoint x: 878, startPoint y: 158, endPoint x: 887, endPoint y: 342, distance: 184.1
click at [887, 342] on div "Workflow Input Settings Inputs Google Search Google Search Step 1 Output Expand…" at bounding box center [761, 389] width 1453 height 709
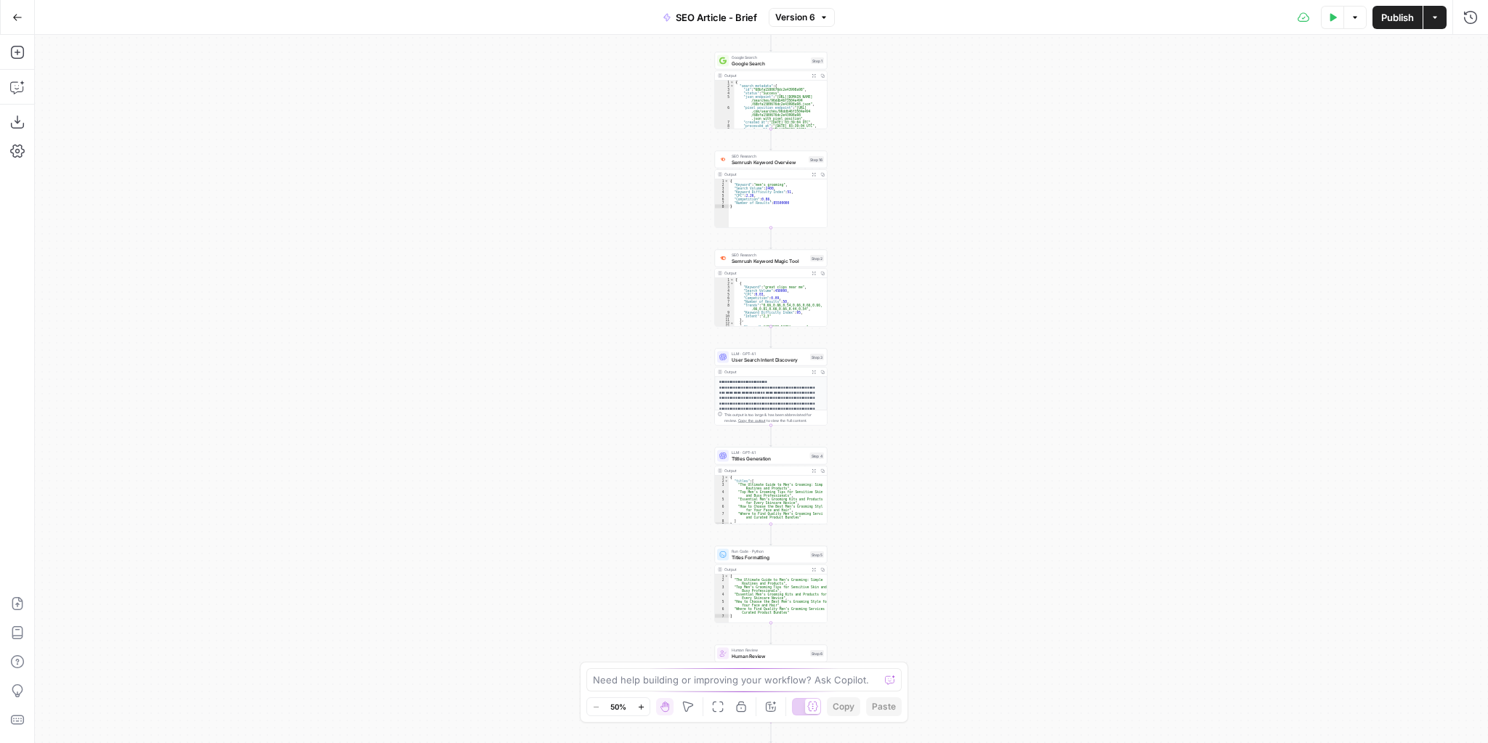
drag, startPoint x: 910, startPoint y: 131, endPoint x: 897, endPoint y: 377, distance: 246.7
click at [898, 392] on div "Workflow Input Settings Inputs Google Search Google Search Step 1 Output Expand…" at bounding box center [761, 389] width 1453 height 709
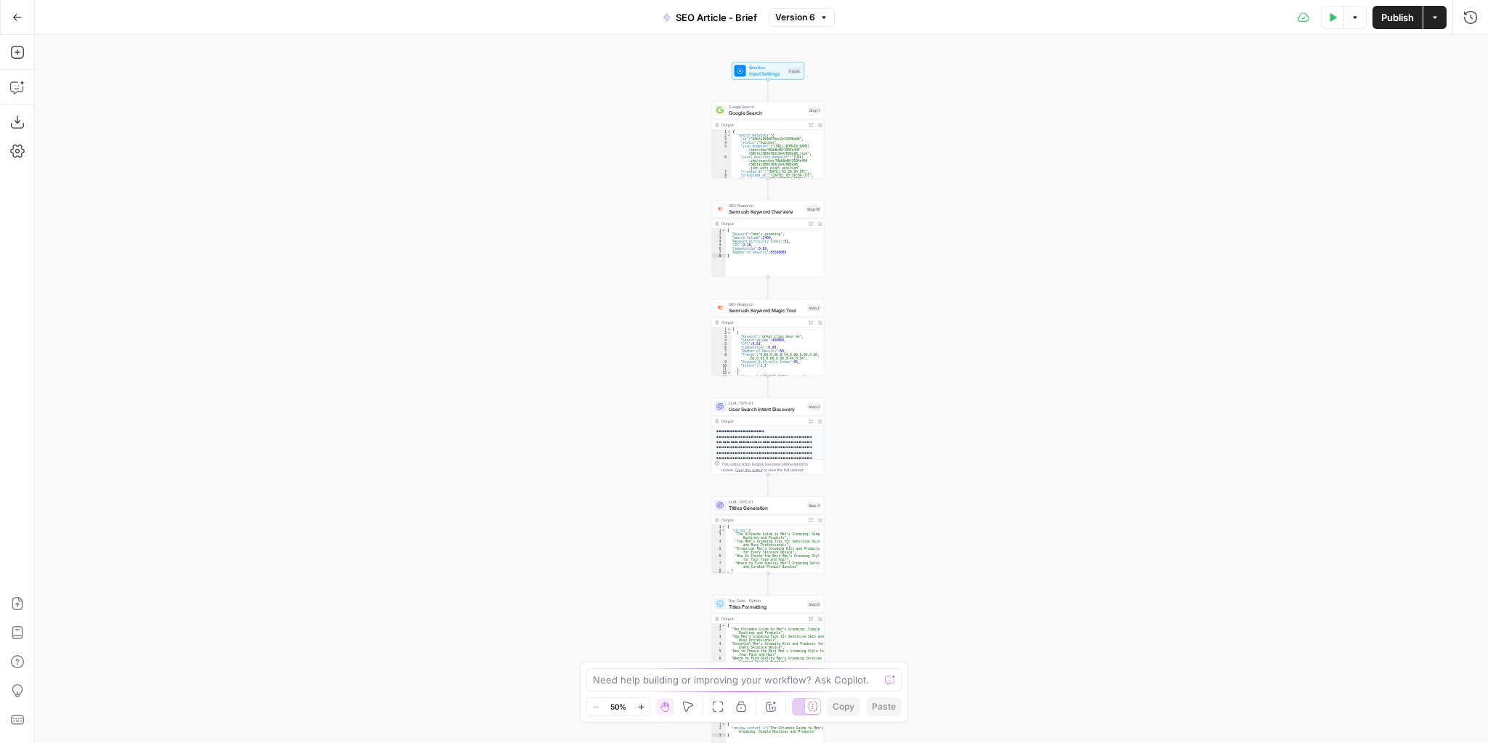
drag, startPoint x: 866, startPoint y: 170, endPoint x: 842, endPoint y: 124, distance: 52.3
click at [869, 188] on div "Workflow Input Settings Inputs Google Search Google Search Step 1 Output Expand…" at bounding box center [761, 389] width 1453 height 709
